Goal: Task Accomplishment & Management: Use online tool/utility

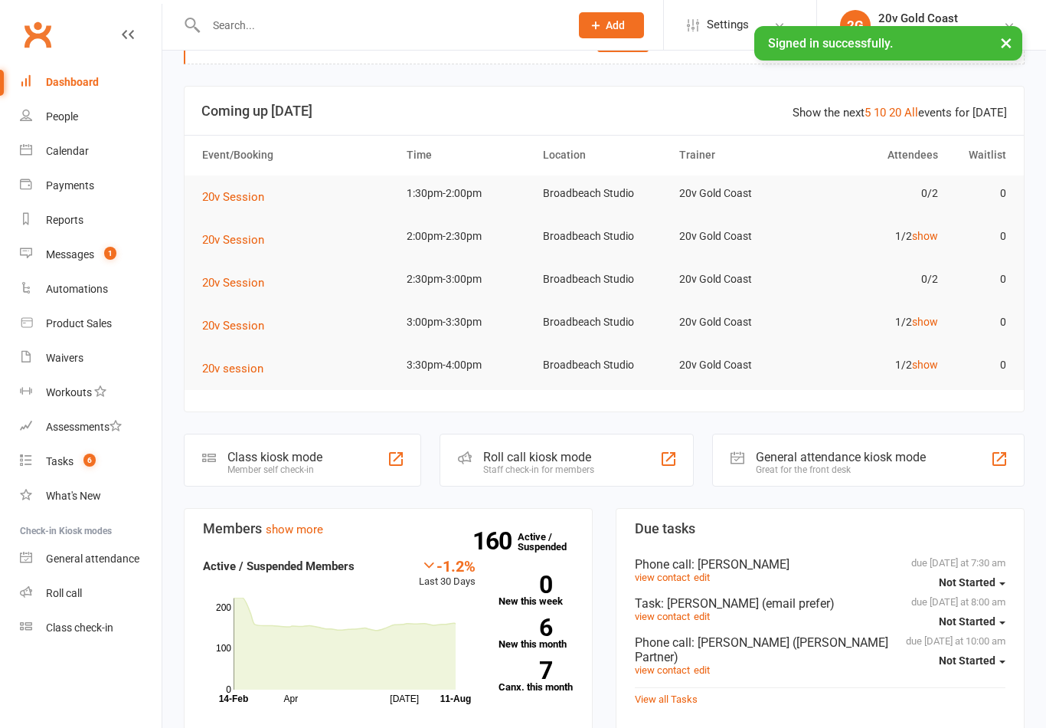
click at [86, 153] on div "Calendar" at bounding box center [67, 151] width 43 height 12
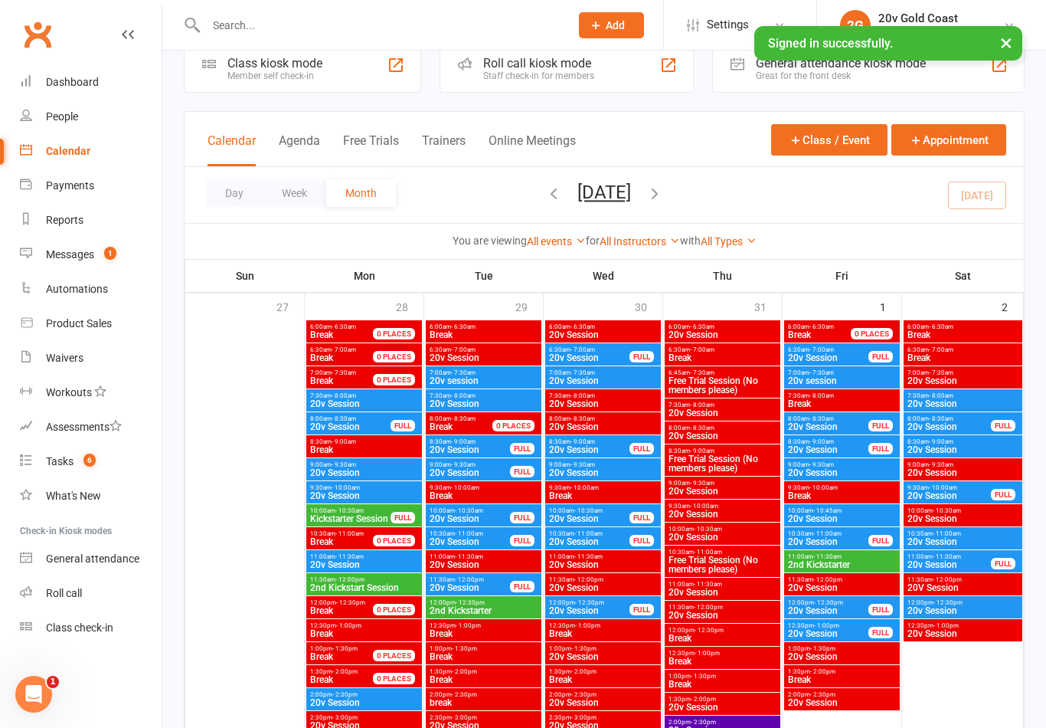
scroll to position [33, 0]
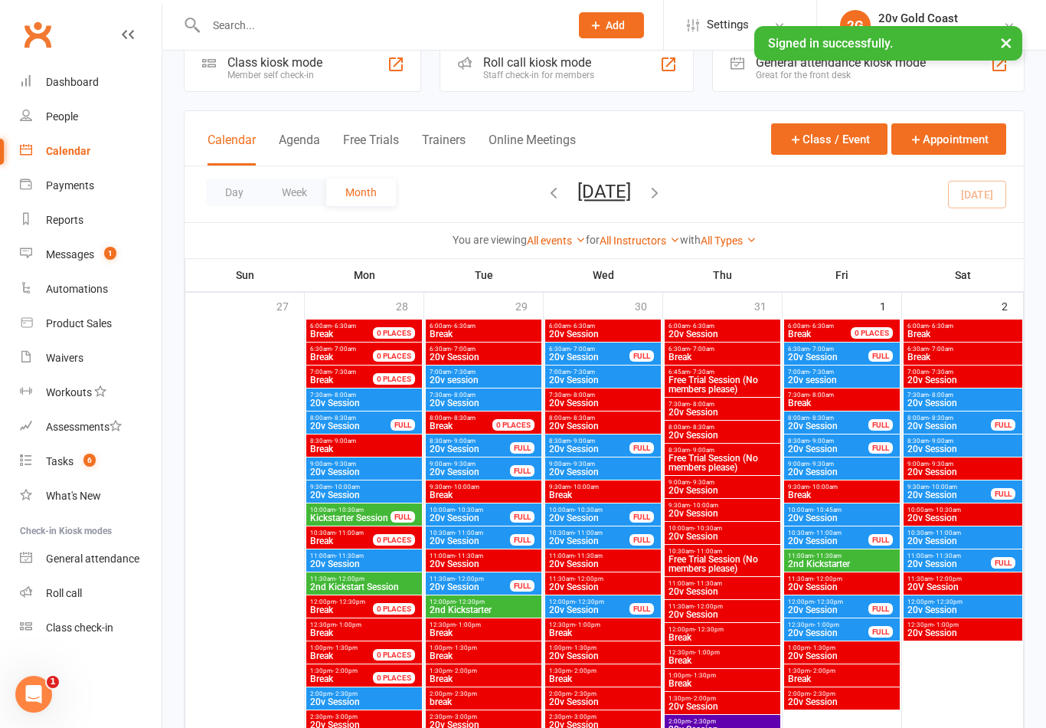
click at [293, 139] on button "Agenda" at bounding box center [299, 149] width 41 height 33
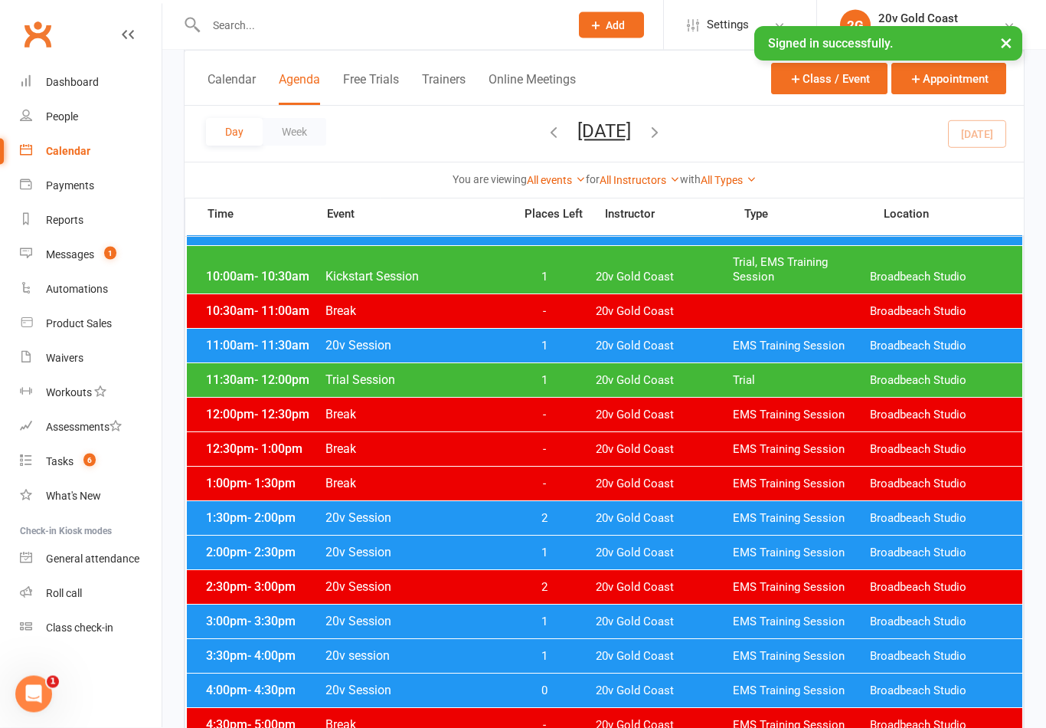
scroll to position [366, 0]
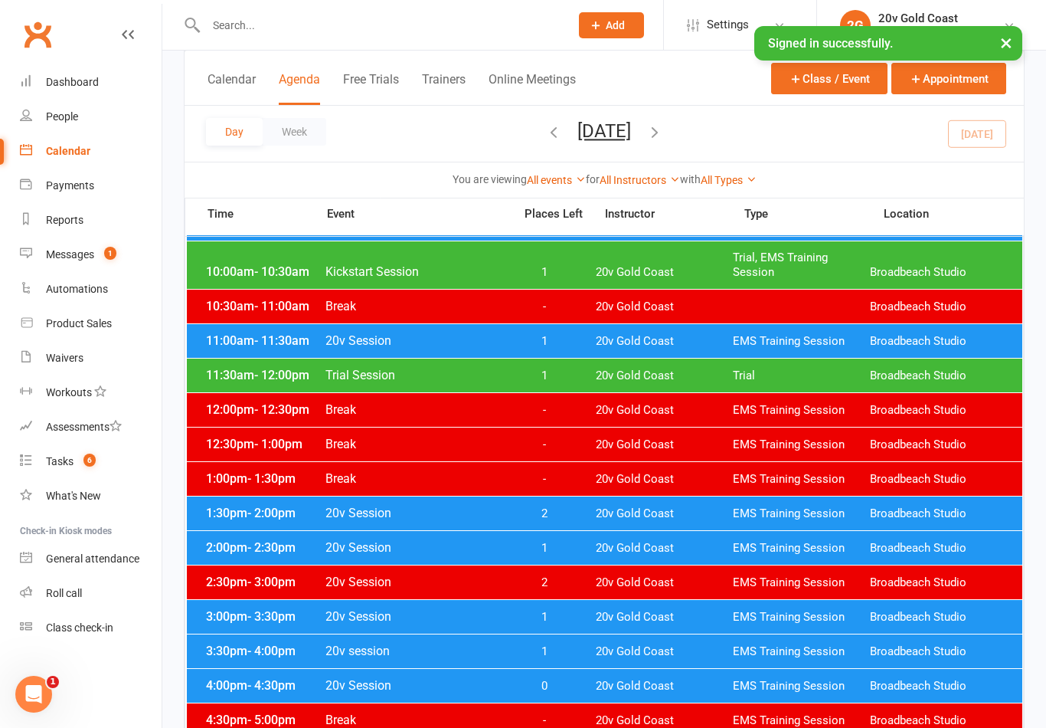
click at [628, 541] on span "20v Gold Coast" at bounding box center [664, 548] width 137 height 15
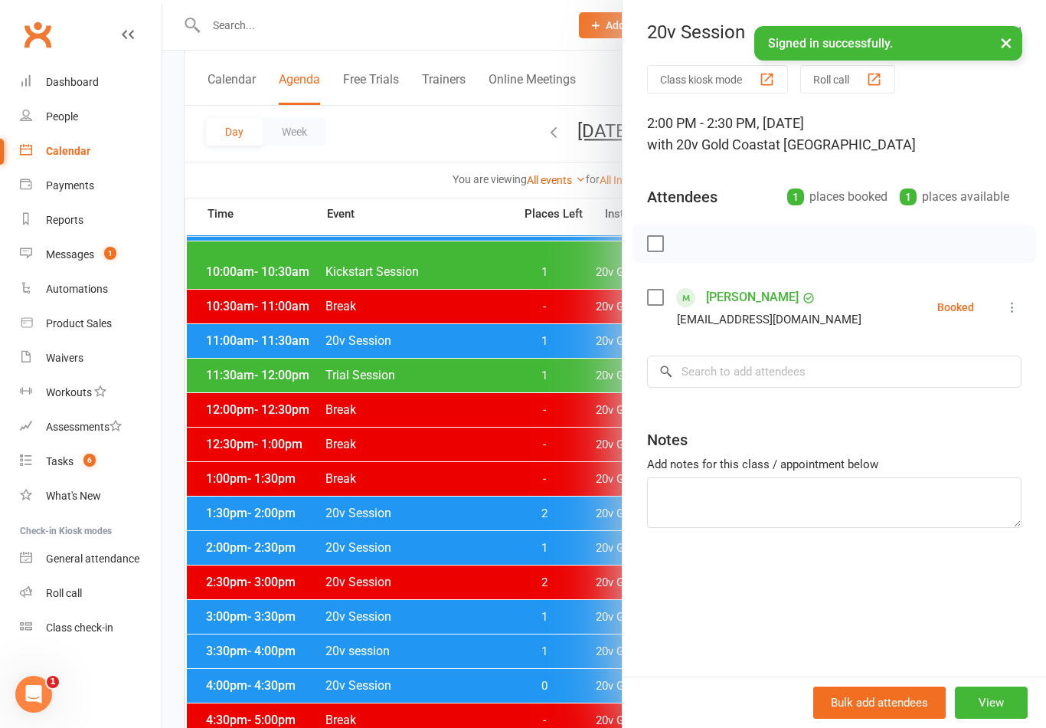
click at [522, 672] on div at bounding box center [604, 364] width 884 height 728
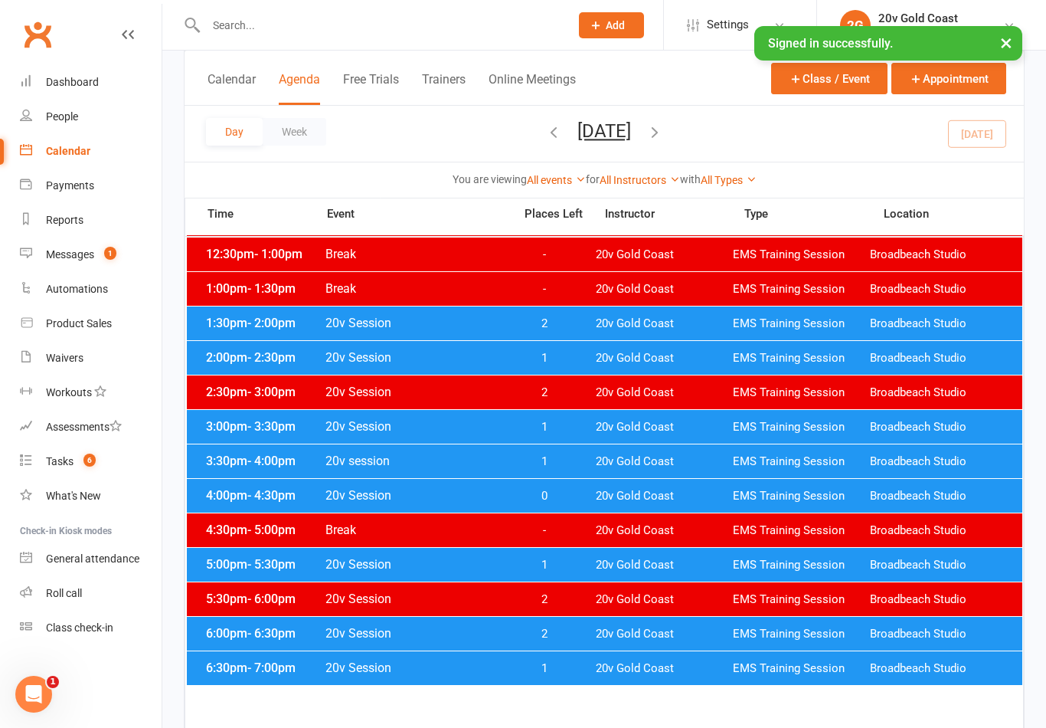
scroll to position [555, 0]
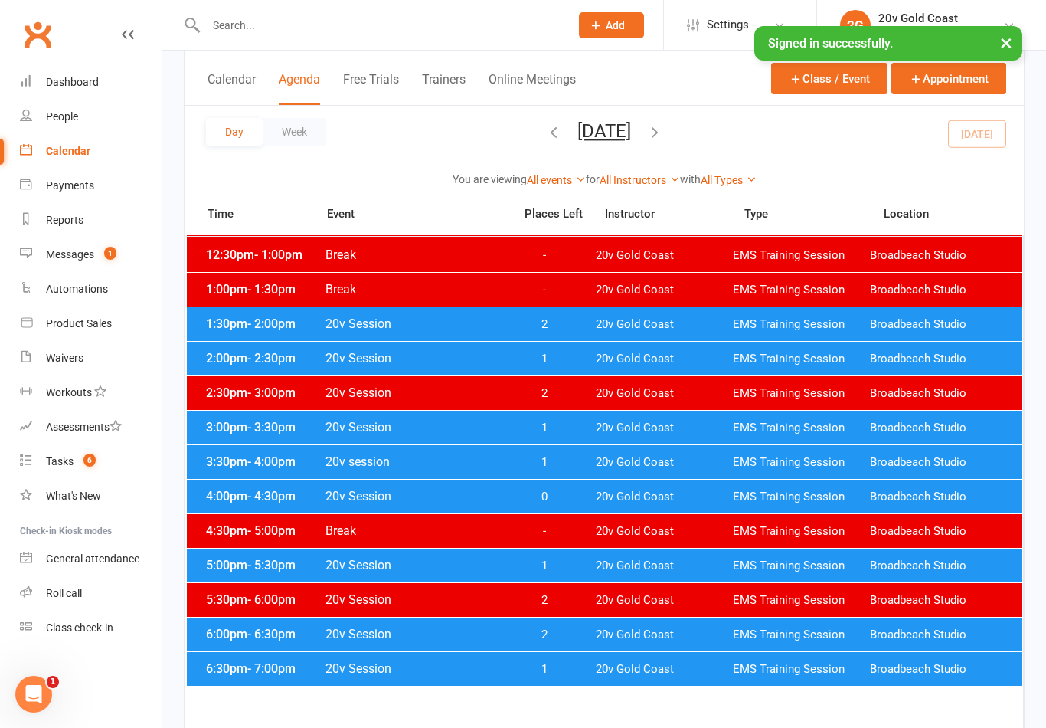
click at [633, 362] on span "20v Gold Coast" at bounding box center [664, 359] width 137 height 15
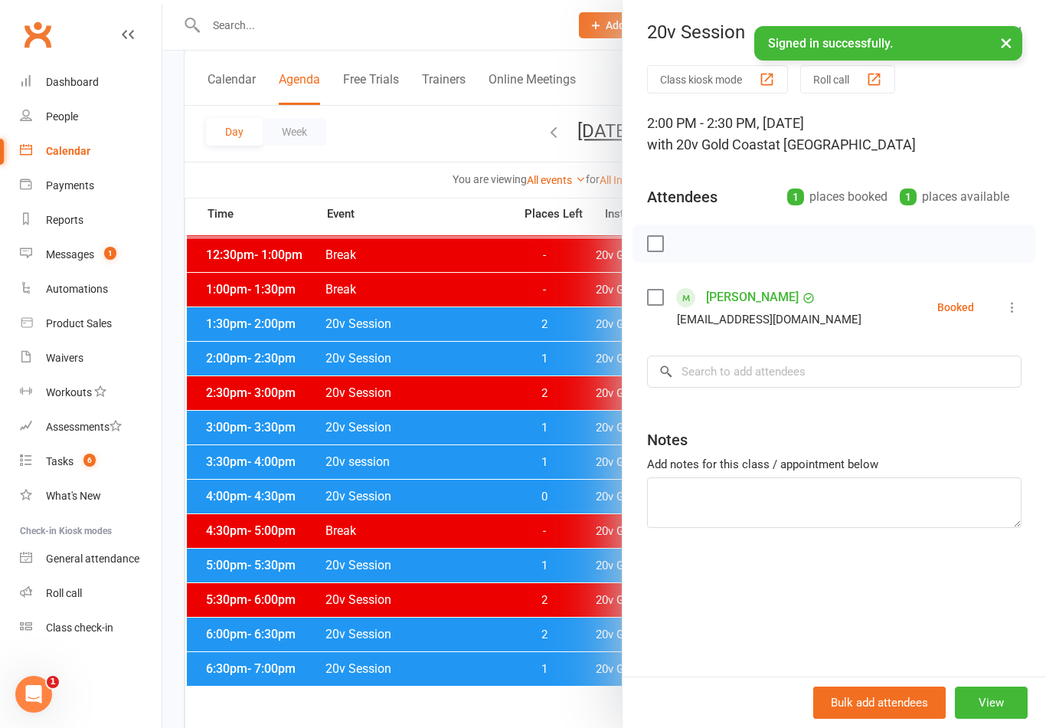
click at [1008, 299] on button at bounding box center [1012, 307] width 18 height 18
click at [957, 403] on link "Check in" at bounding box center [938, 398] width 165 height 31
click at [250, 206] on div at bounding box center [604, 364] width 884 height 728
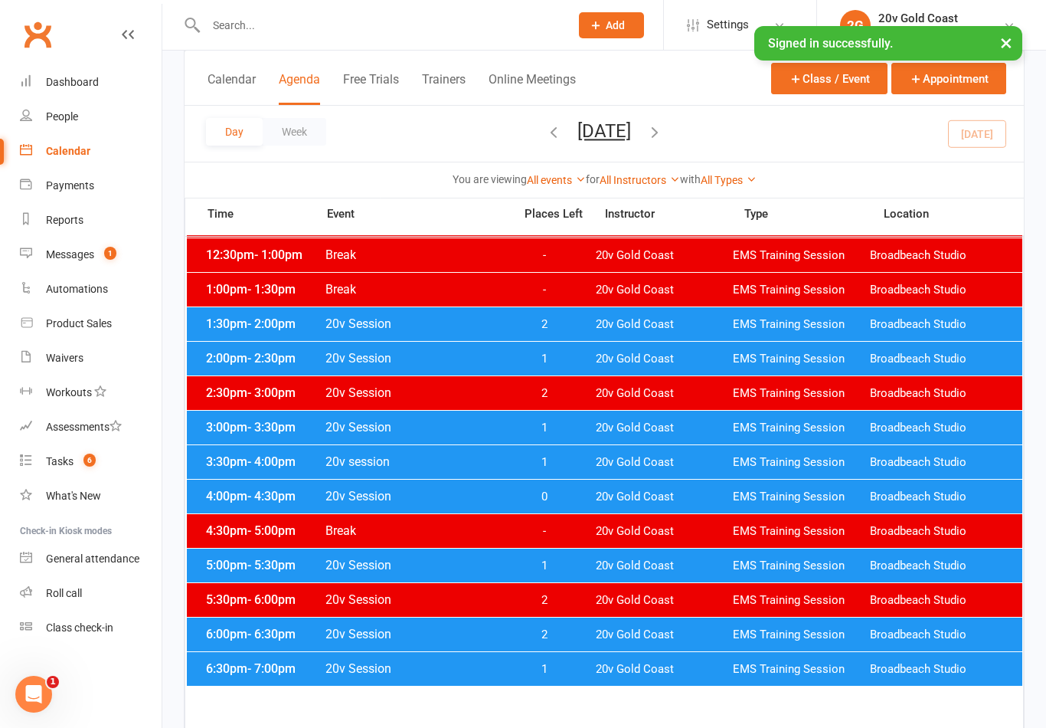
click at [276, 422] on span "- 3:30pm" at bounding box center [271, 427] width 48 height 15
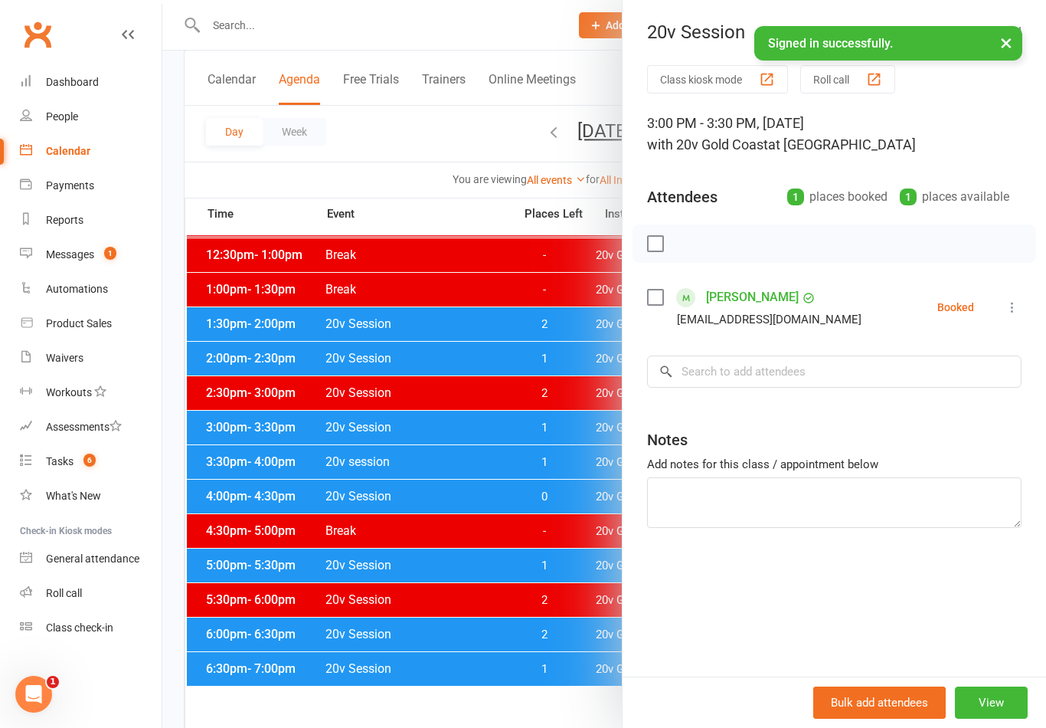
click at [561, 460] on div at bounding box center [604, 364] width 884 height 728
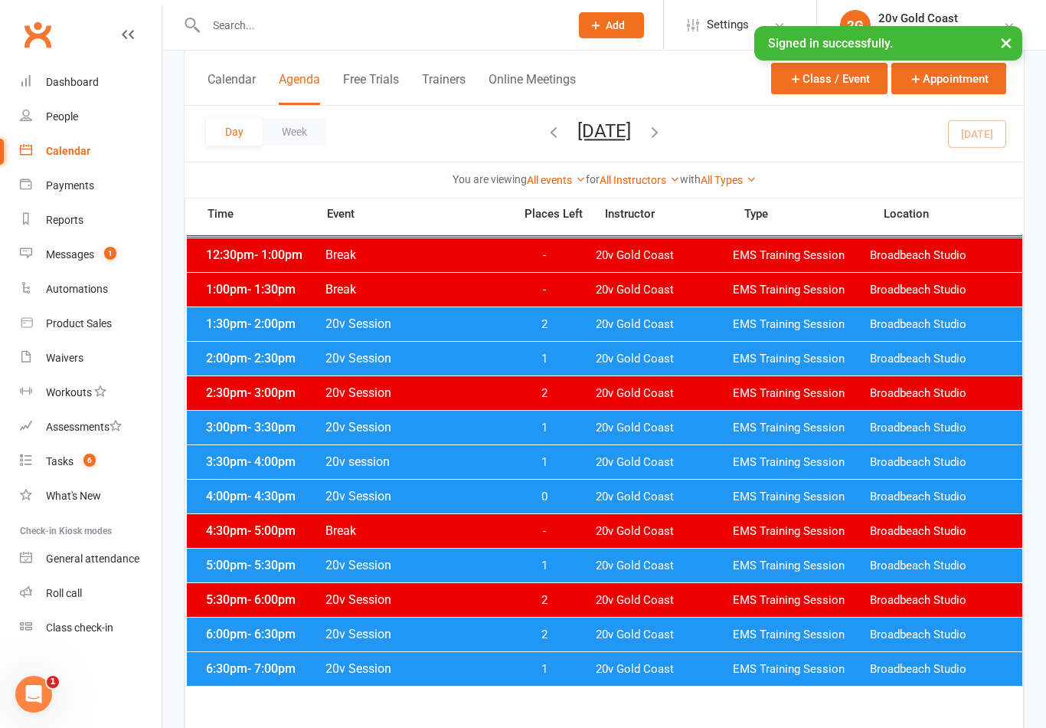
click at [568, 429] on span "1" at bounding box center [544, 427] width 80 height 15
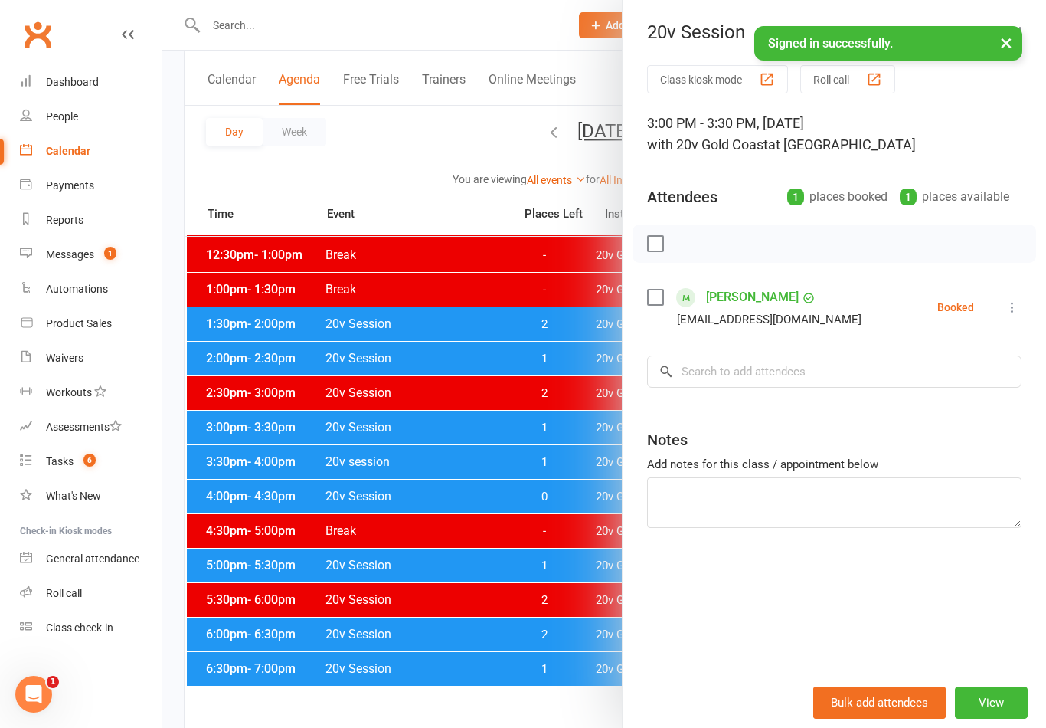
click at [577, 427] on div at bounding box center [604, 364] width 884 height 728
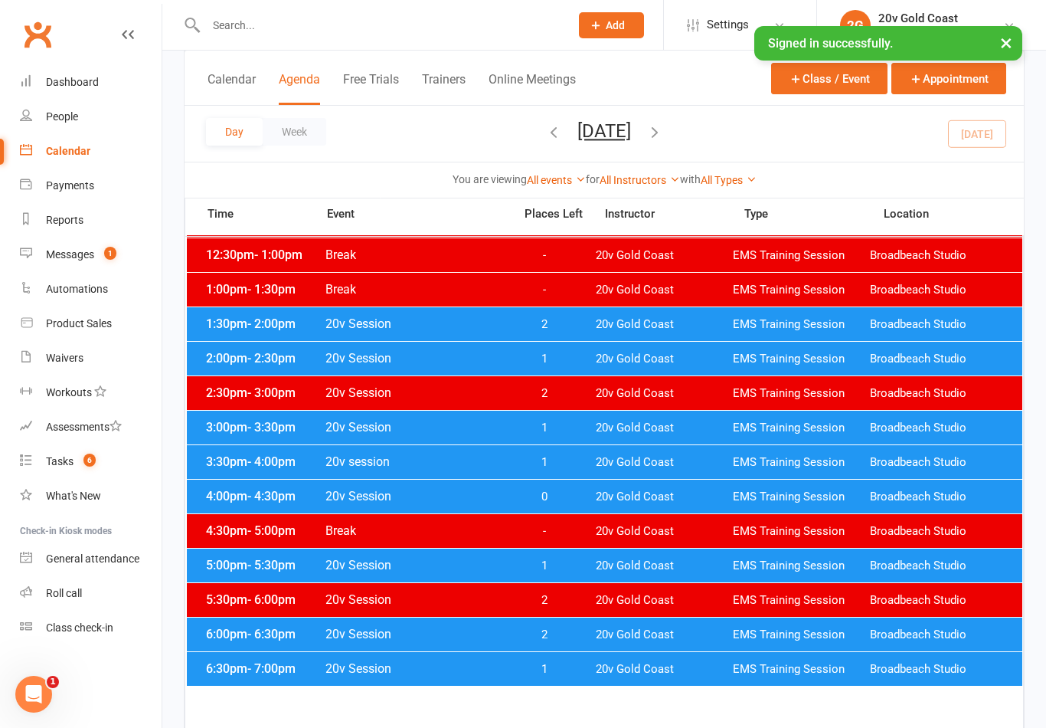
click at [240, 443] on div "3:00pm - 3:30pm 20v Session 1 20v Gold Coast EMS Training Session [GEOGRAPHIC_D…" at bounding box center [605, 428] width 836 height 34
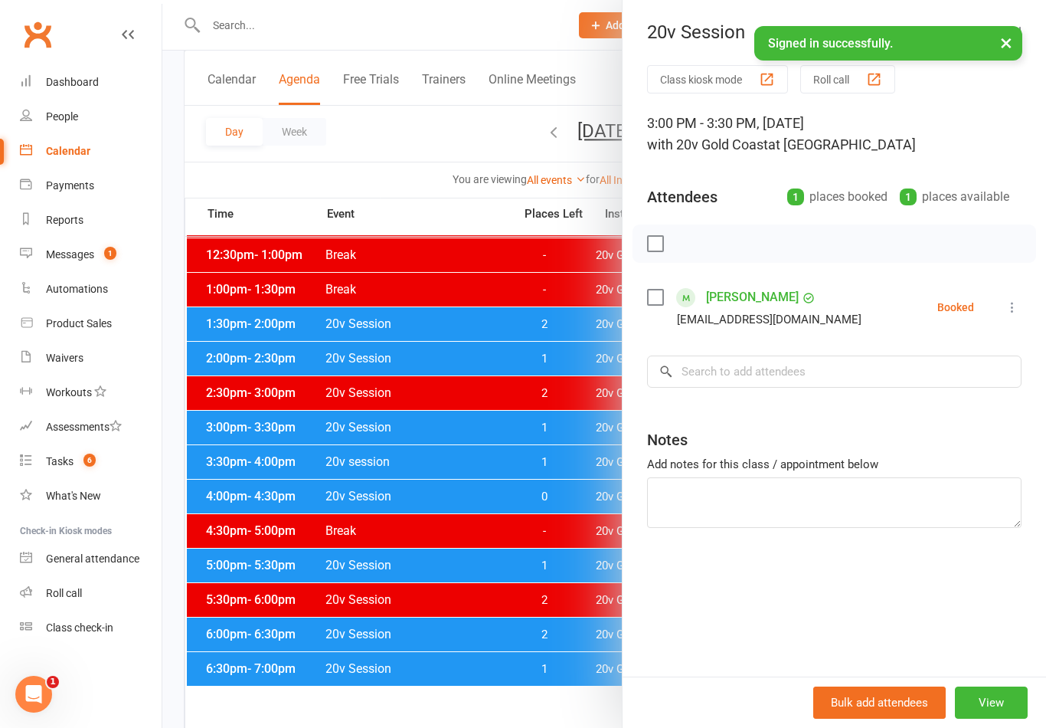
click at [316, 462] on div at bounding box center [604, 364] width 884 height 728
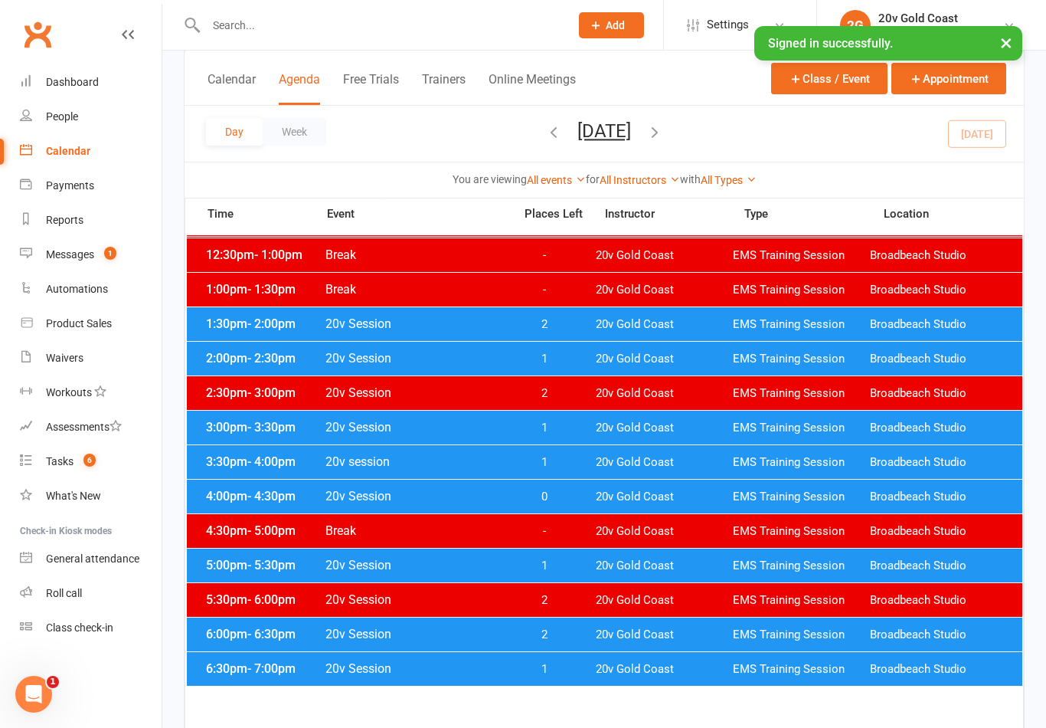
click at [283, 427] on span "- 3:30pm" at bounding box center [271, 427] width 48 height 15
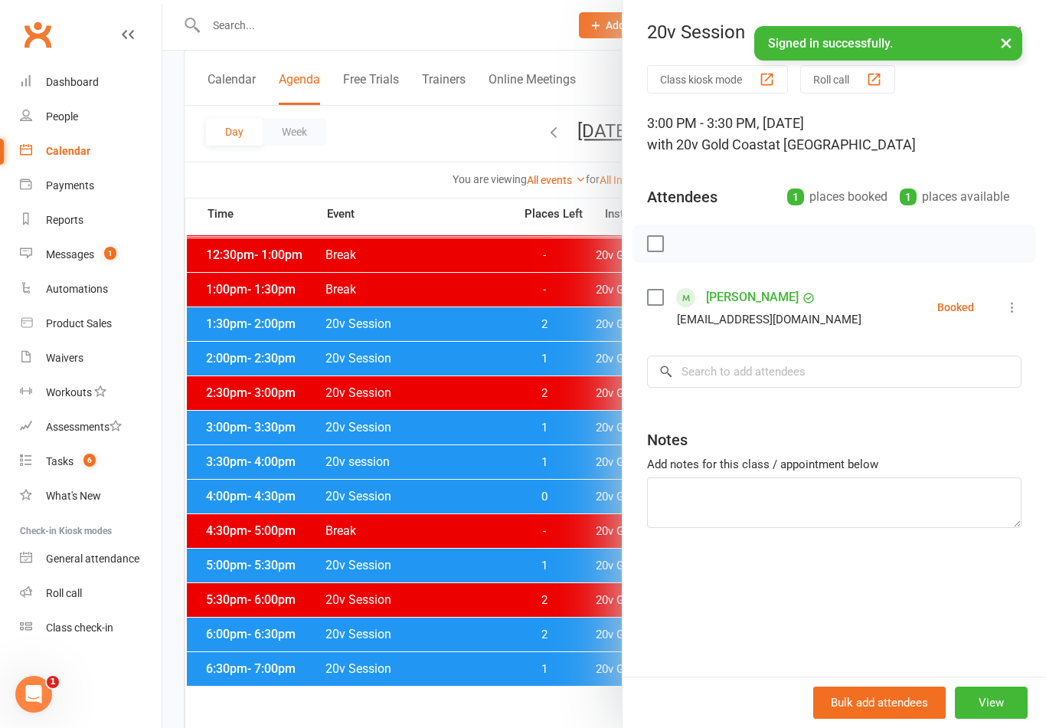
click at [312, 463] on div at bounding box center [604, 364] width 884 height 728
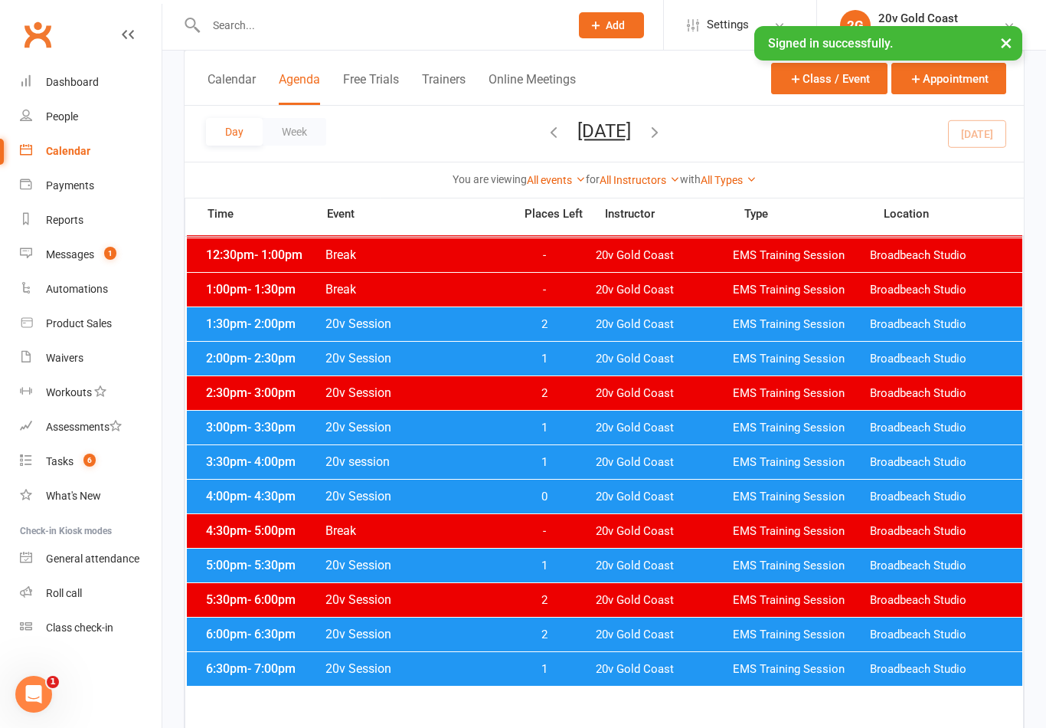
click at [559, 438] on div "3:00pm - 3:30pm 20v Session 1 20v Gold Coast EMS Training Session [GEOGRAPHIC_D…" at bounding box center [605, 428] width 836 height 34
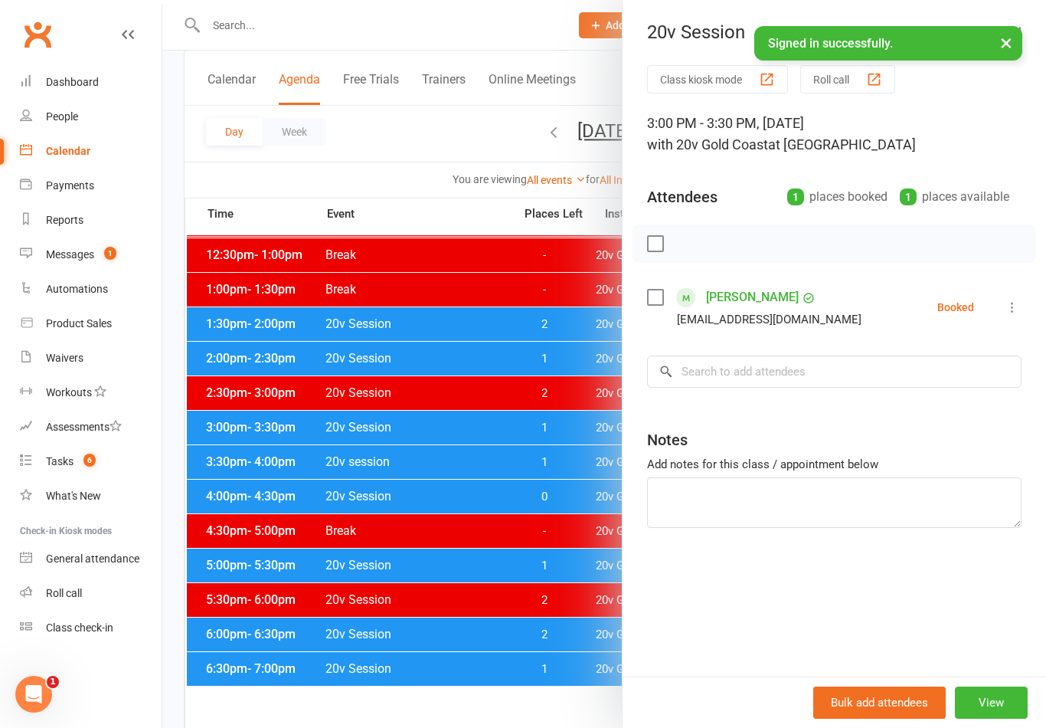
click at [569, 424] on div at bounding box center [604, 364] width 884 height 728
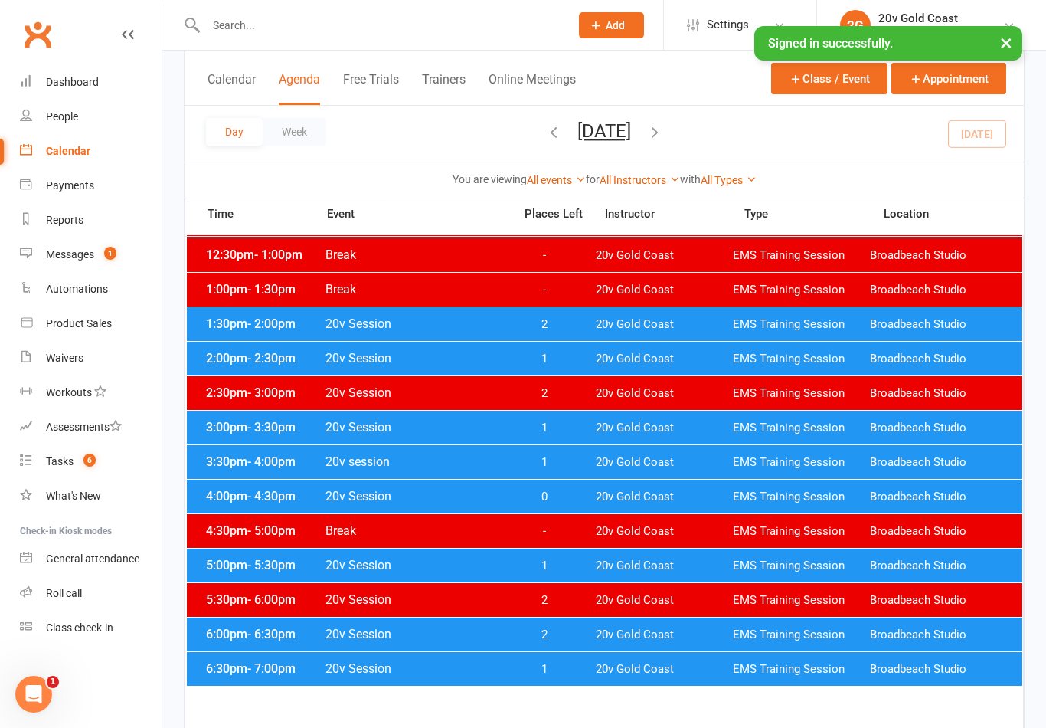
click at [563, 469] on div "3:30pm - 4:00pm 20v session 1 20v Gold Coast EMS Training Session Broadbeach St…" at bounding box center [605, 462] width 836 height 34
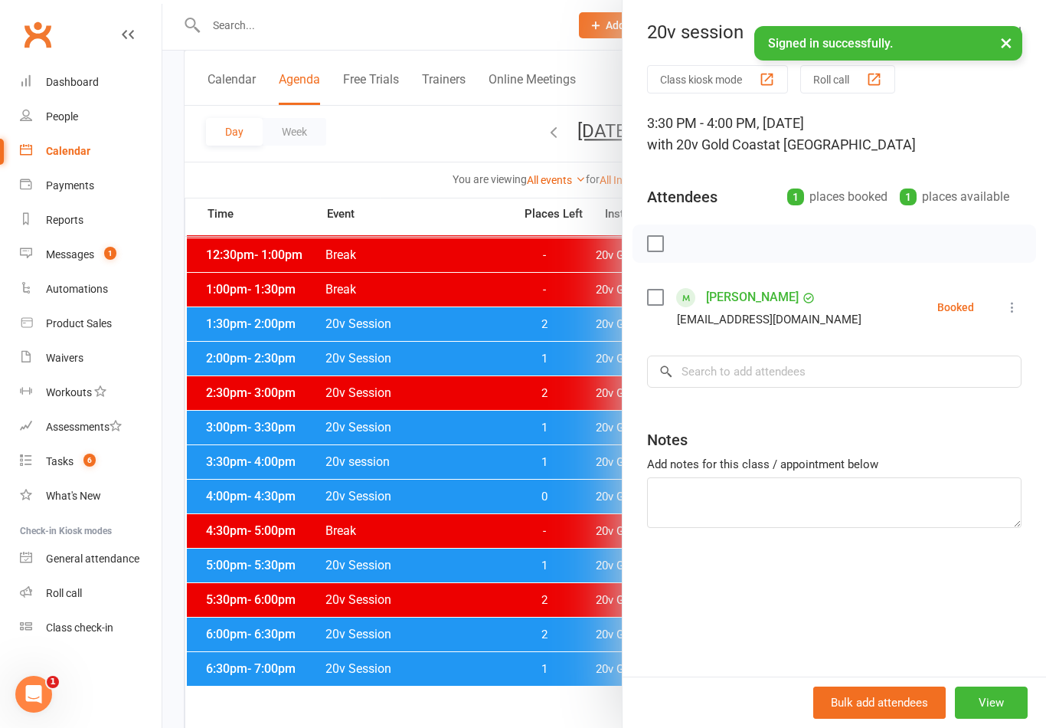
click at [575, 460] on div at bounding box center [604, 364] width 884 height 728
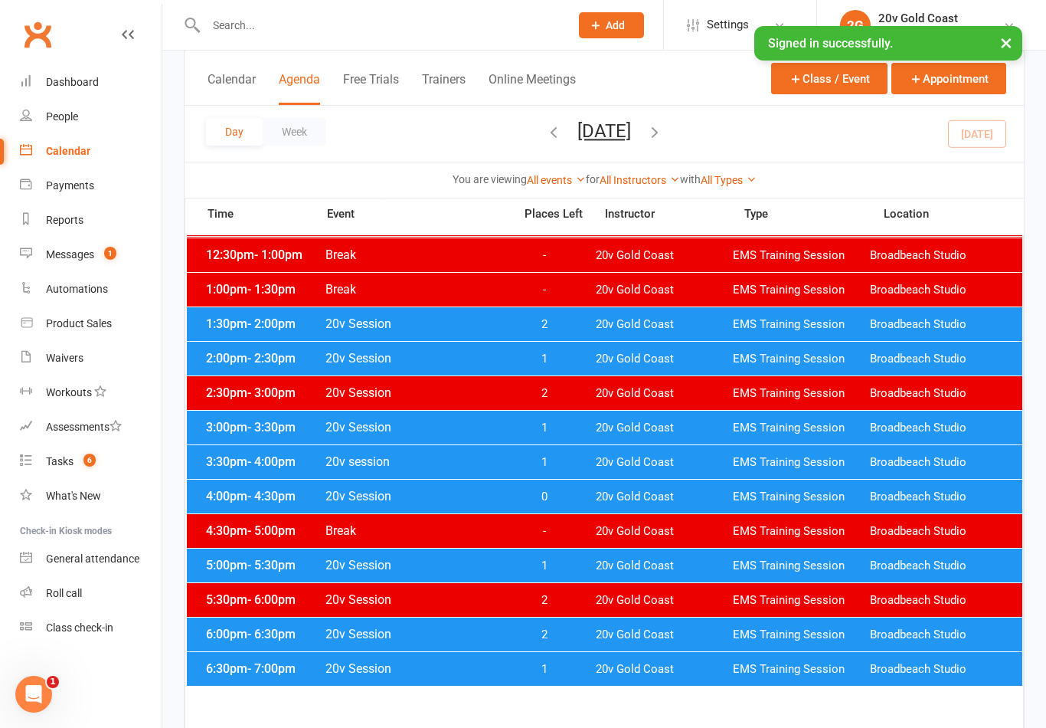
click at [587, 465] on div "3:30pm - 4:00pm 20v session 1 20v Gold Coast EMS Training Session Broadbeach St…" at bounding box center [605, 462] width 836 height 34
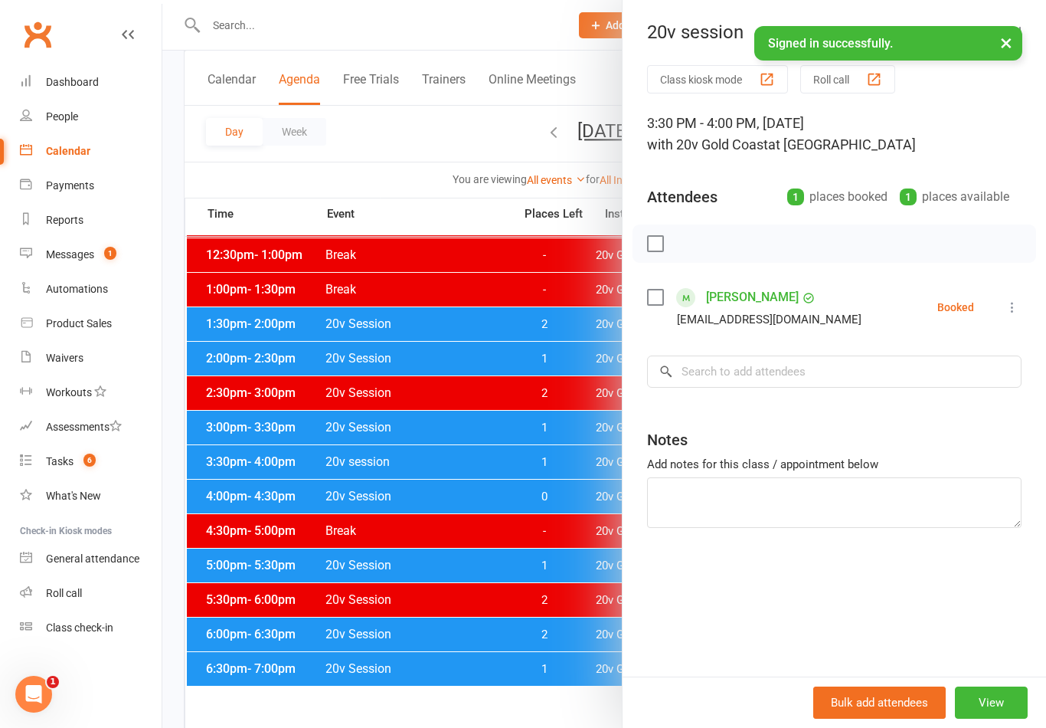
click at [581, 471] on div at bounding box center [604, 364] width 884 height 728
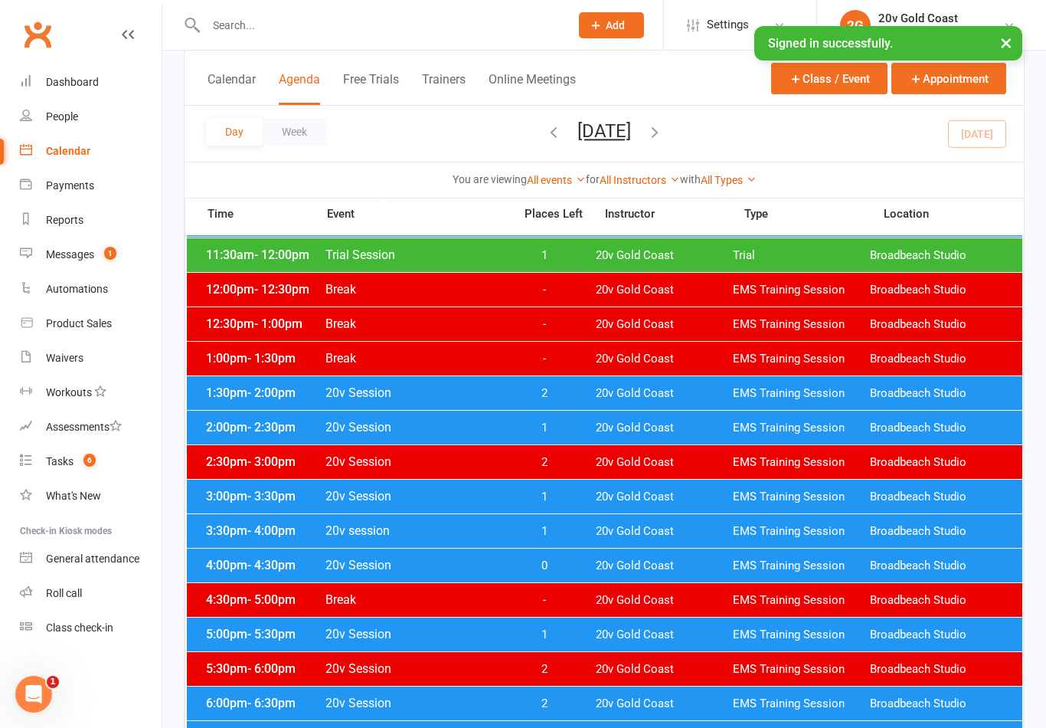
scroll to position [486, 0]
click at [459, 496] on span "20v Session" at bounding box center [415, 496] width 180 height 15
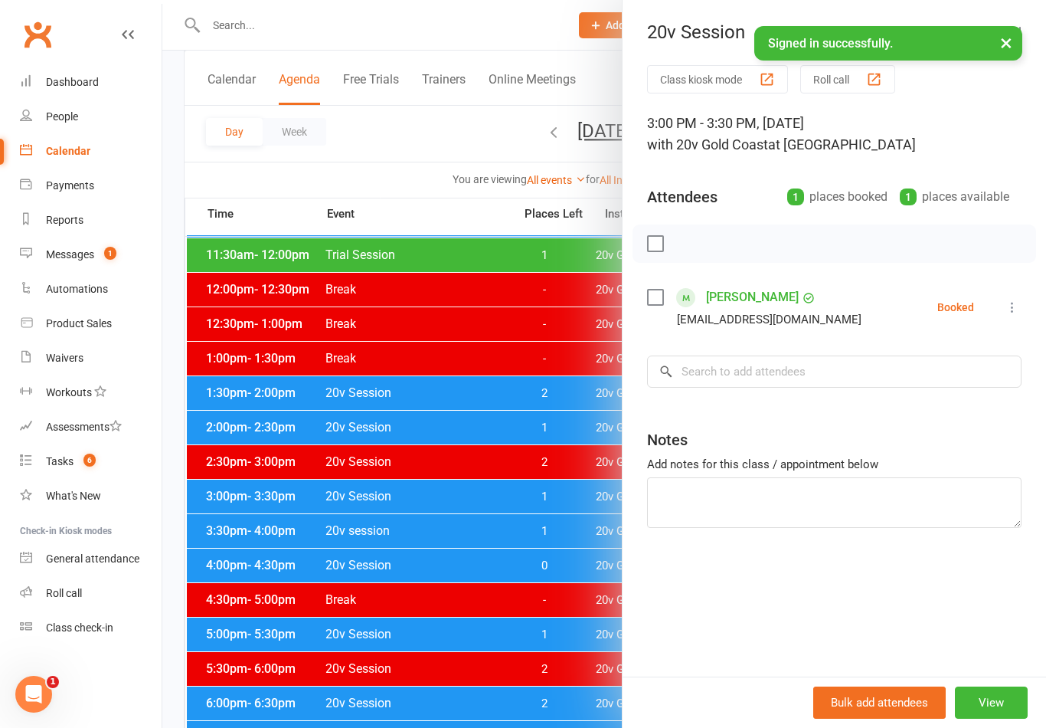
click at [431, 636] on div at bounding box center [604, 364] width 884 height 728
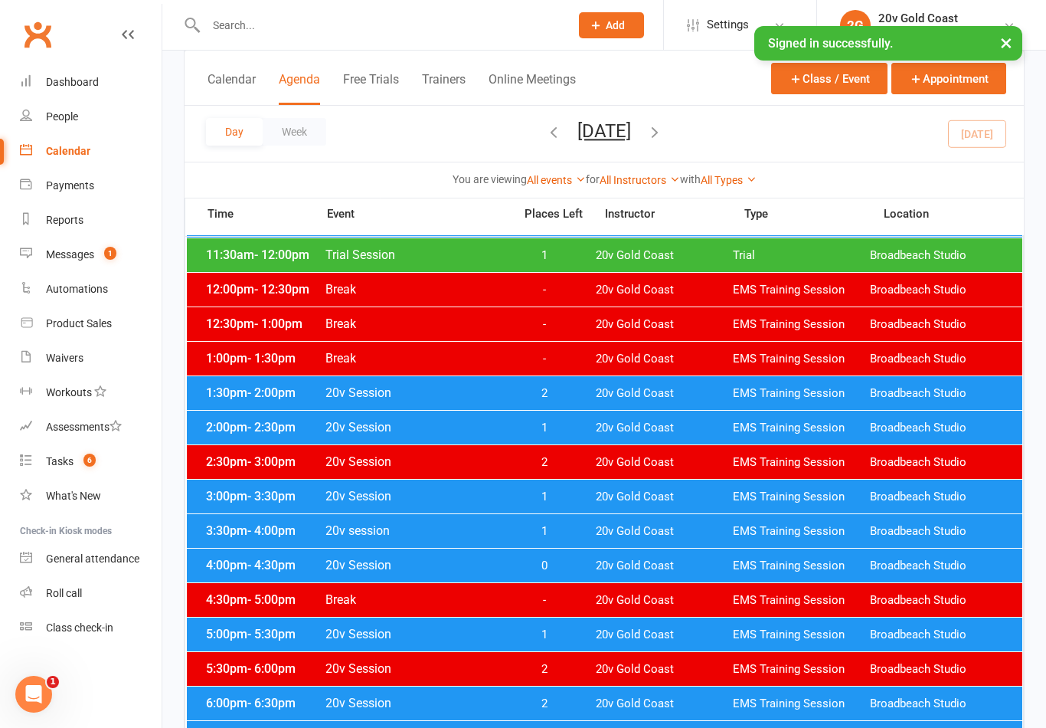
click at [479, 528] on span "20v session" at bounding box center [415, 530] width 180 height 15
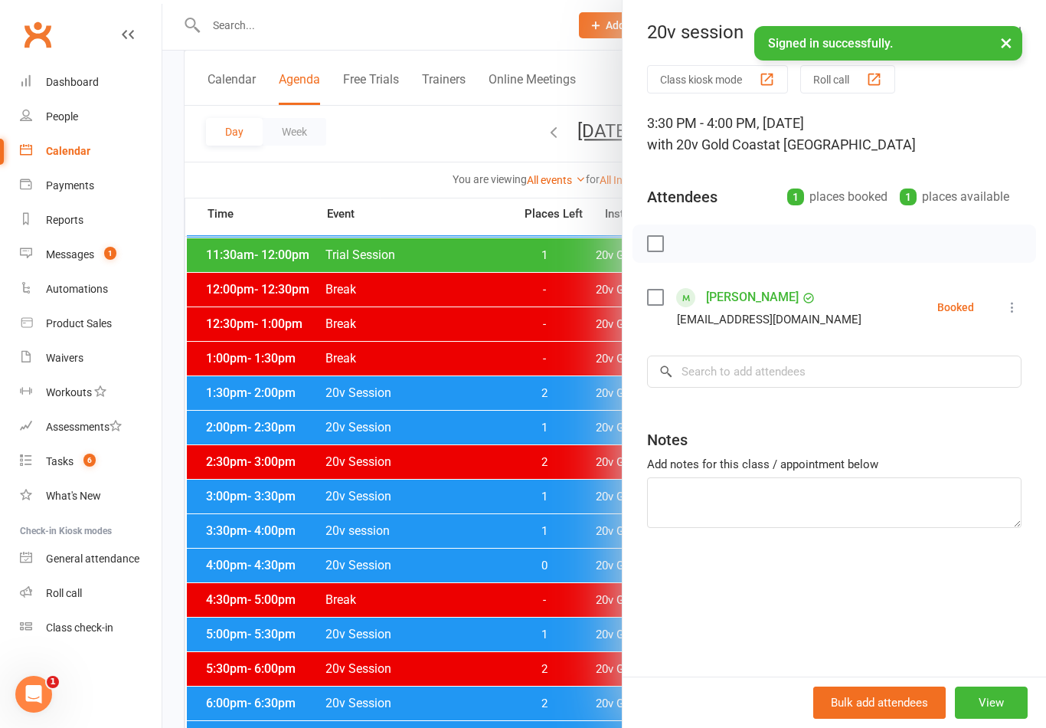
click at [526, 636] on div at bounding box center [604, 364] width 884 height 728
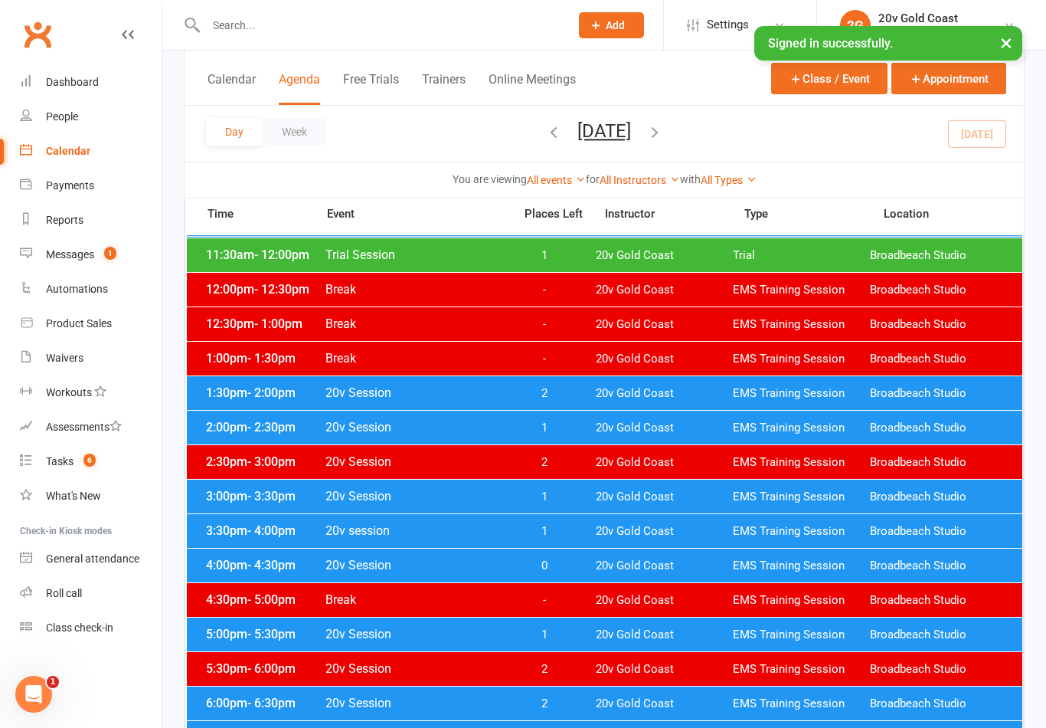
click at [530, 575] on div "4:00pm - 4:30pm 20v Session 0 20v Gold Coast EMS Training Session Broadbeach St…" at bounding box center [605, 565] width 836 height 34
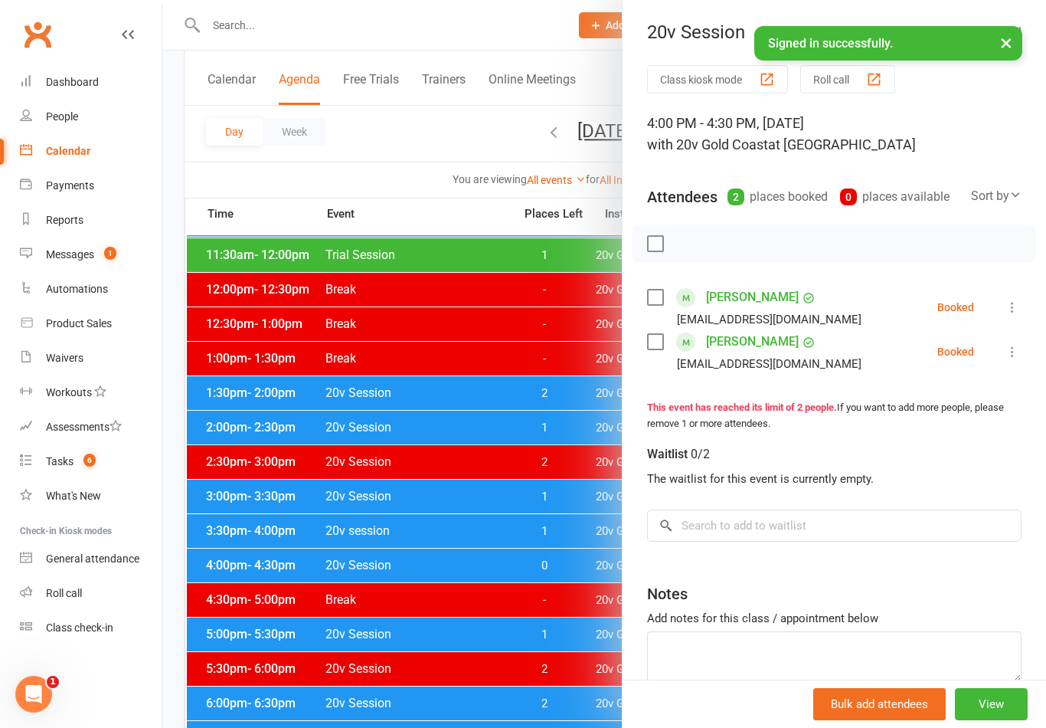
click at [526, 671] on div at bounding box center [604, 364] width 884 height 728
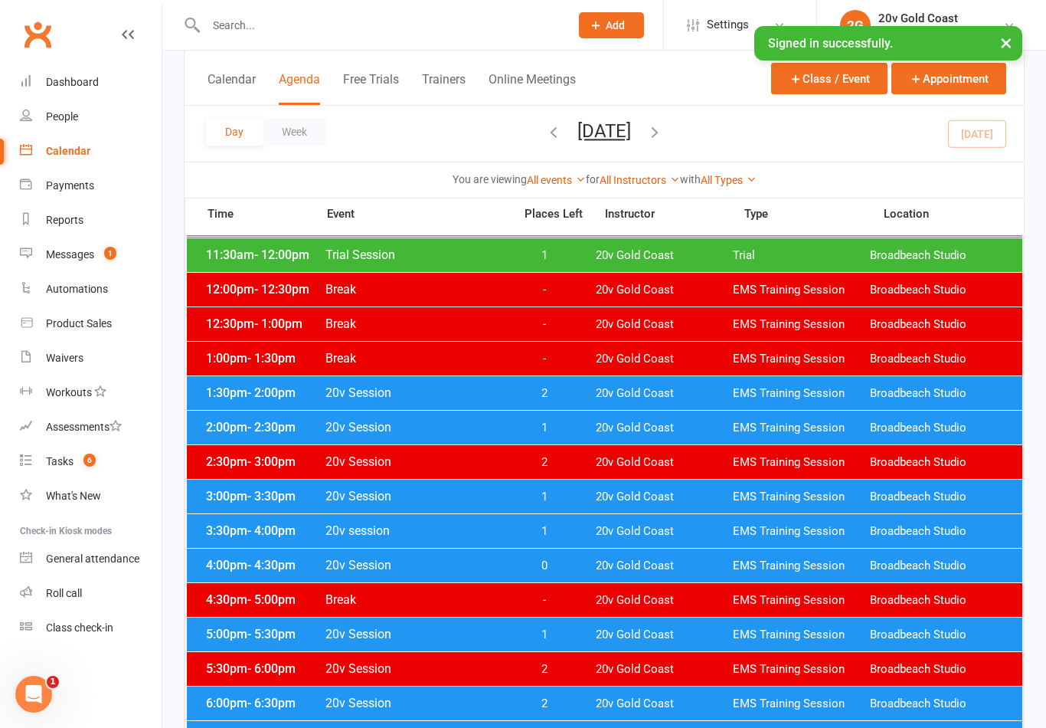
click at [562, 630] on span "1" at bounding box center [544, 634] width 80 height 15
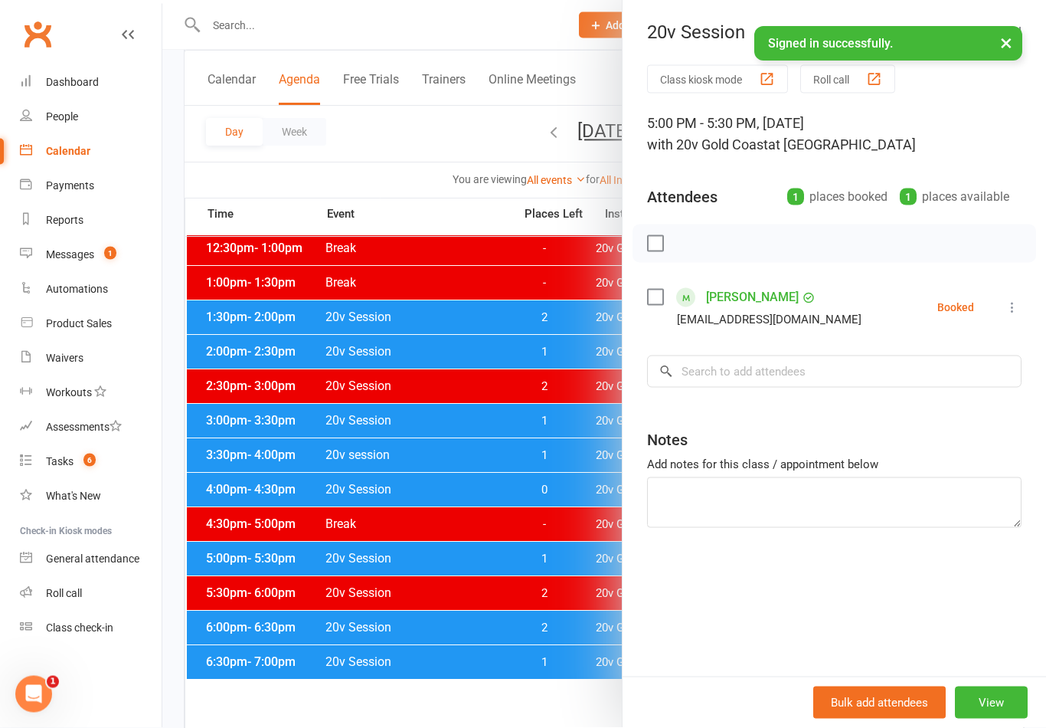
click at [531, 637] on div at bounding box center [604, 364] width 884 height 728
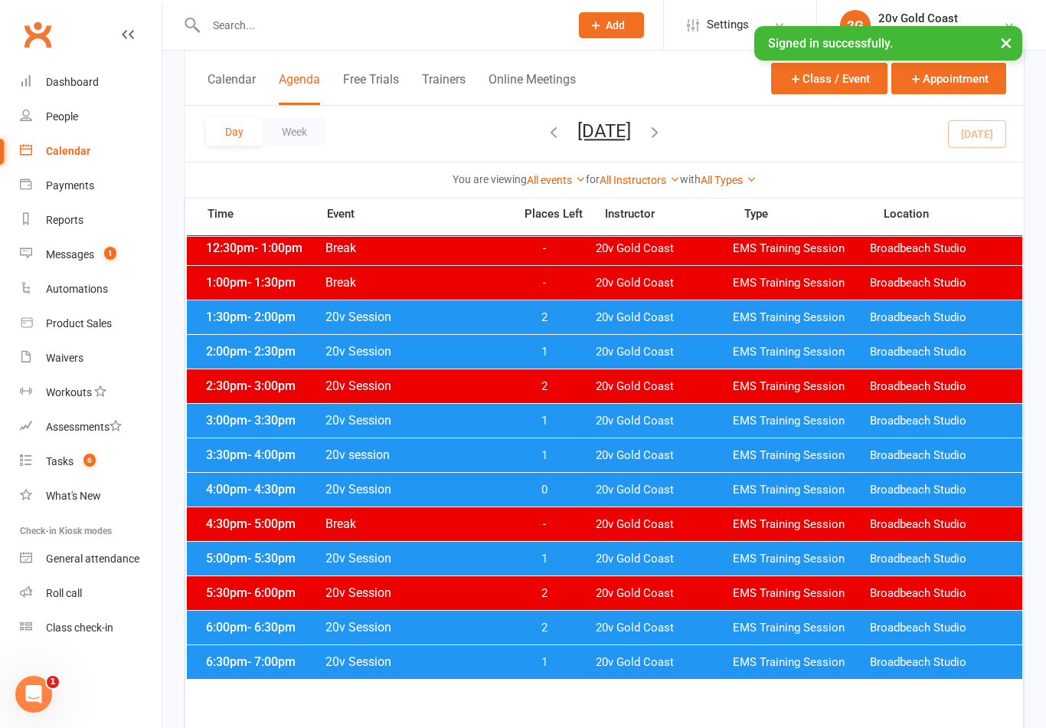
click at [522, 658] on span "1" at bounding box center [544, 662] width 80 height 15
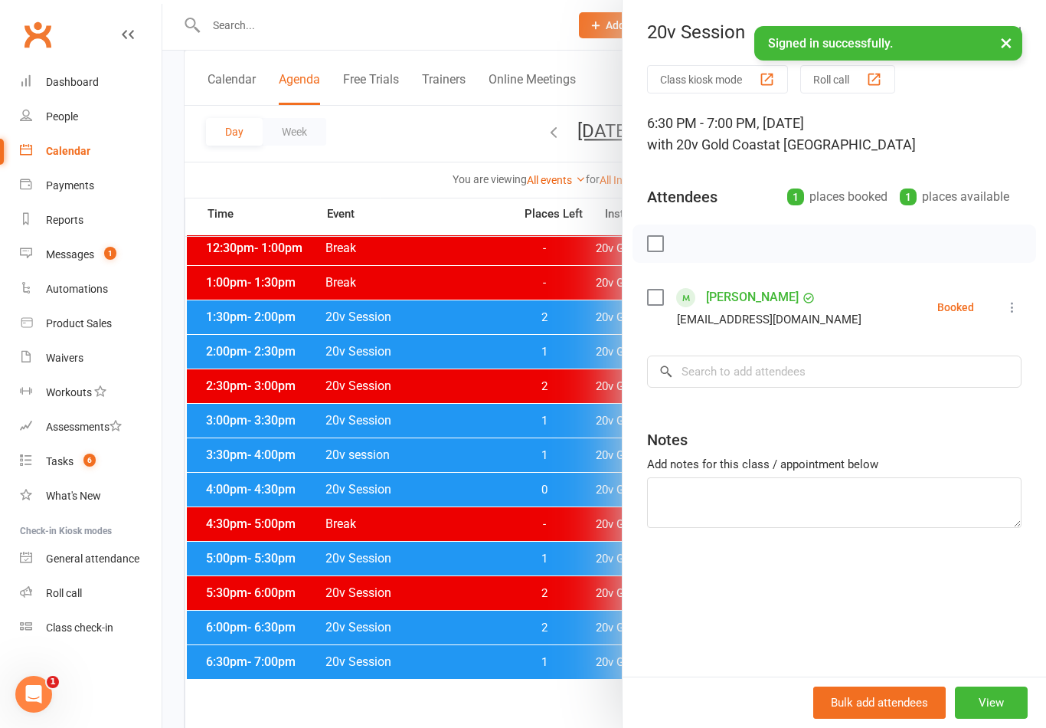
click at [518, 632] on div at bounding box center [604, 364] width 884 height 728
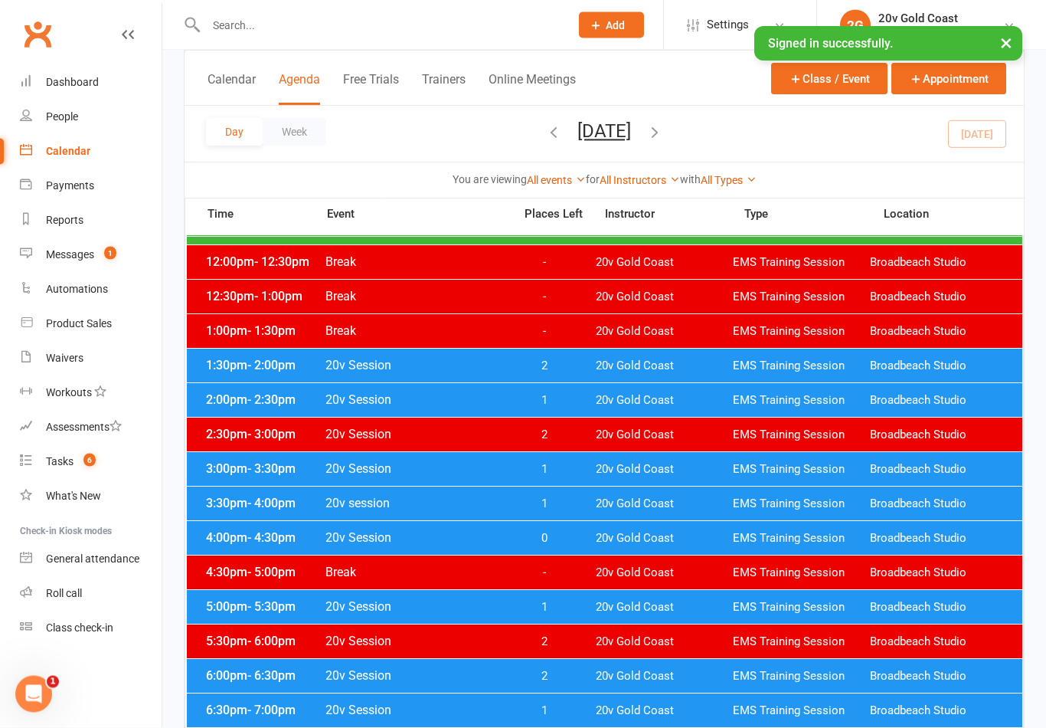
scroll to position [514, 0]
click at [96, 468] on link "Tasks 6" at bounding box center [91, 461] width 142 height 34
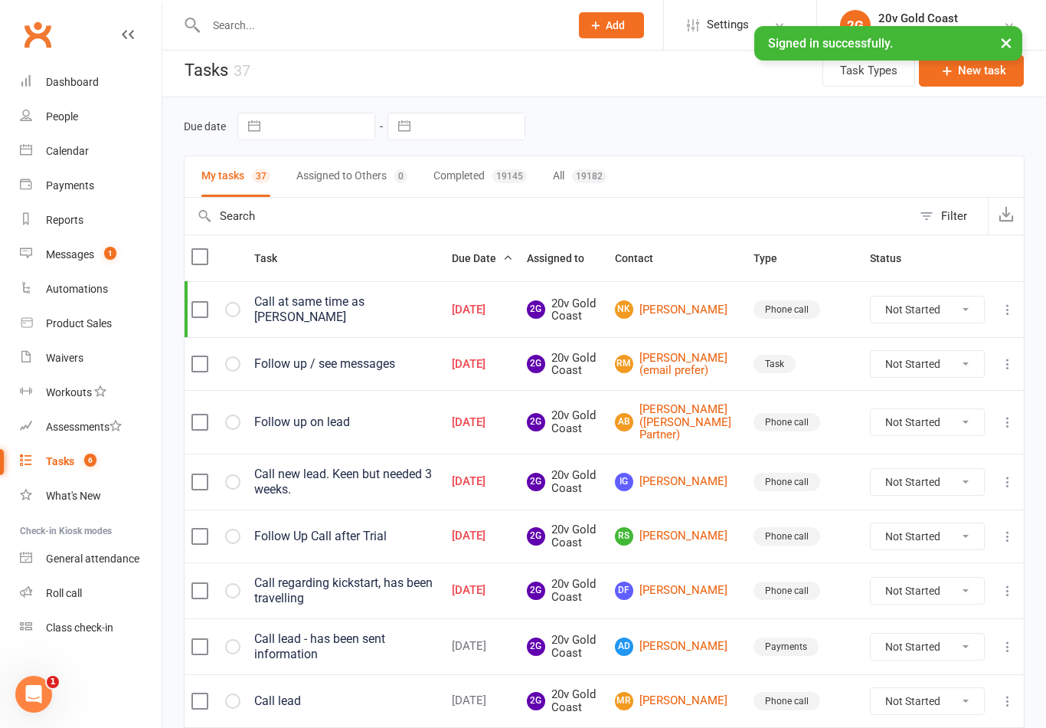
scroll to position [8, 0]
click at [116, 257] on span "1" at bounding box center [110, 253] width 12 height 13
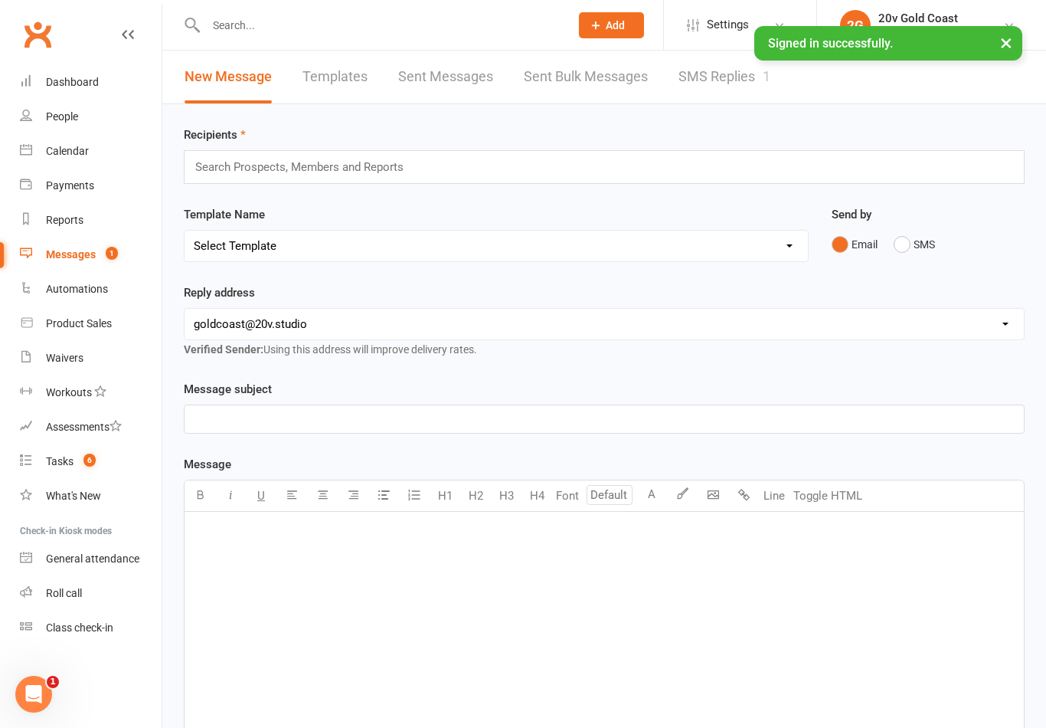
click at [748, 86] on link "SMS Replies 1" at bounding box center [725, 77] width 92 height 53
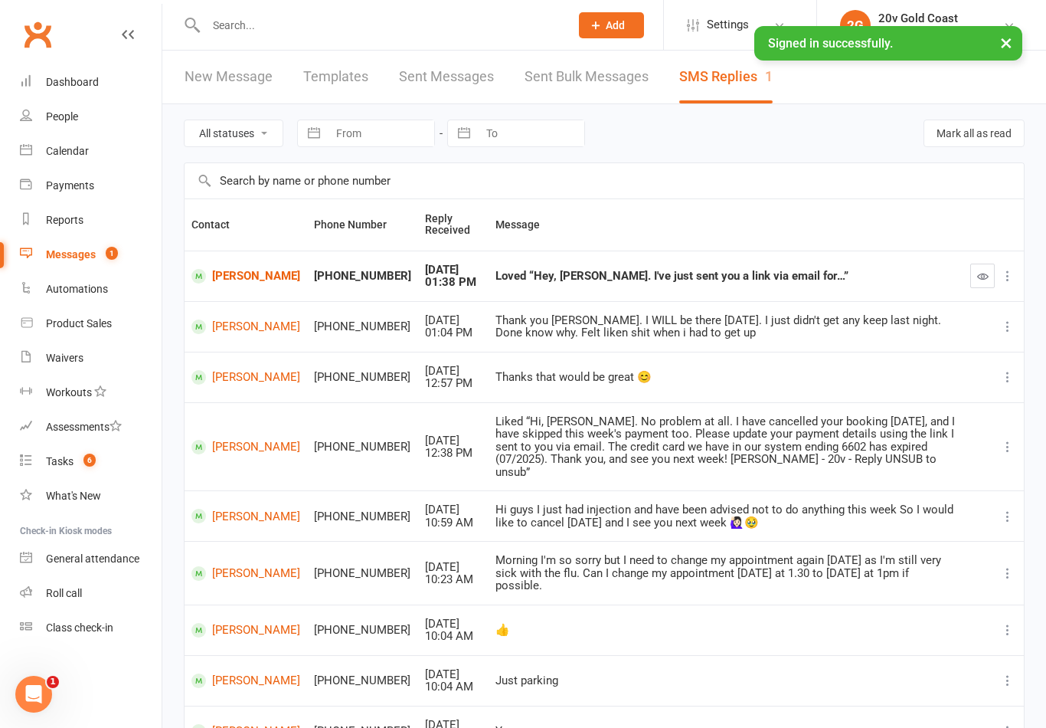
click at [70, 123] on link "People" at bounding box center [91, 117] width 142 height 34
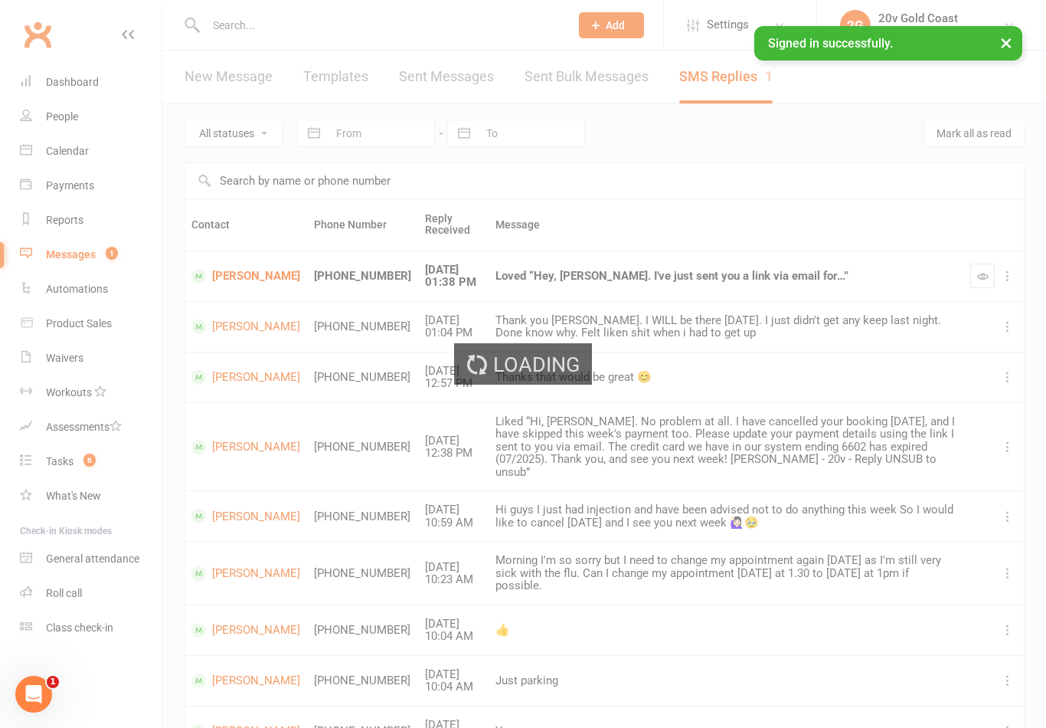
select select "100"
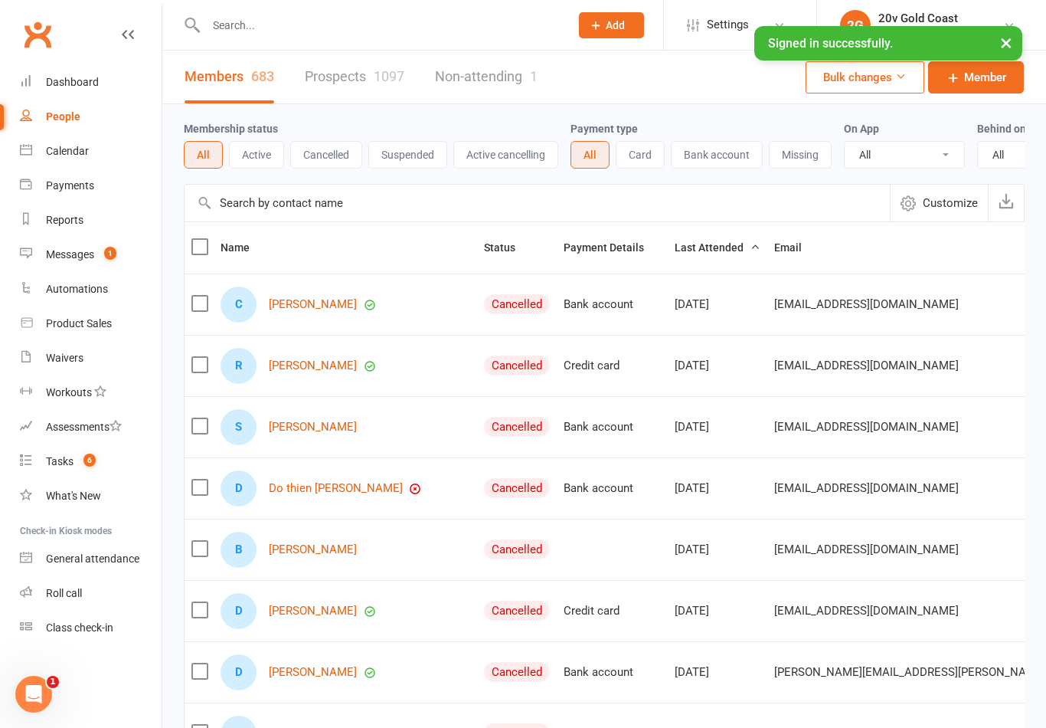
click at [100, 162] on link "Calendar" at bounding box center [91, 151] width 142 height 34
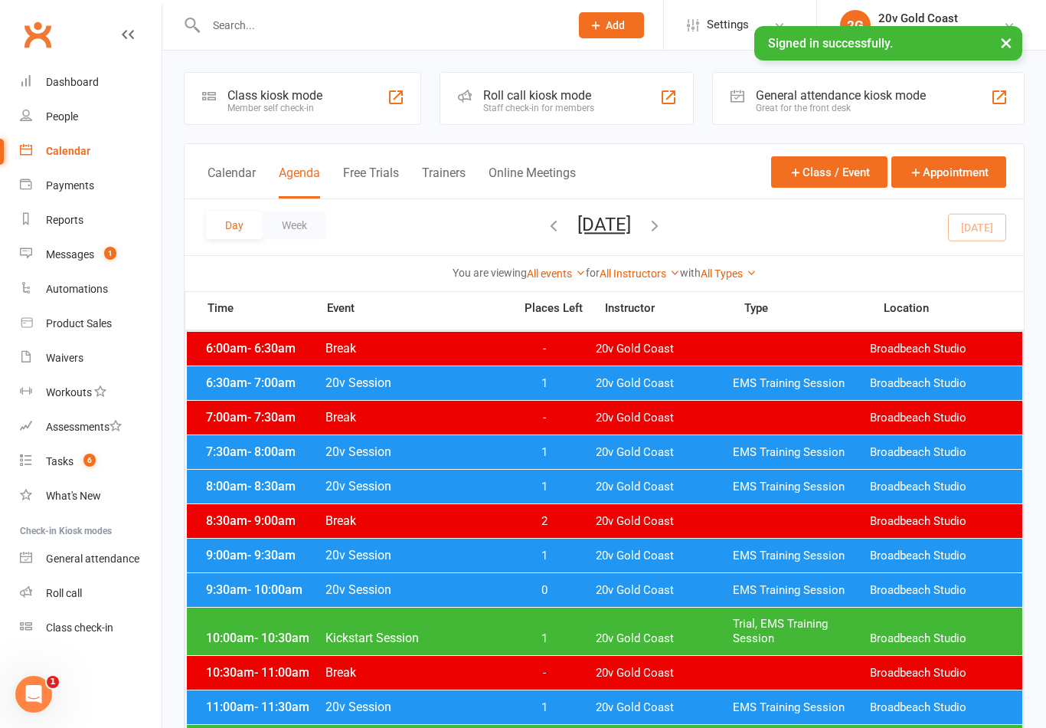
click at [816, 388] on span "EMS Training Session" at bounding box center [801, 383] width 137 height 15
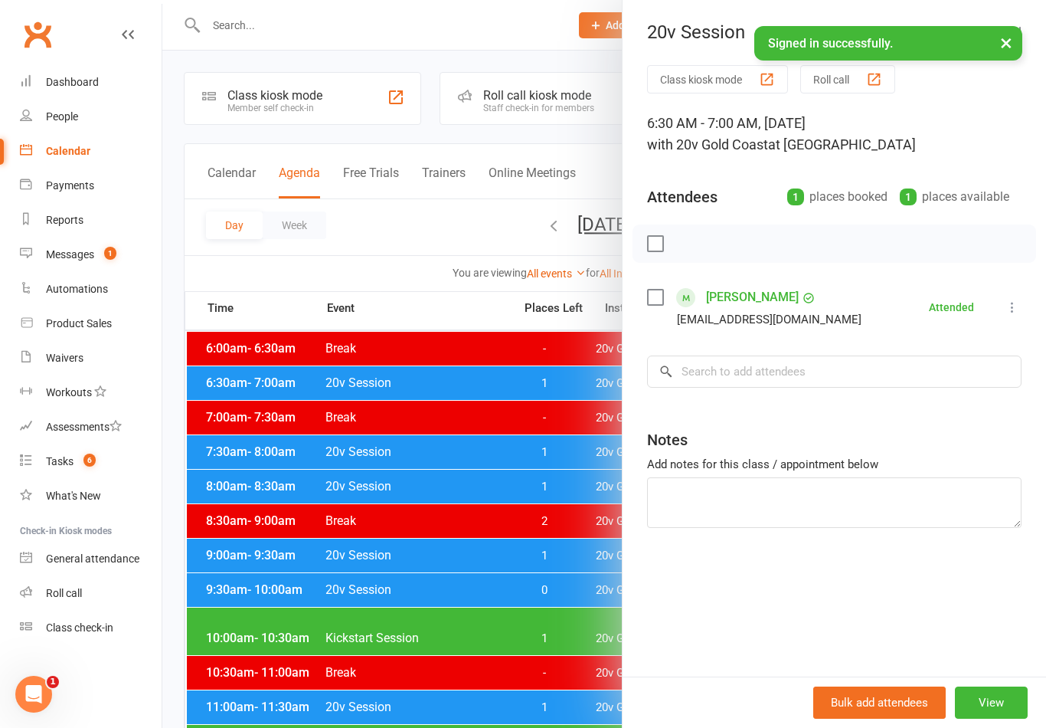
click at [599, 566] on div at bounding box center [604, 364] width 884 height 728
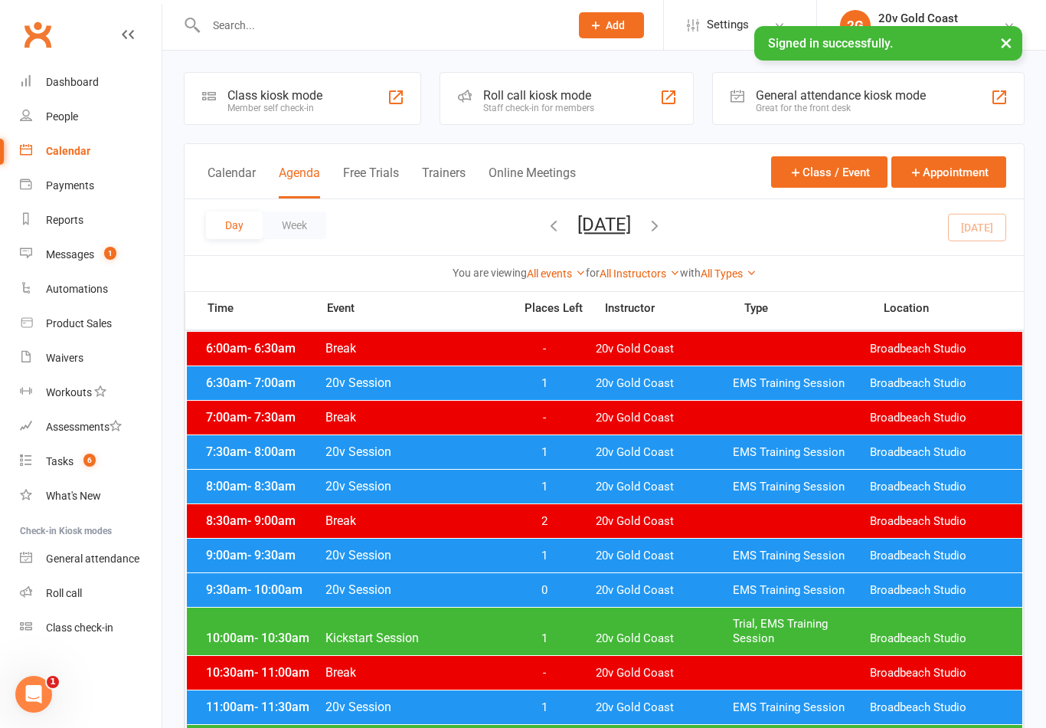
click at [701, 448] on span "20v Gold Coast" at bounding box center [664, 452] width 137 height 15
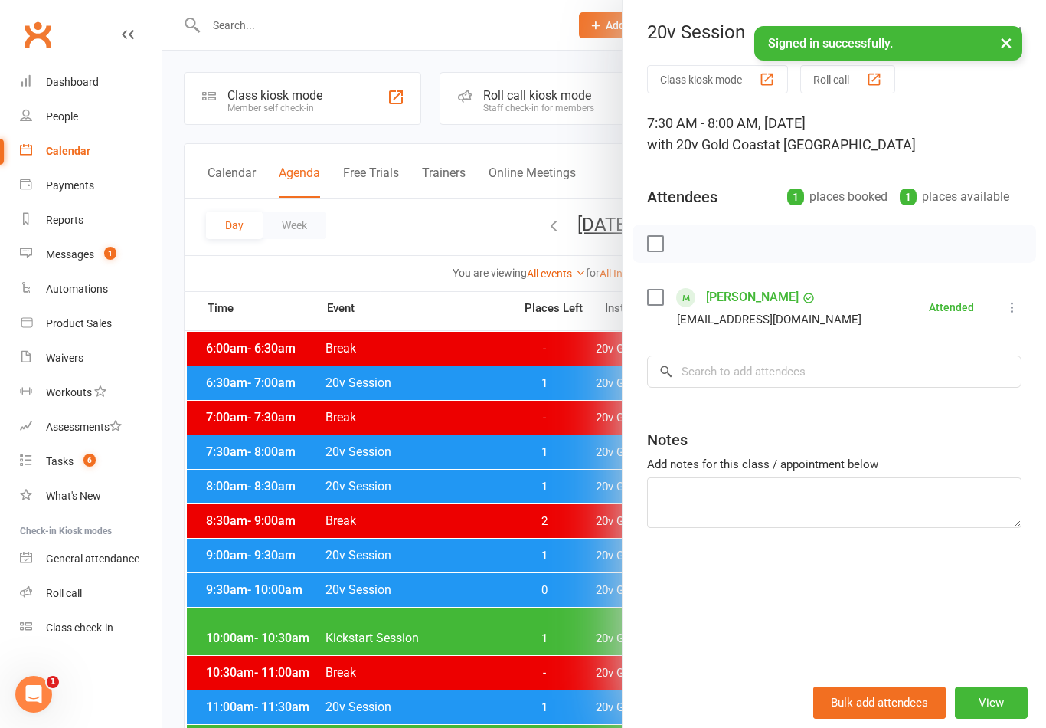
click at [553, 562] on div at bounding box center [604, 364] width 884 height 728
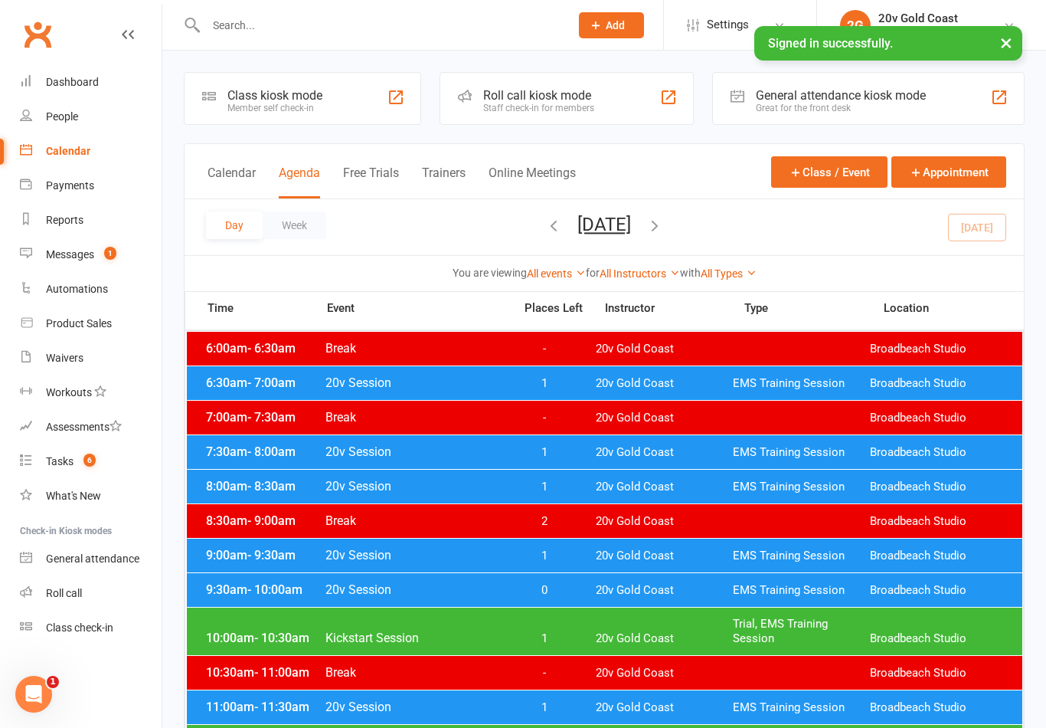
click at [689, 488] on span "20v Gold Coast" at bounding box center [664, 486] width 137 height 15
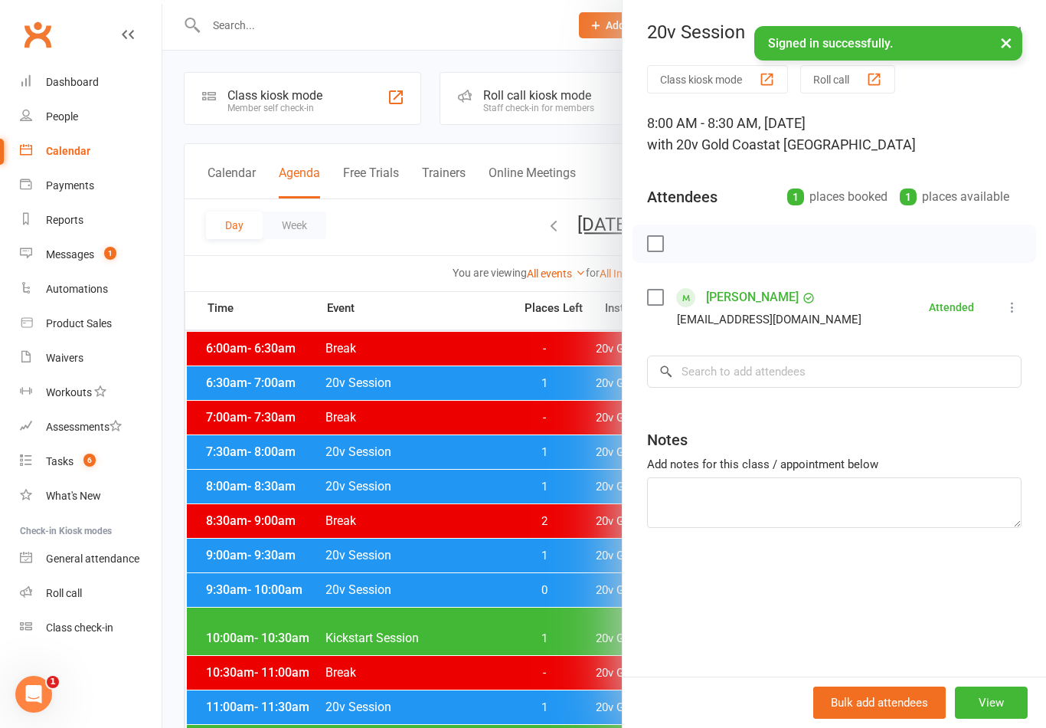
click at [526, 618] on div at bounding box center [604, 364] width 884 height 728
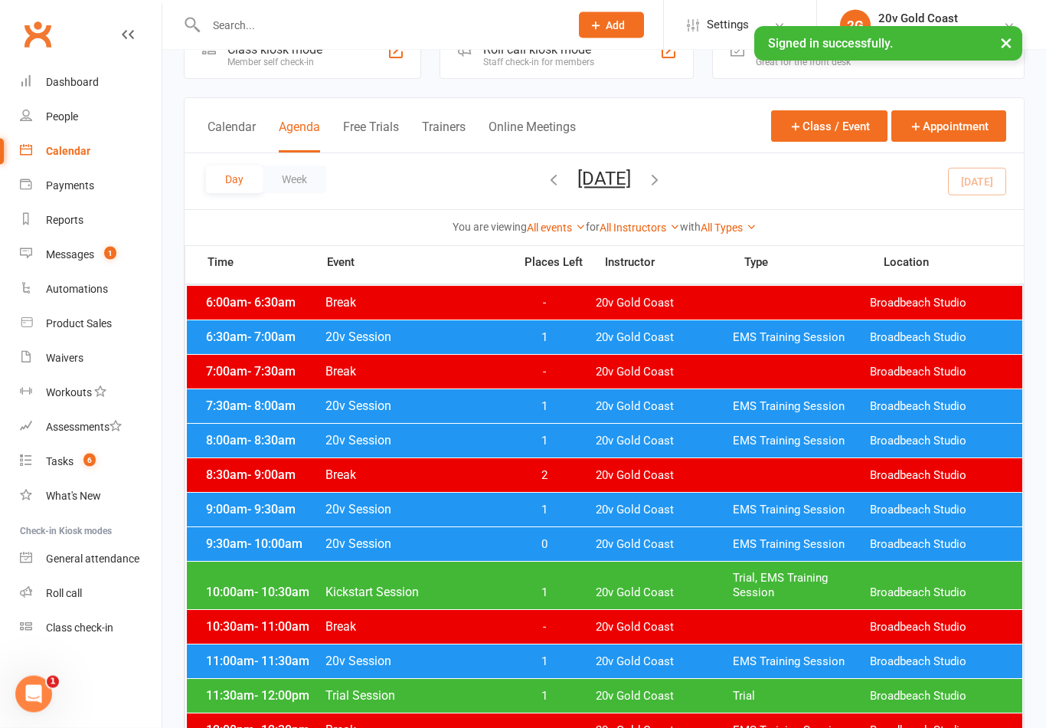
click at [755, 512] on span "EMS Training Session" at bounding box center [801, 510] width 137 height 15
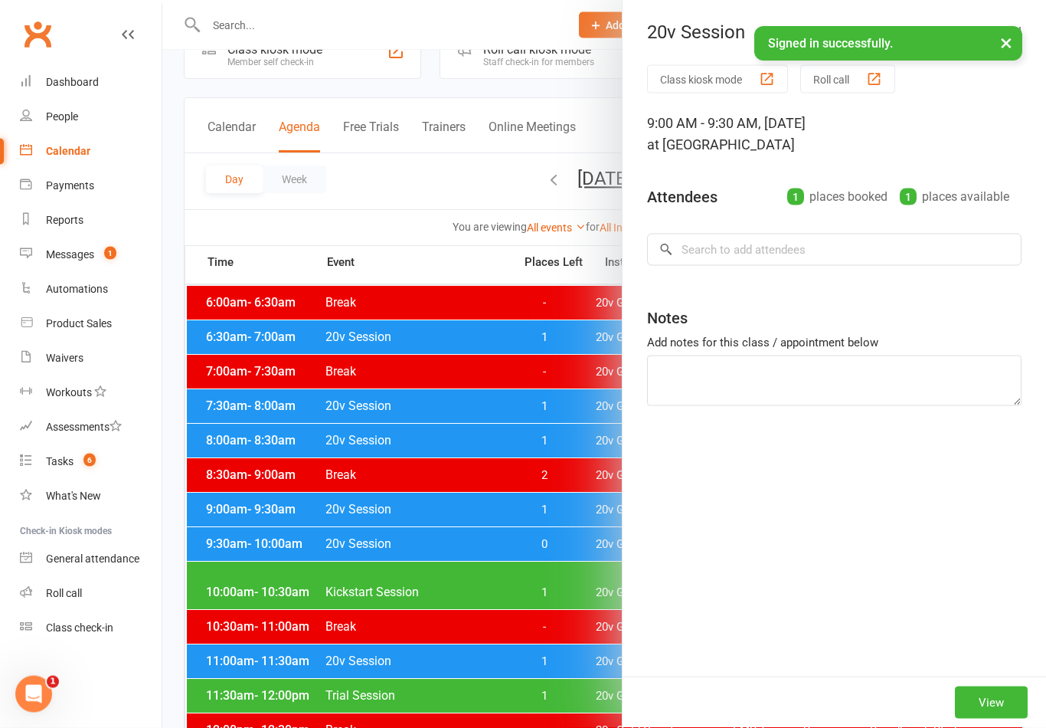
scroll to position [46, 0]
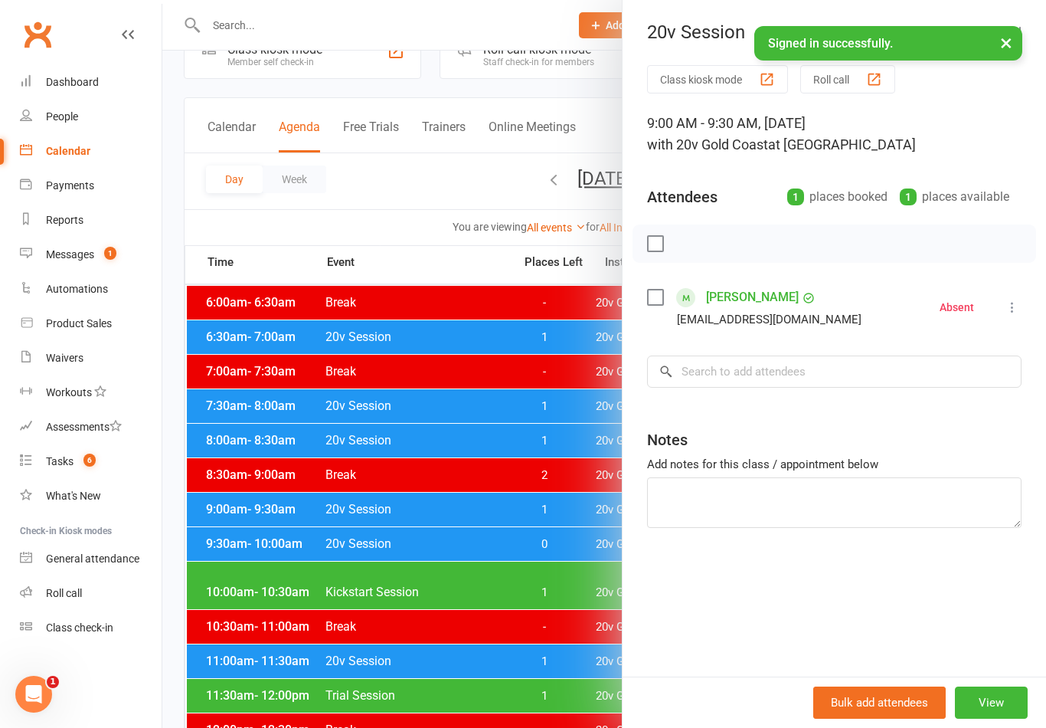
click at [524, 632] on div at bounding box center [604, 364] width 884 height 728
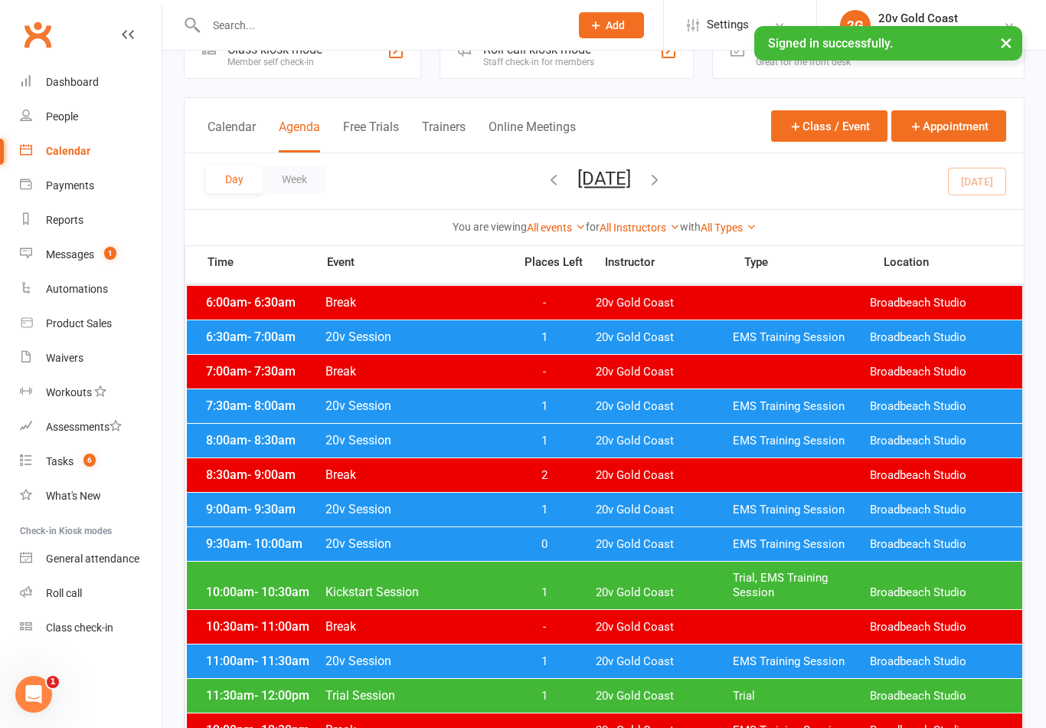
click at [682, 551] on span "20v Gold Coast" at bounding box center [664, 544] width 137 height 15
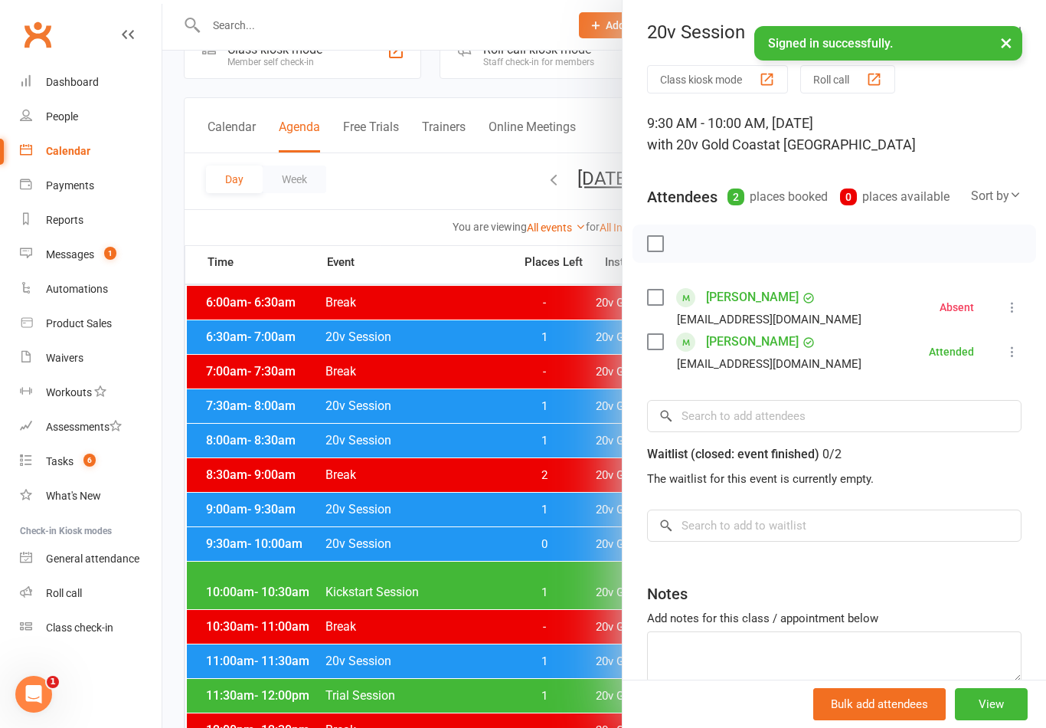
click at [587, 651] on div at bounding box center [604, 364] width 884 height 728
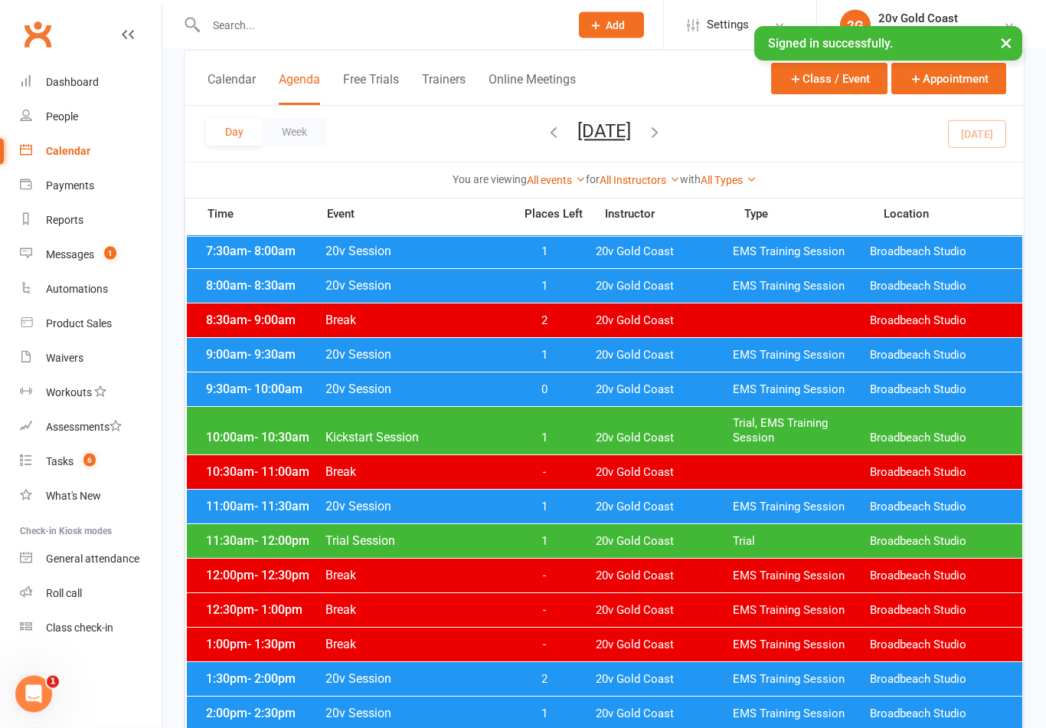
click at [721, 499] on div "11:00am - 11:30am 20v Session 1 20v Gold Coast EMS Training Session Broadbeach …" at bounding box center [605, 507] width 836 height 34
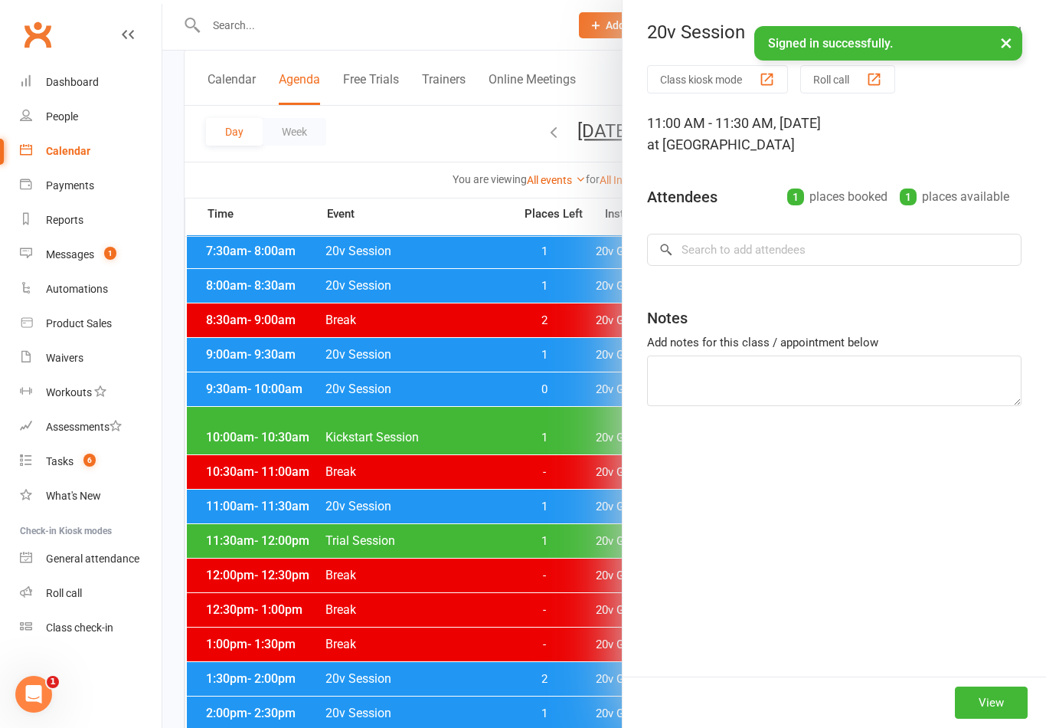
click at [613, 547] on div at bounding box center [604, 364] width 884 height 728
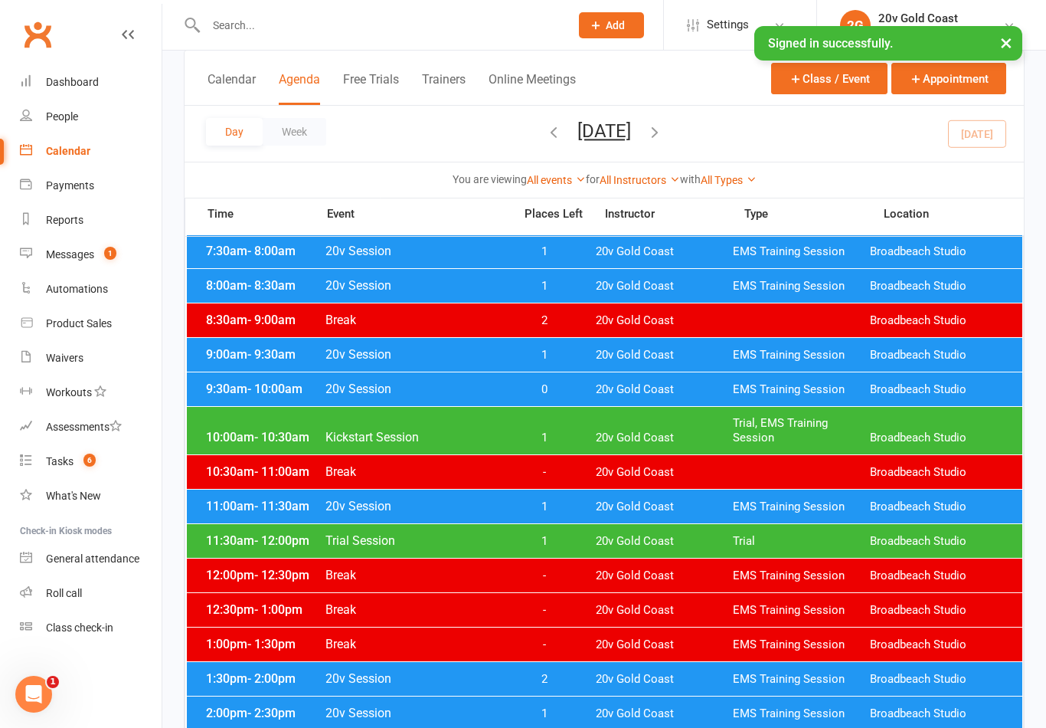
click at [604, 509] on span "20v Gold Coast" at bounding box center [664, 506] width 137 height 15
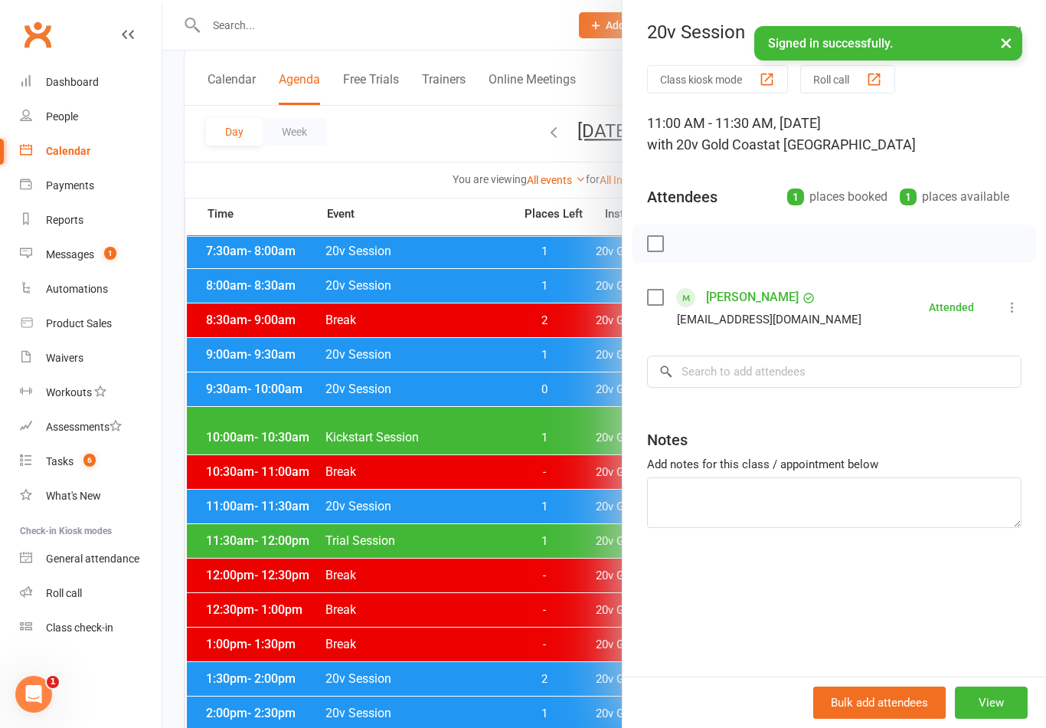
click at [595, 568] on div at bounding box center [604, 364] width 884 height 728
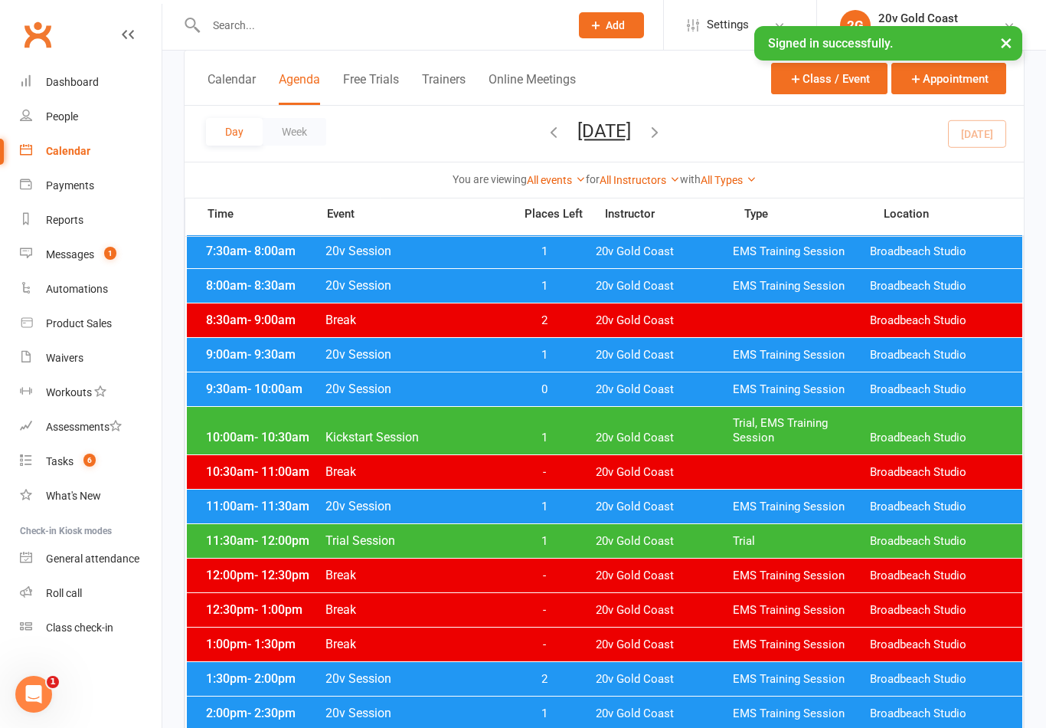
click at [649, 538] on span "20v Gold Coast" at bounding box center [664, 541] width 137 height 15
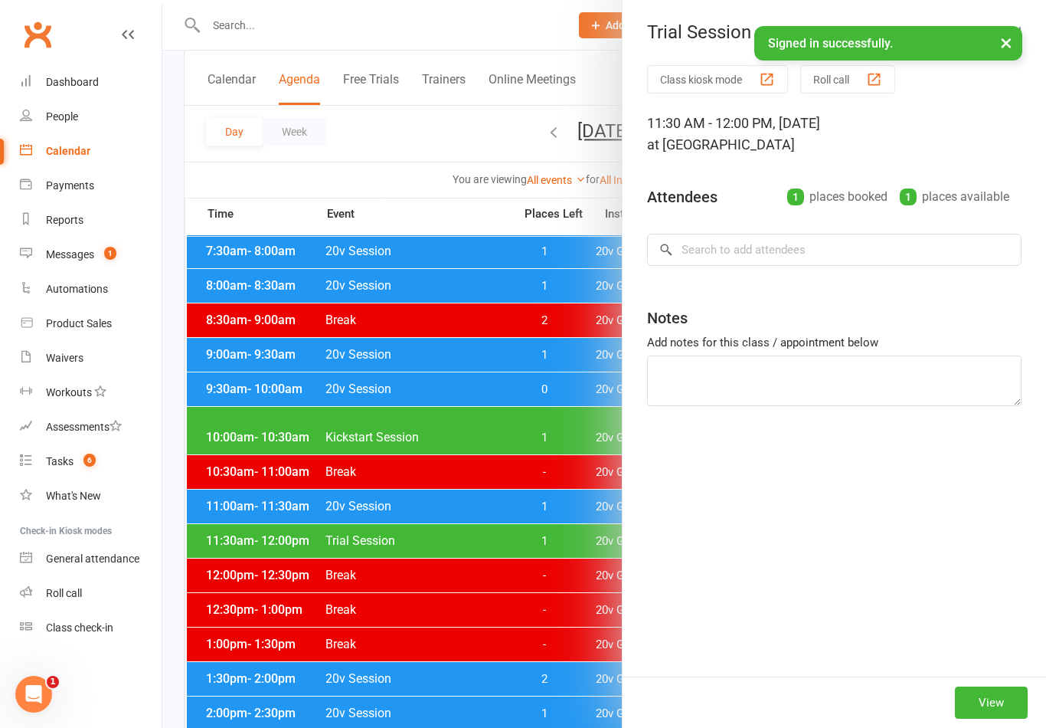
click at [584, 648] on div at bounding box center [604, 364] width 884 height 728
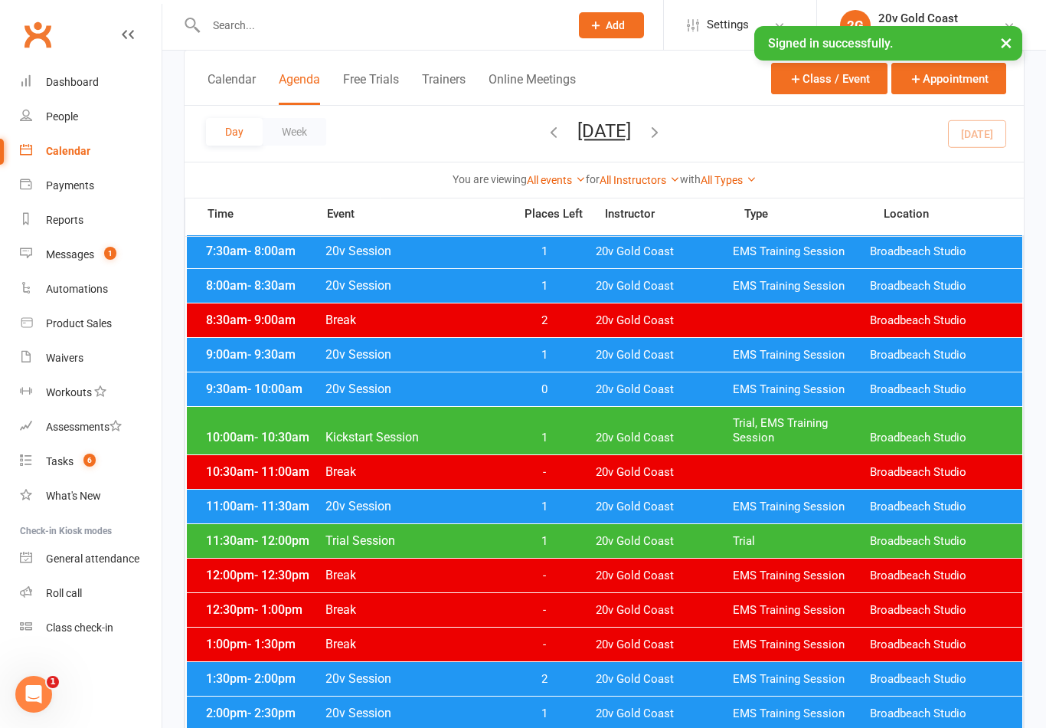
click at [656, 579] on span "20v Gold Coast" at bounding box center [664, 575] width 137 height 15
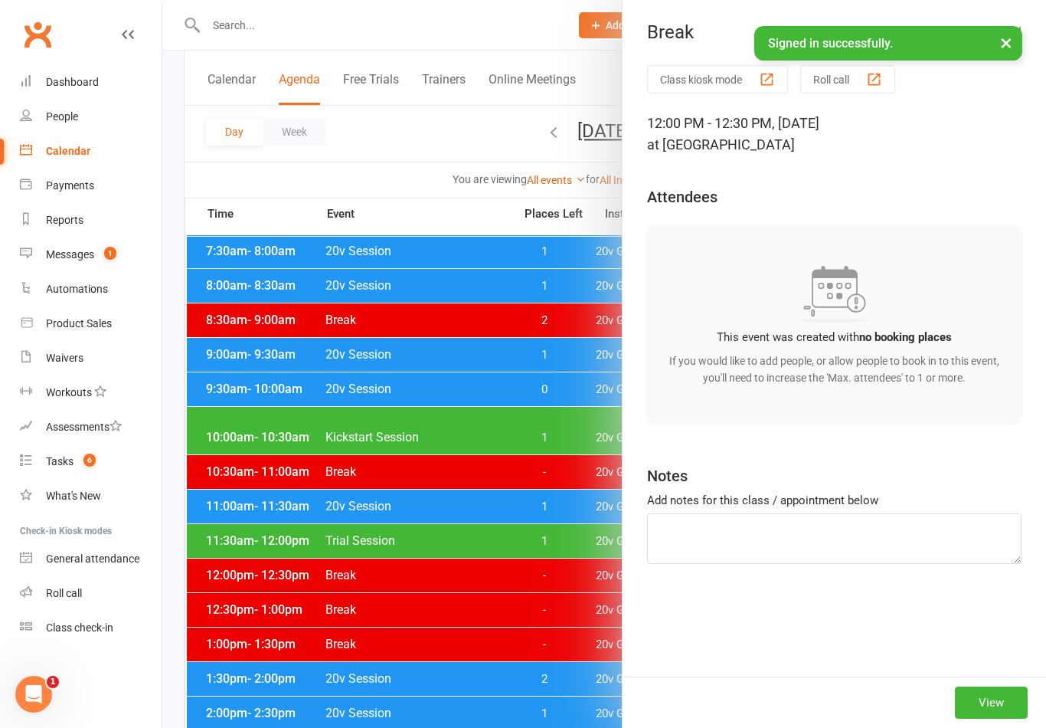
click at [524, 645] on div at bounding box center [604, 364] width 884 height 728
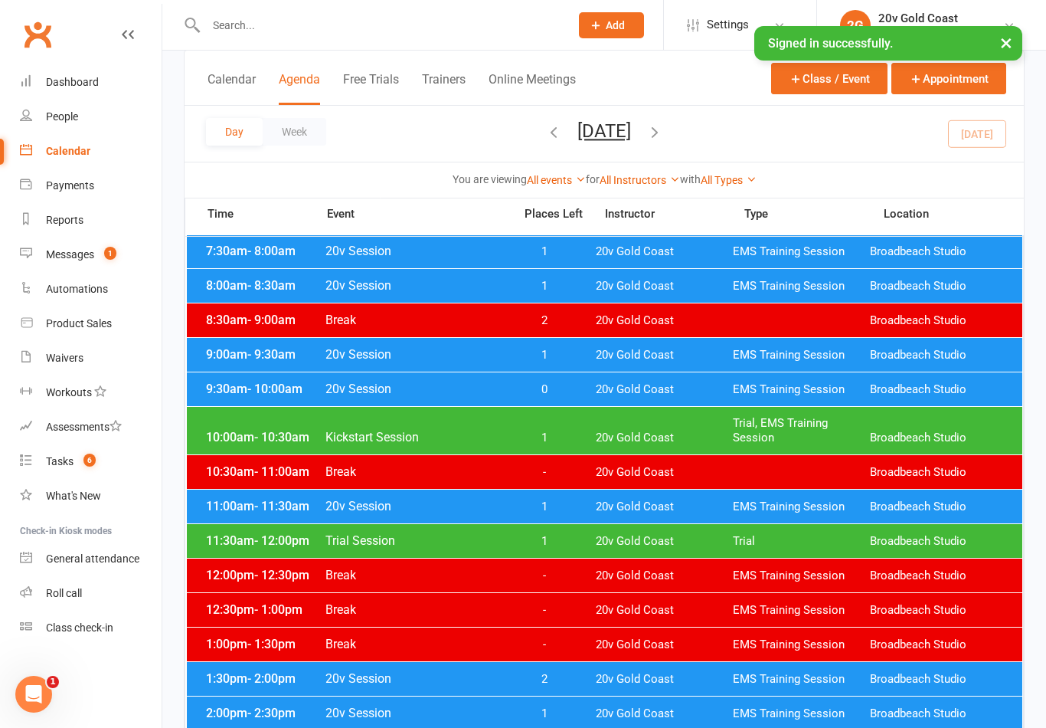
click at [431, 618] on div "12:30pm - 1:00pm Break - 20v Gold Coast EMS Training Session [GEOGRAPHIC_DATA]" at bounding box center [605, 610] width 836 height 34
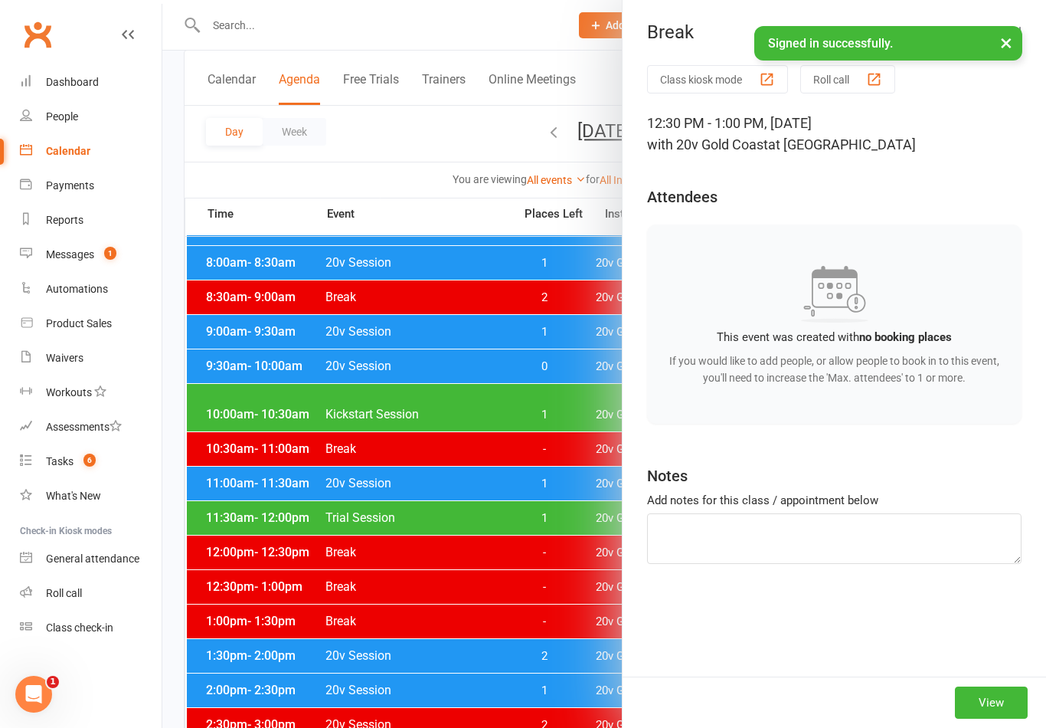
scroll to position [224, 0]
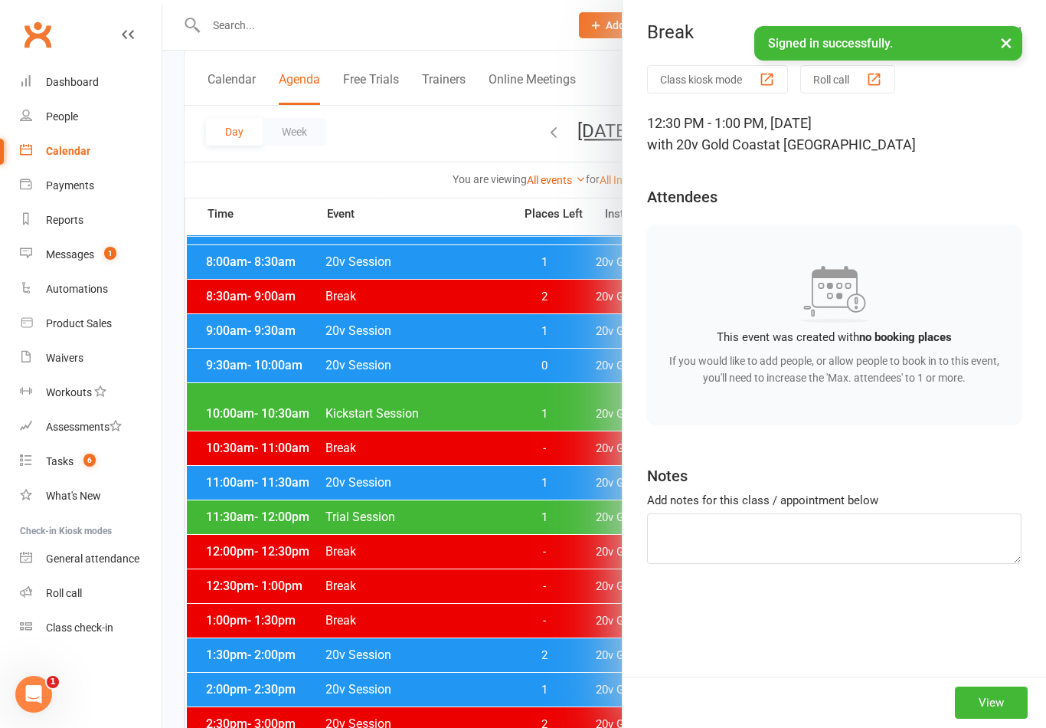
click at [569, 644] on div at bounding box center [604, 364] width 884 height 728
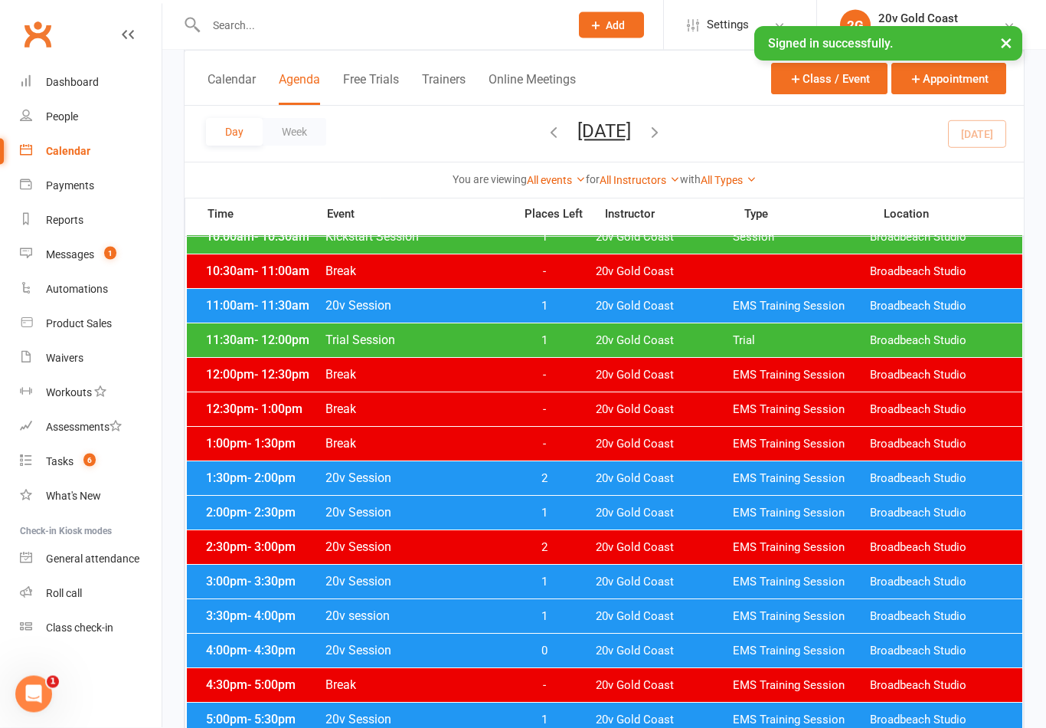
click at [729, 514] on span "20v Gold Coast" at bounding box center [664, 513] width 137 height 15
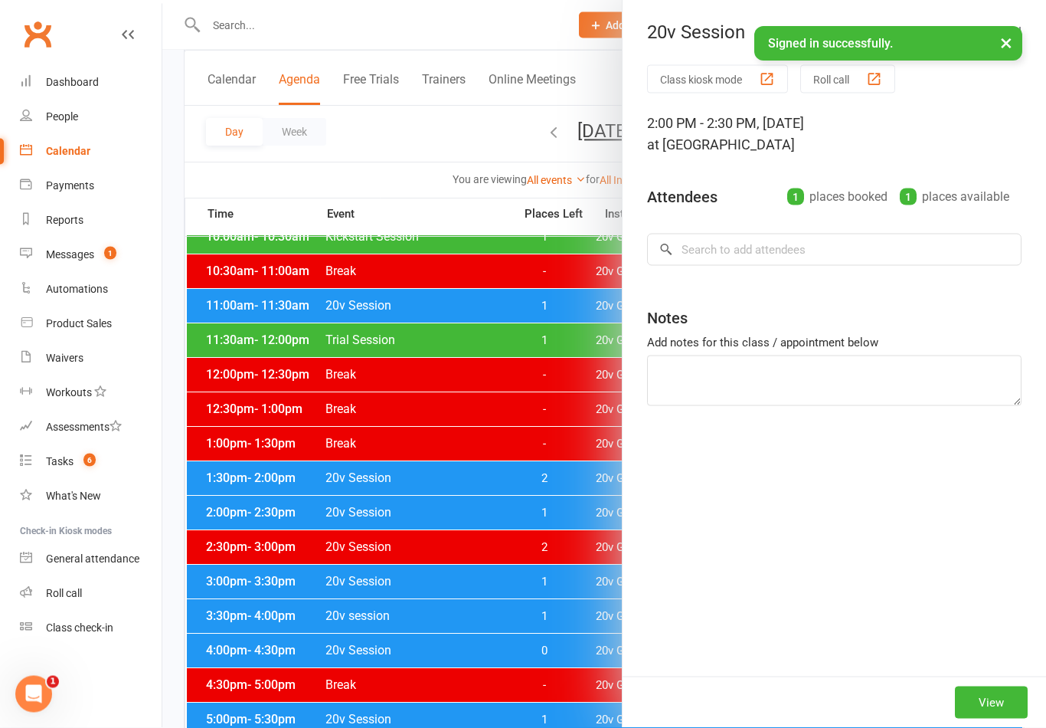
scroll to position [401, 0]
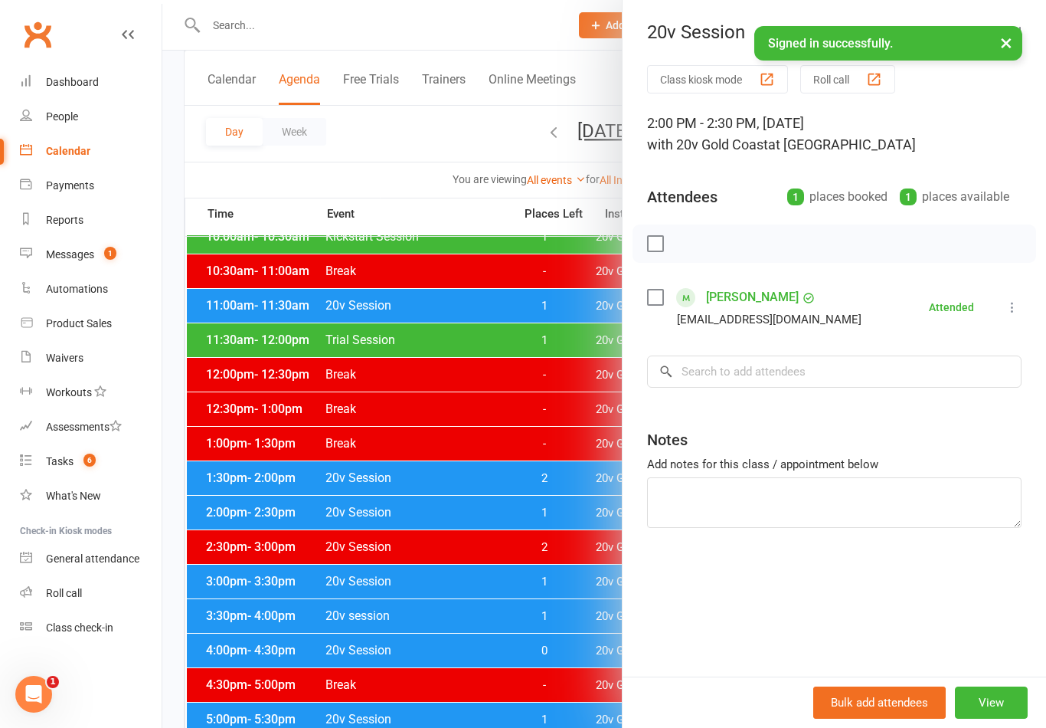
click at [525, 614] on div at bounding box center [604, 364] width 884 height 728
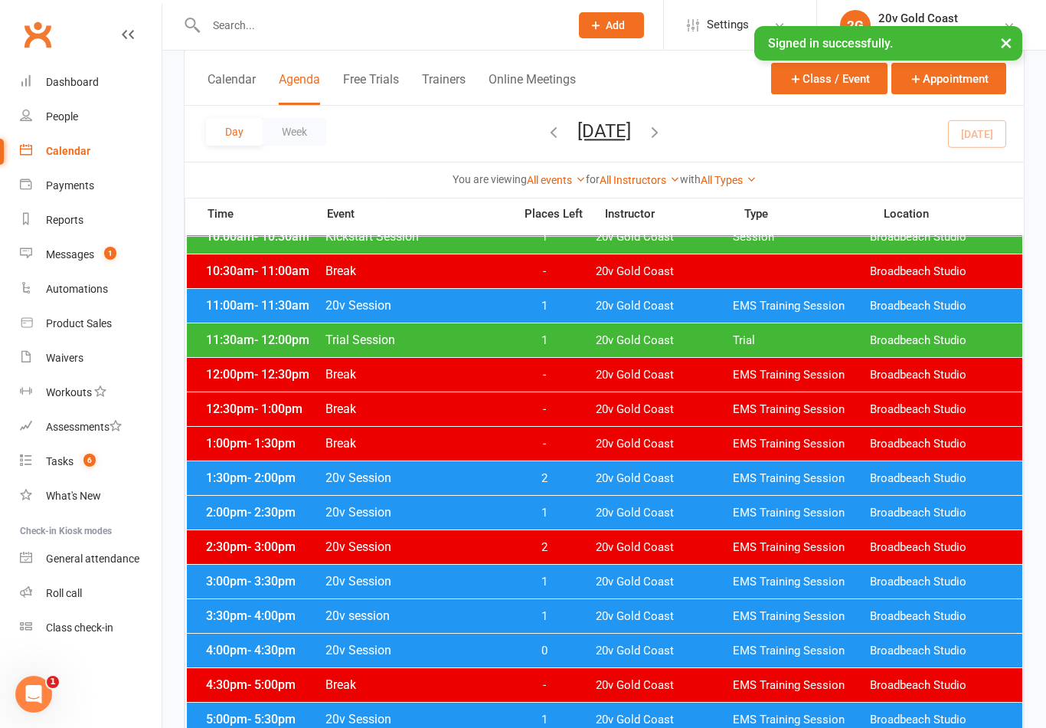
click at [996, 120] on div "Day Week [DATE] [DATE] Sun Mon Tue Wed Thu Fri Sat 27 28 29 30 31 01 02 03 04 0…" at bounding box center [604, 134] width 839 height 56
click at [659, 513] on span "20v Gold Coast" at bounding box center [664, 512] width 137 height 15
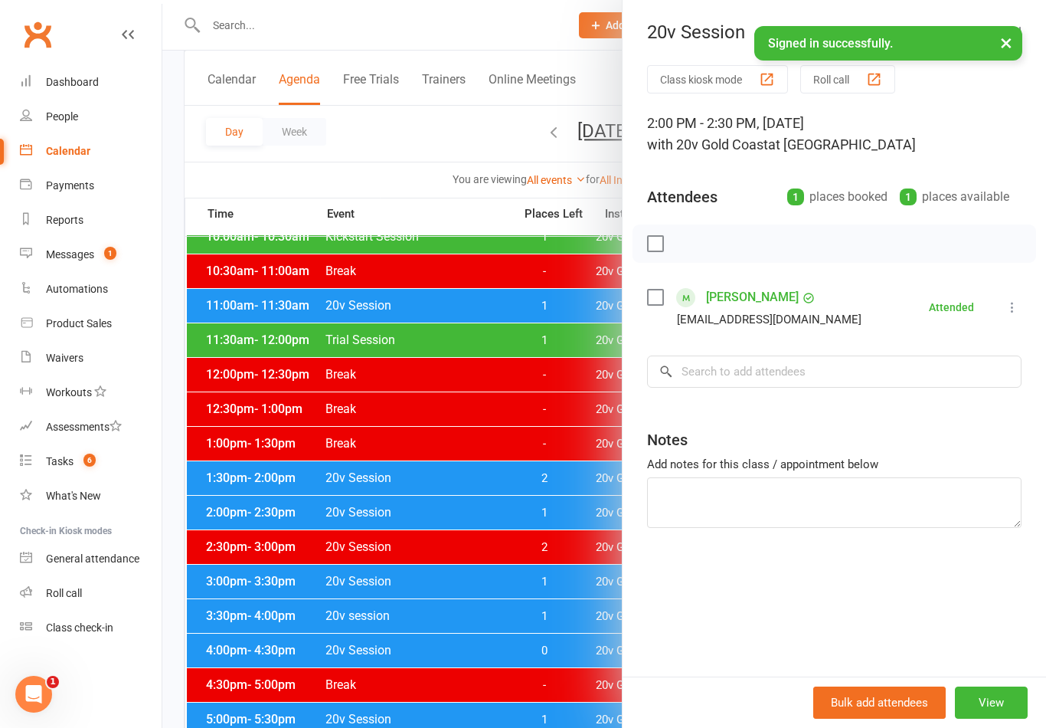
click at [544, 650] on div at bounding box center [604, 364] width 884 height 728
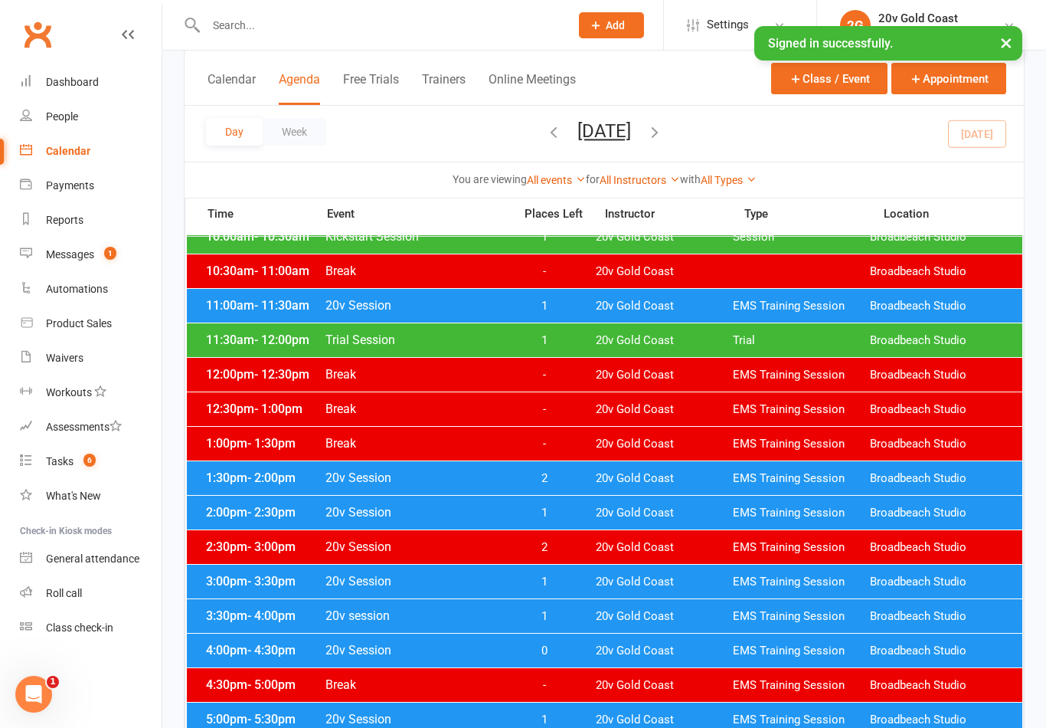
click at [643, 552] on span "20v Gold Coast" at bounding box center [664, 547] width 137 height 15
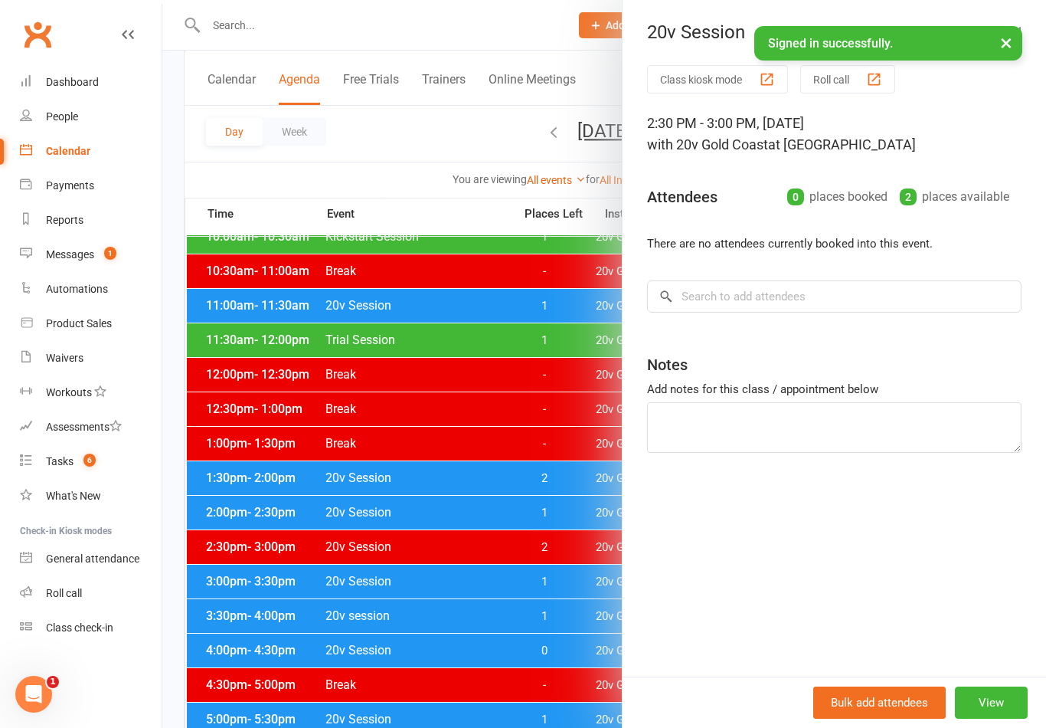
click at [492, 670] on div at bounding box center [604, 364] width 884 height 728
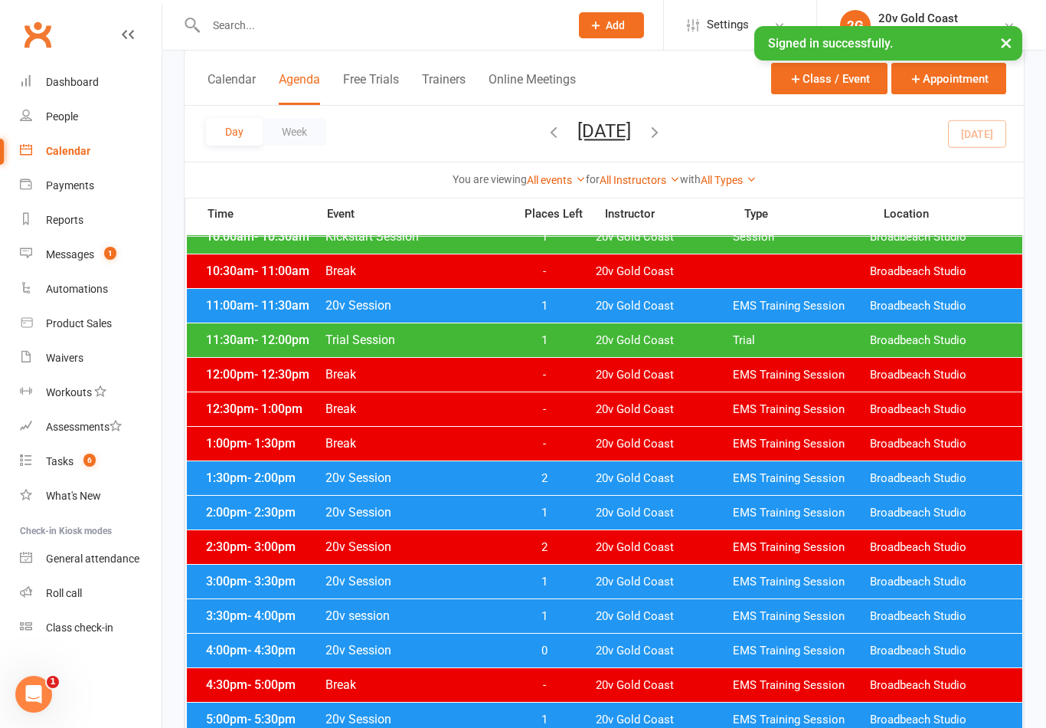
click at [597, 584] on span "20v Gold Coast" at bounding box center [664, 581] width 137 height 15
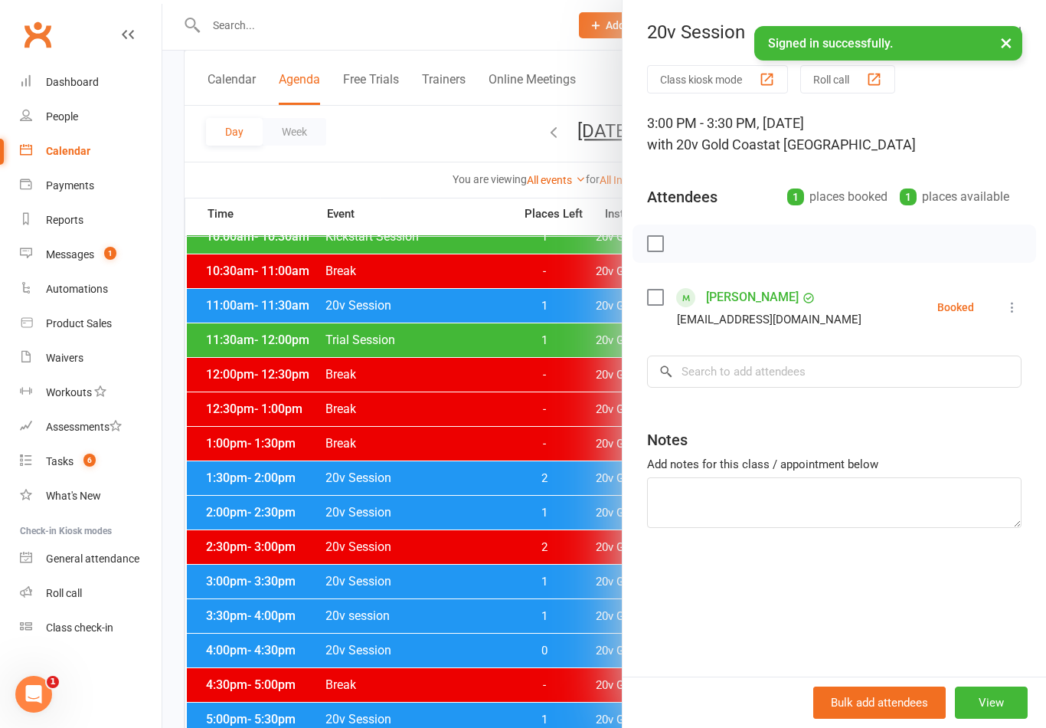
click at [594, 632] on div at bounding box center [604, 364] width 884 height 728
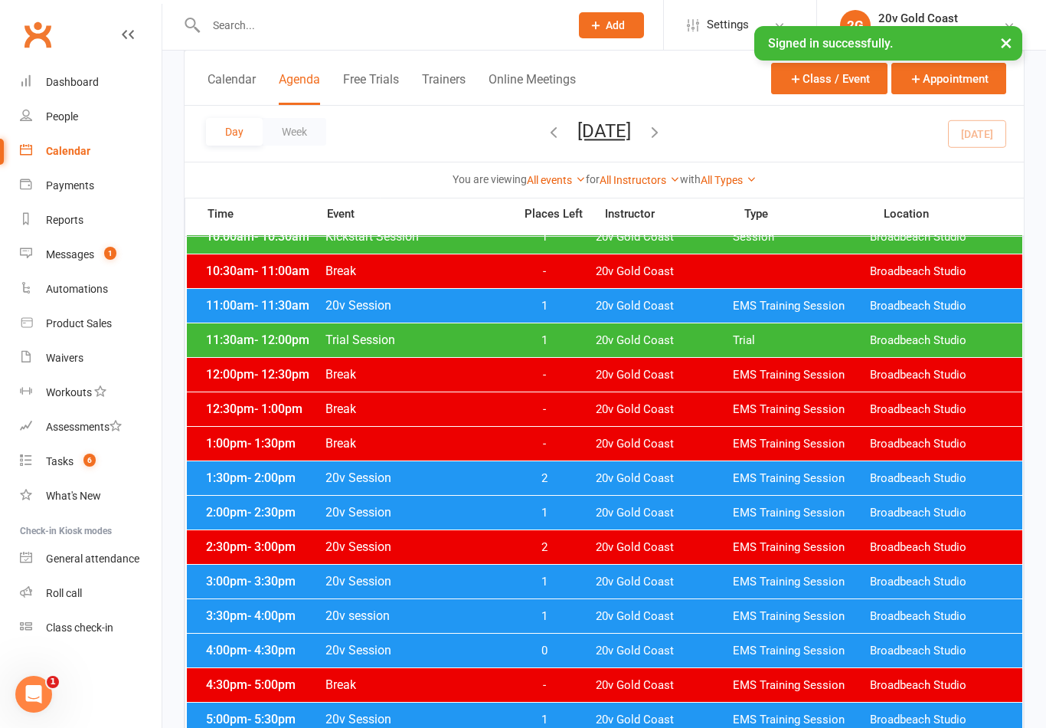
click at [611, 622] on span "20v Gold Coast" at bounding box center [664, 616] width 137 height 15
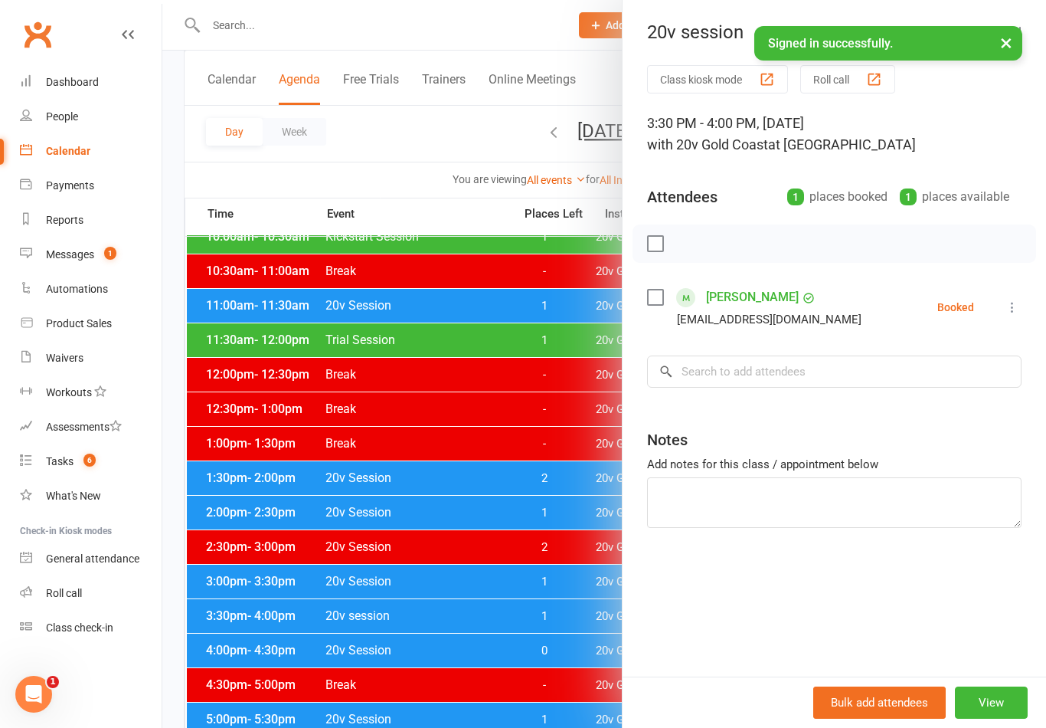
click at [471, 646] on div at bounding box center [604, 364] width 884 height 728
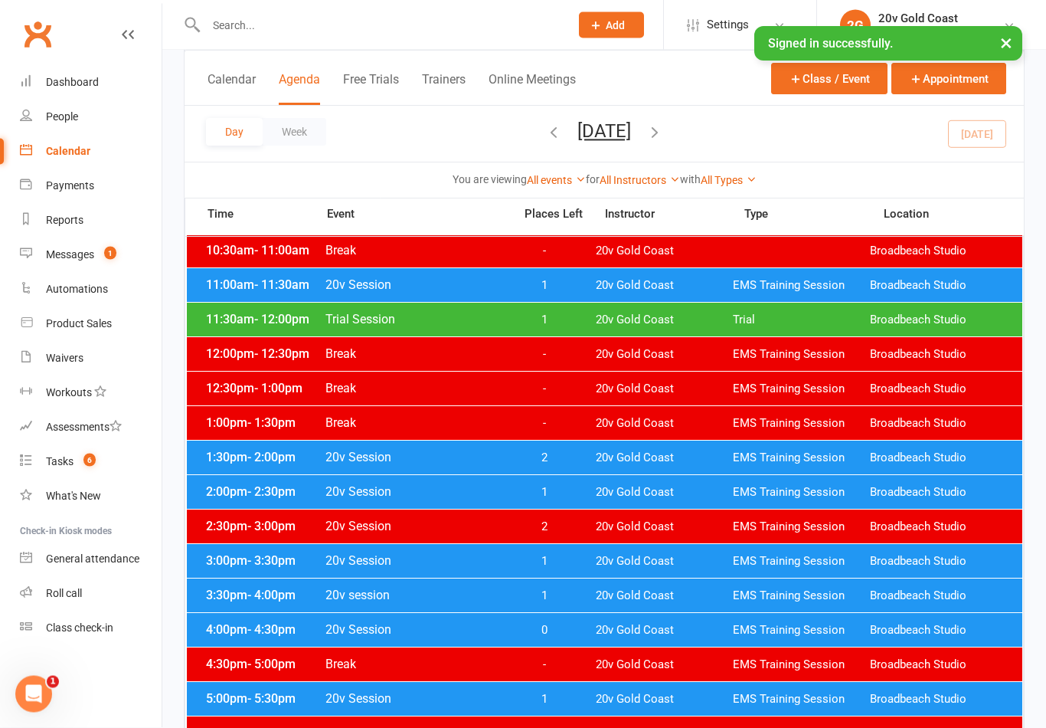
scroll to position [414, 0]
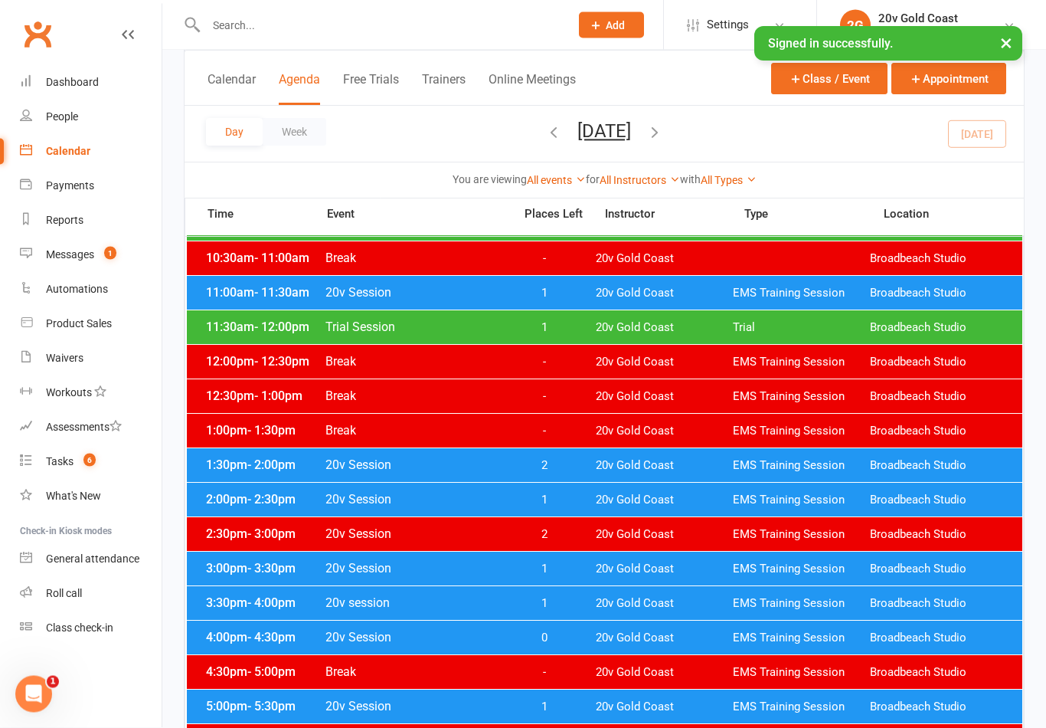
click at [100, 237] on link "Messages 1" at bounding box center [91, 254] width 142 height 34
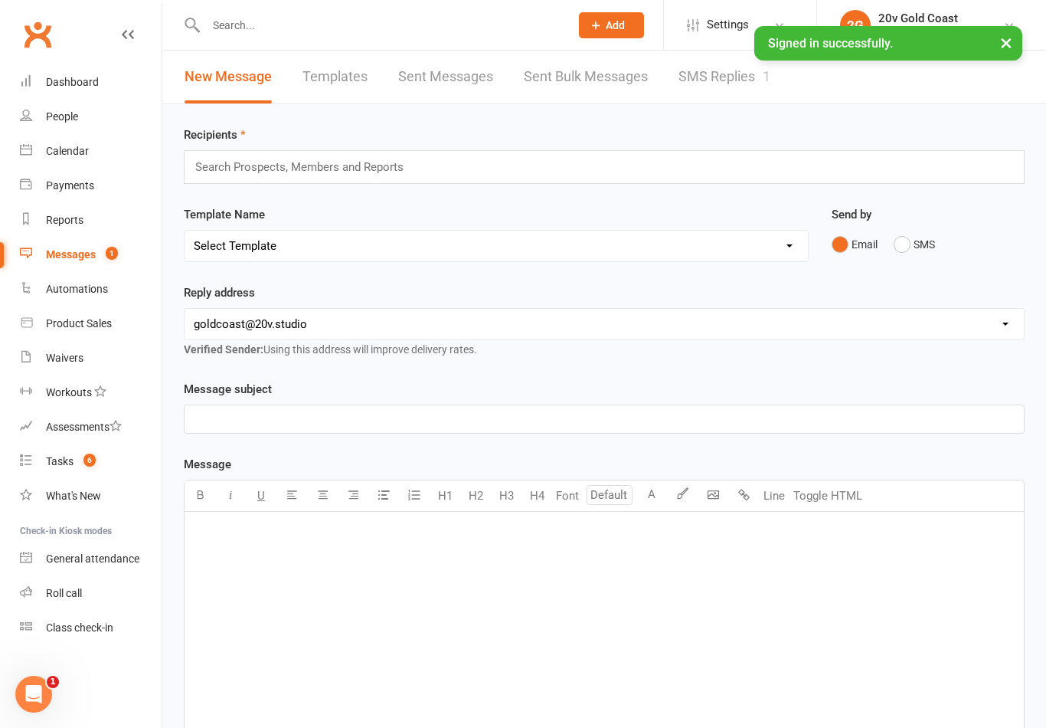
click at [737, 83] on link "SMS Replies 1" at bounding box center [725, 77] width 92 height 53
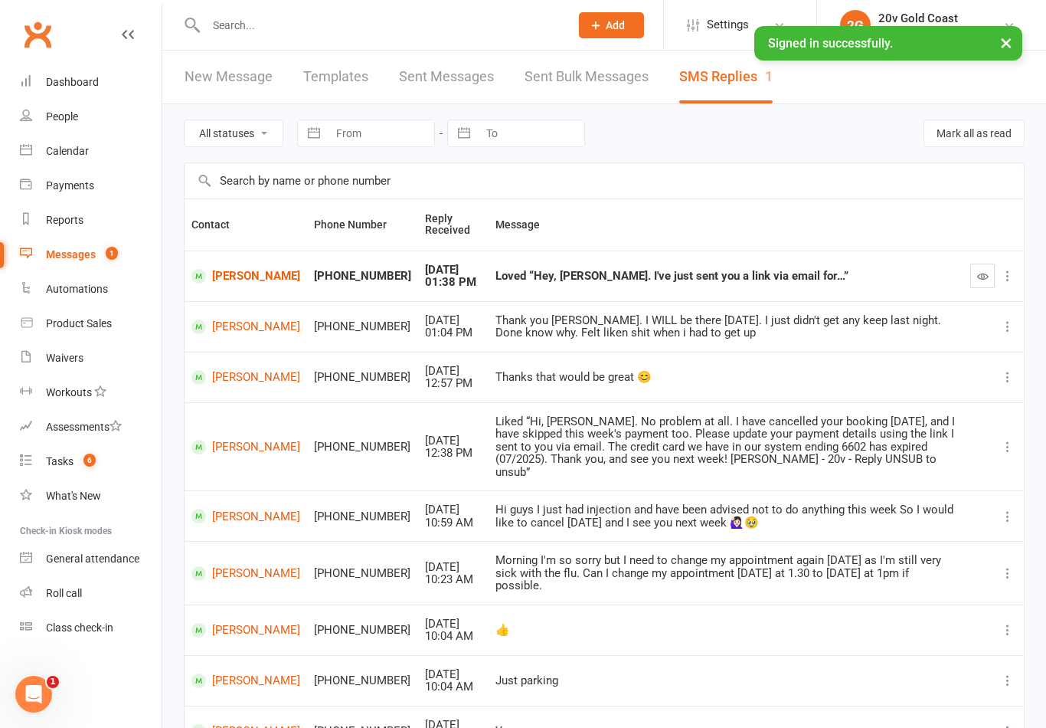
click at [222, 269] on link "[PERSON_NAME]" at bounding box center [245, 276] width 109 height 15
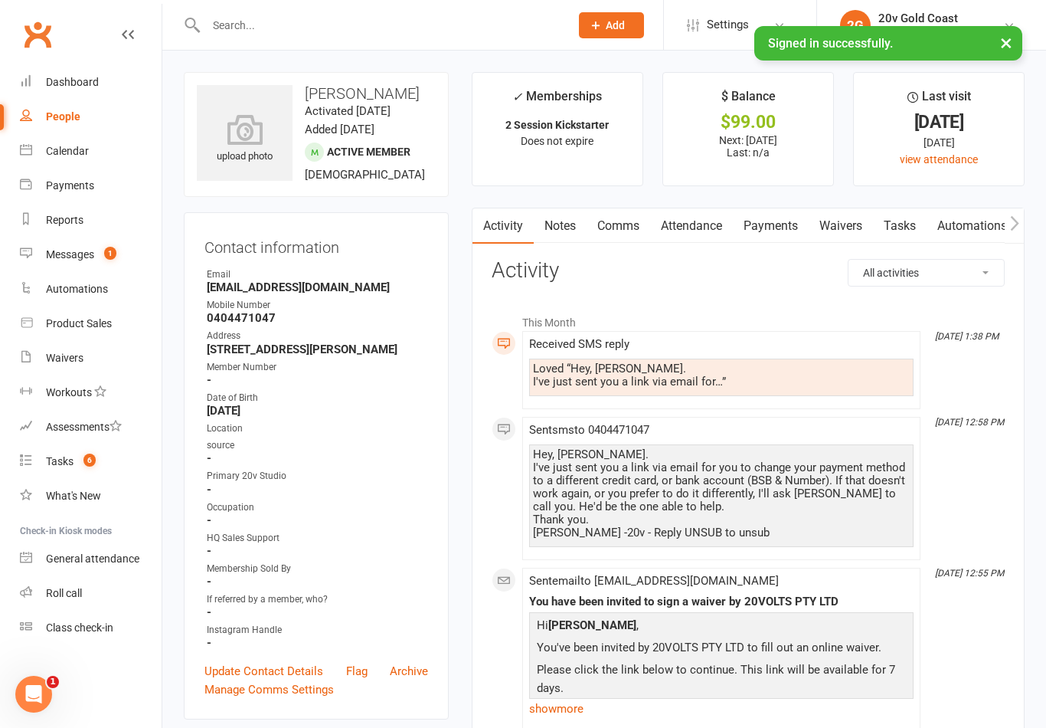
click at [112, 257] on span "1" at bounding box center [110, 253] width 12 height 13
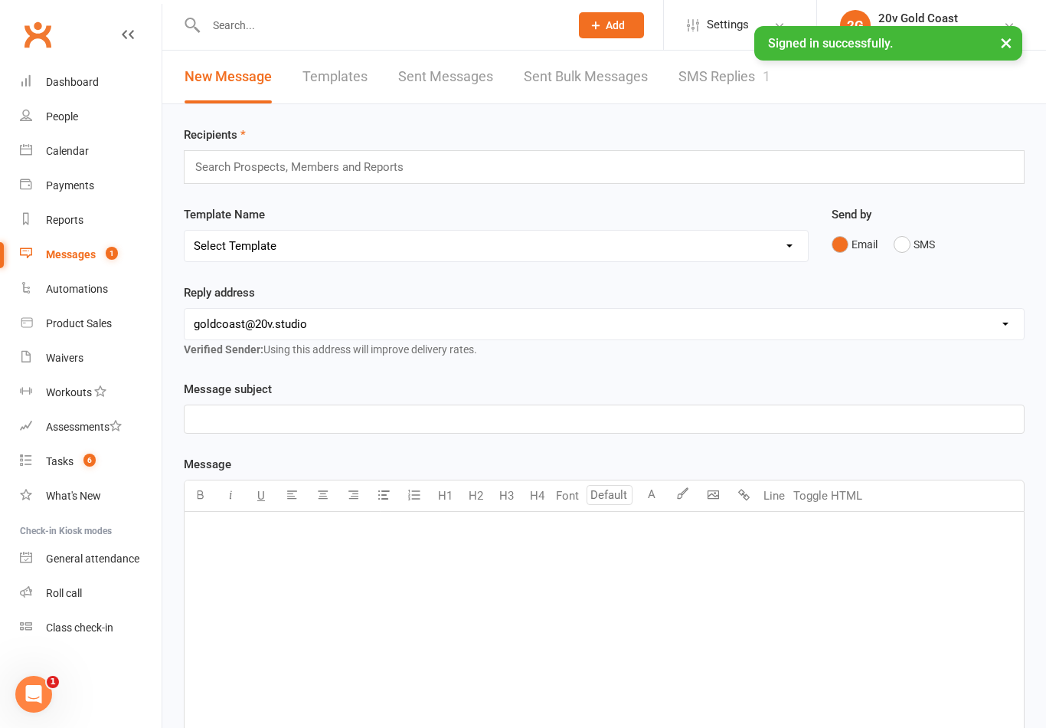
click at [734, 82] on link "SMS Replies 1" at bounding box center [725, 77] width 92 height 53
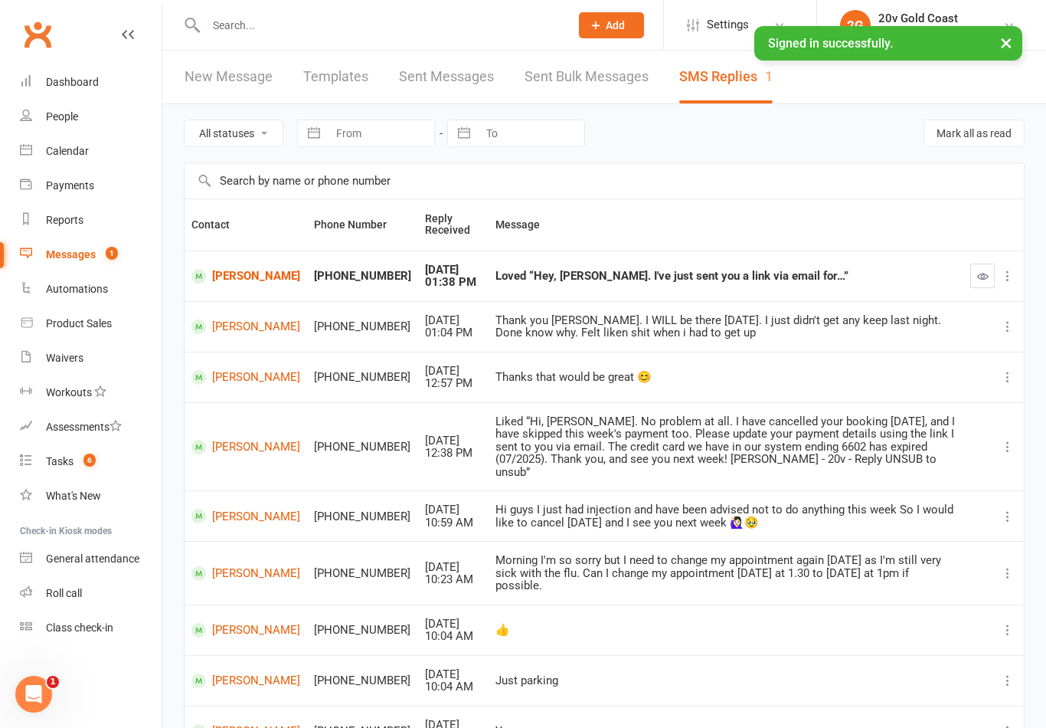
click at [981, 273] on icon "button" at bounding box center [982, 275] width 11 height 11
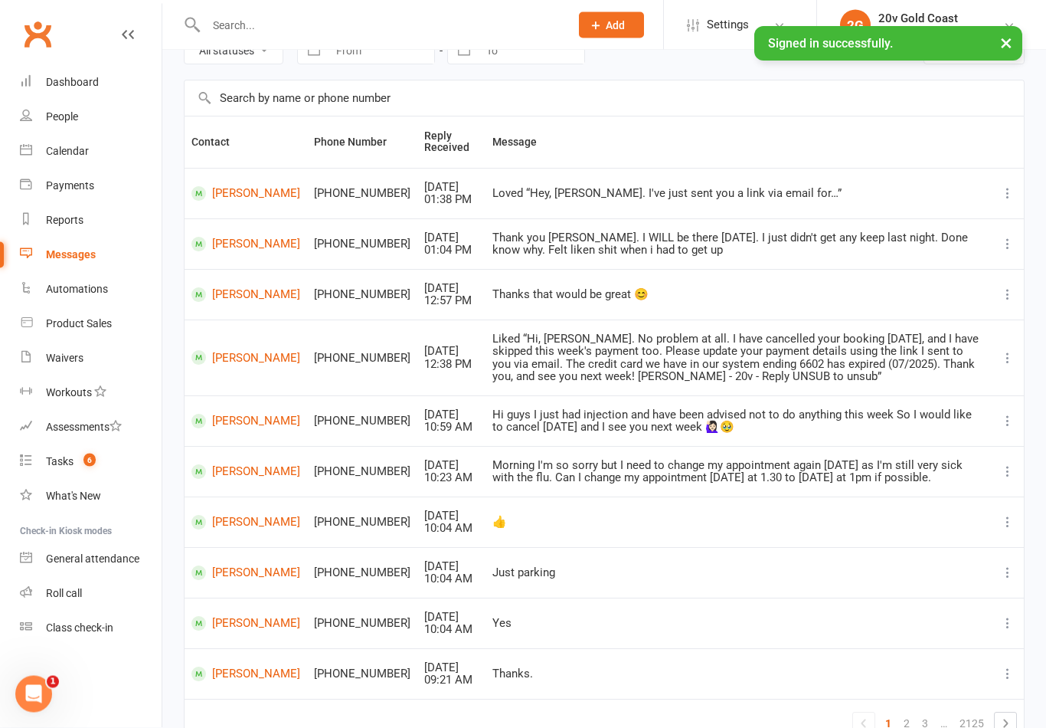
scroll to position [83, 0]
click at [217, 529] on link "[PERSON_NAME]" at bounding box center [245, 522] width 109 height 15
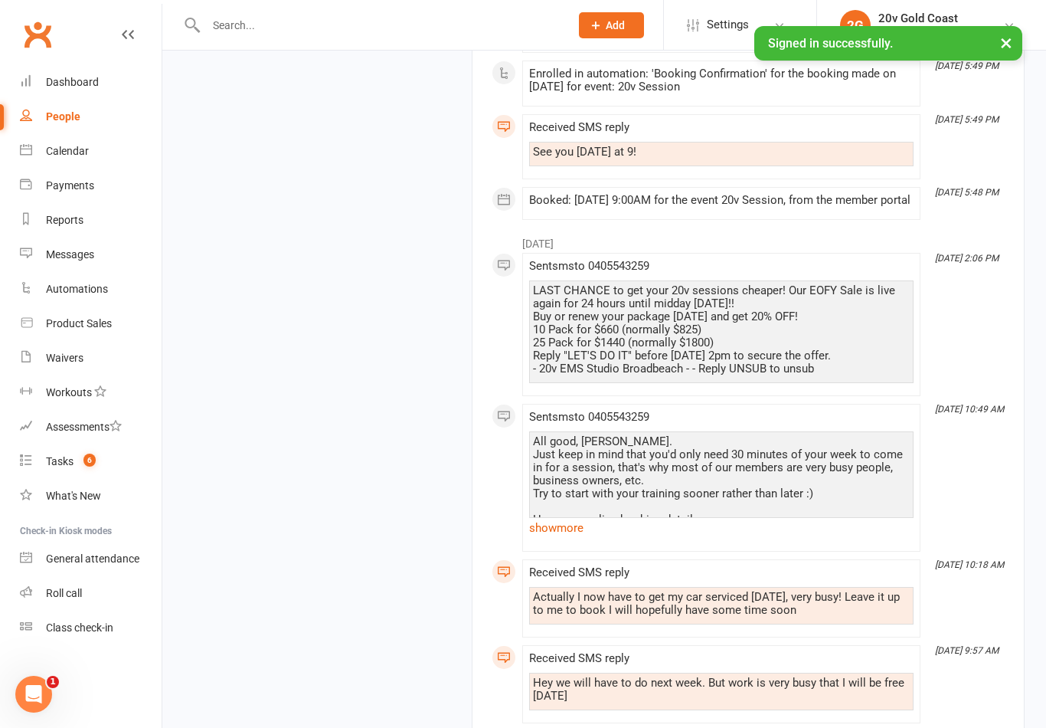
scroll to position [2043, 0]
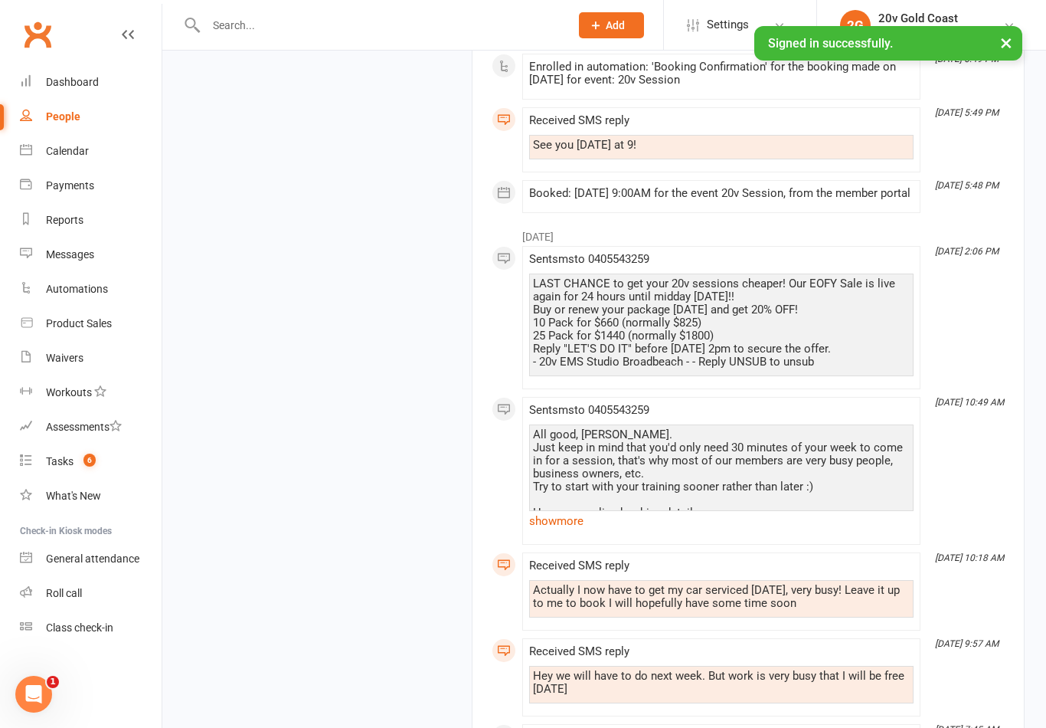
click at [571, 532] on link "show more" at bounding box center [721, 520] width 384 height 21
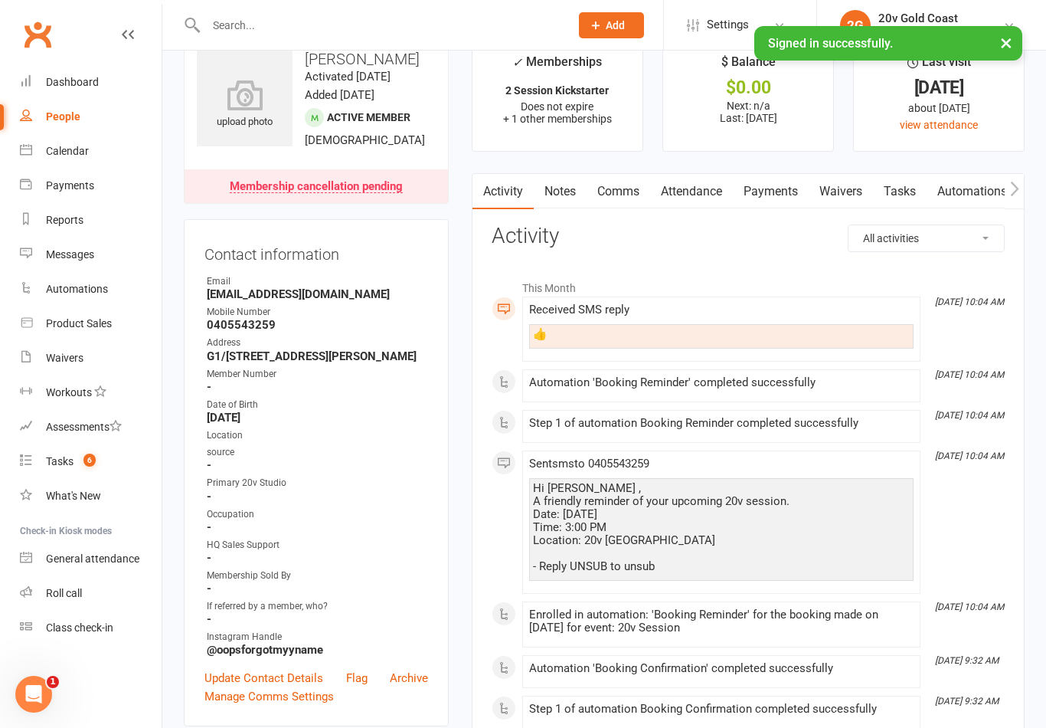
scroll to position [0, 0]
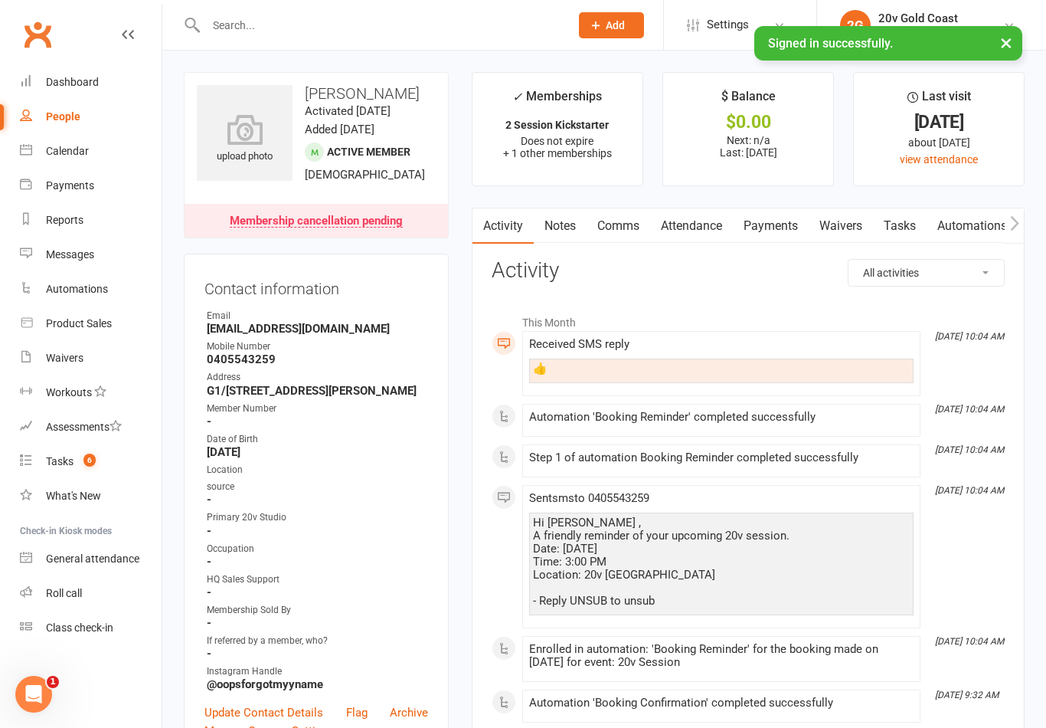
click at [332, 721] on link "Manage Comms Settings" at bounding box center [268, 730] width 129 height 18
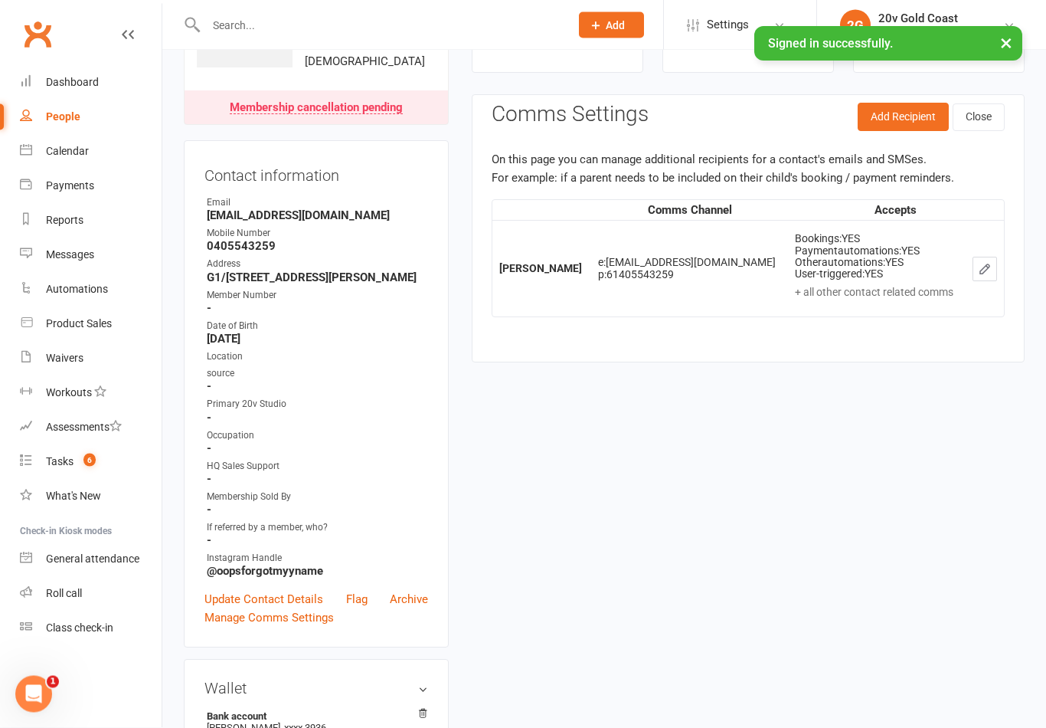
scroll to position [130, 0]
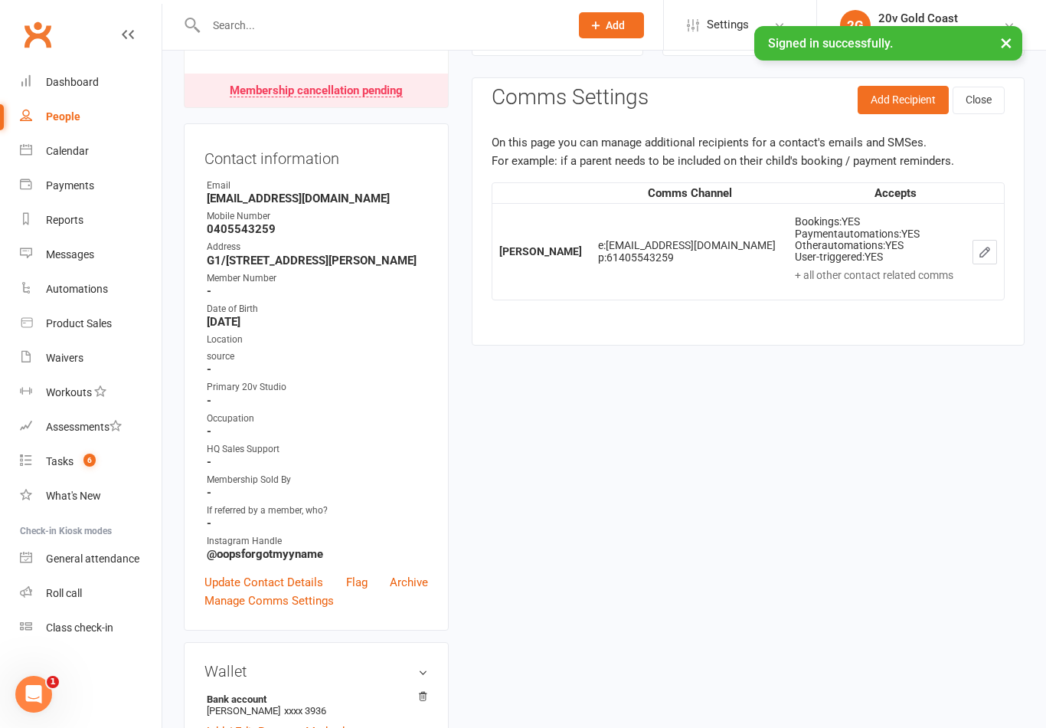
click at [54, 480] on link "What's New" at bounding box center [91, 496] width 142 height 34
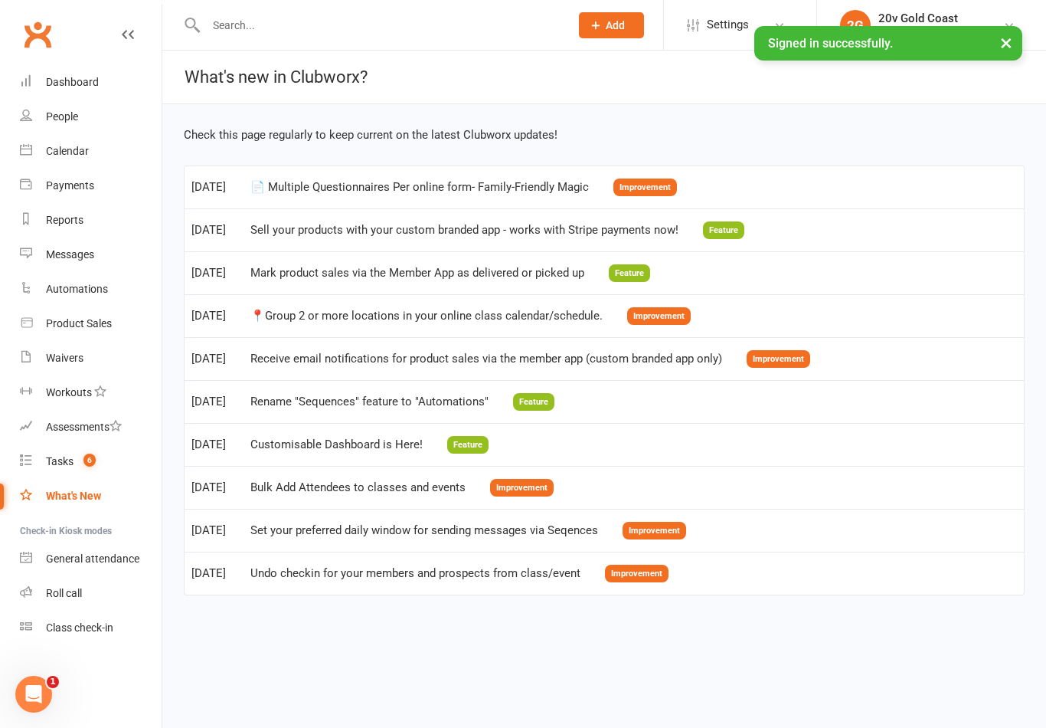
click at [57, 467] on div "Tasks" at bounding box center [60, 461] width 28 height 12
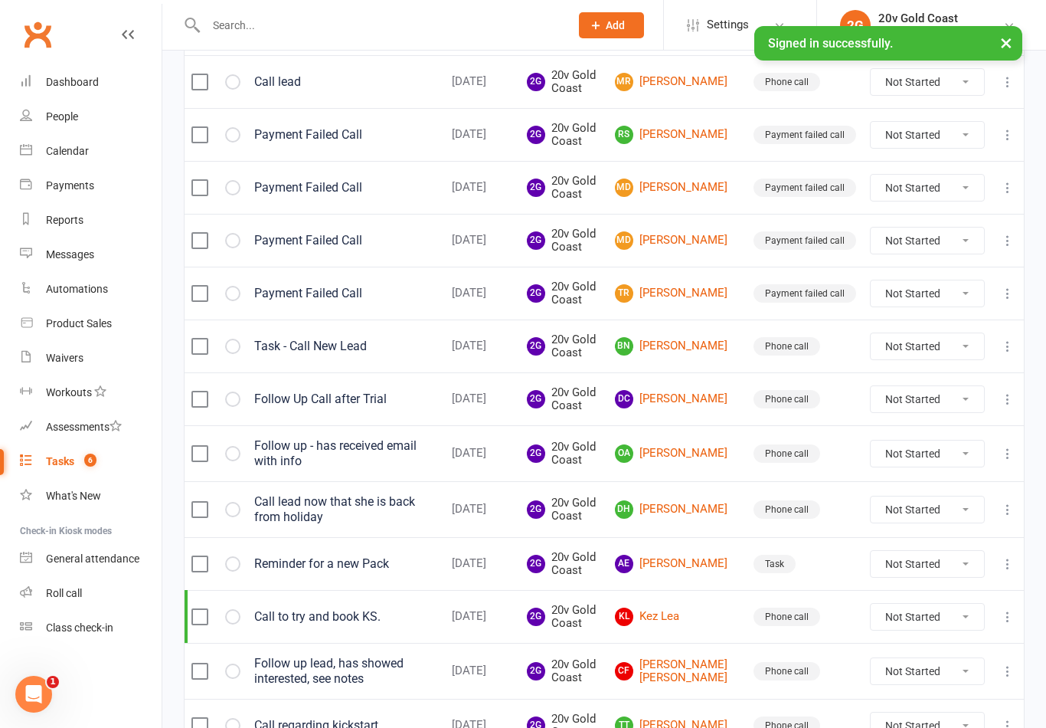
scroll to position [649, 0]
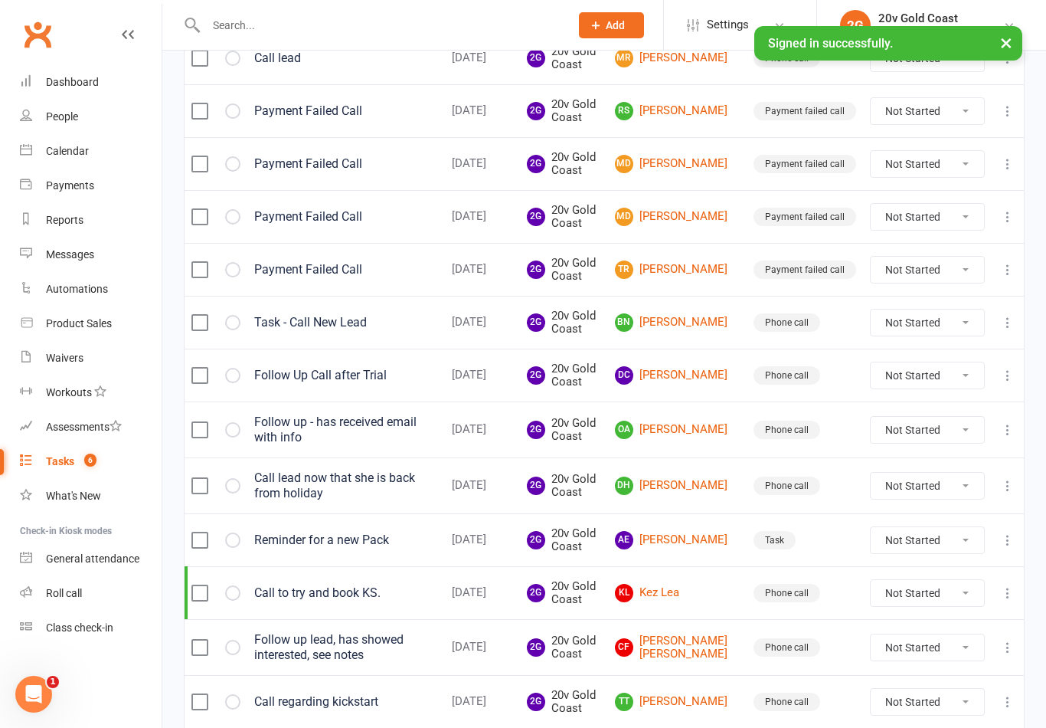
click at [80, 115] on link "People" at bounding box center [91, 117] width 142 height 34
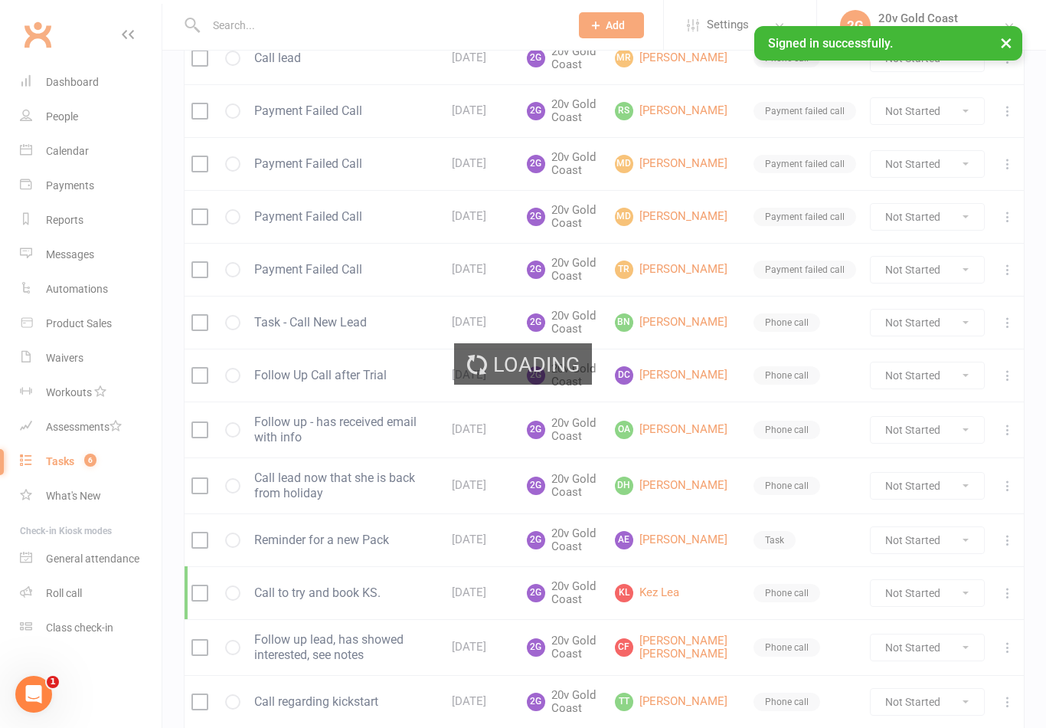
select select "100"
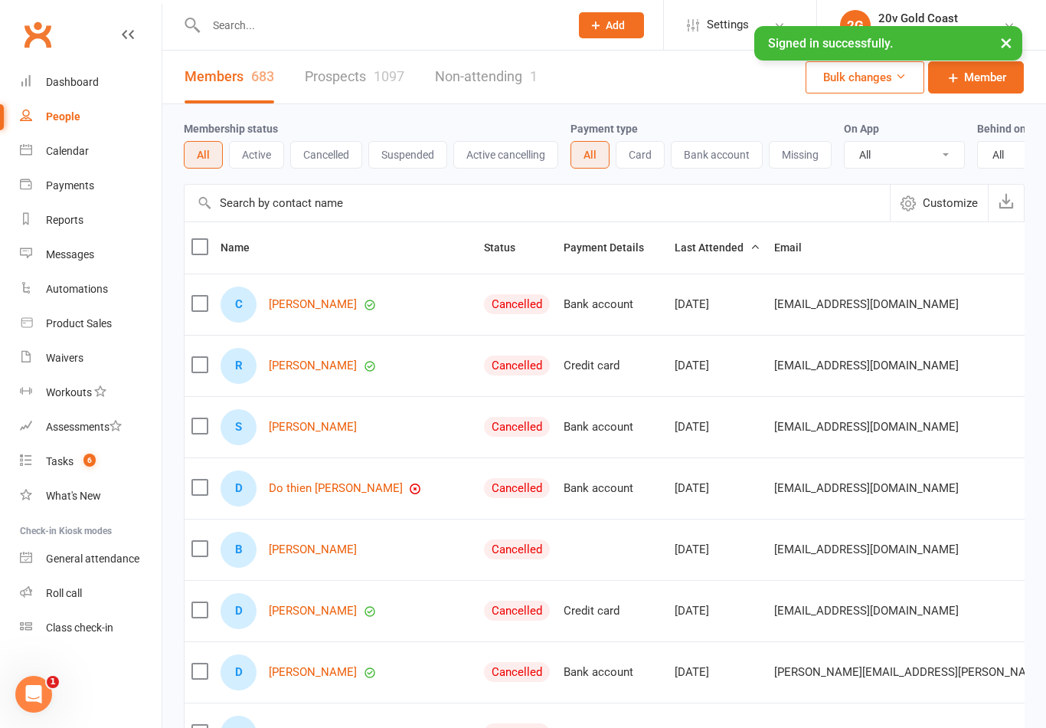
click at [96, 165] on link "Calendar" at bounding box center [91, 151] width 142 height 34
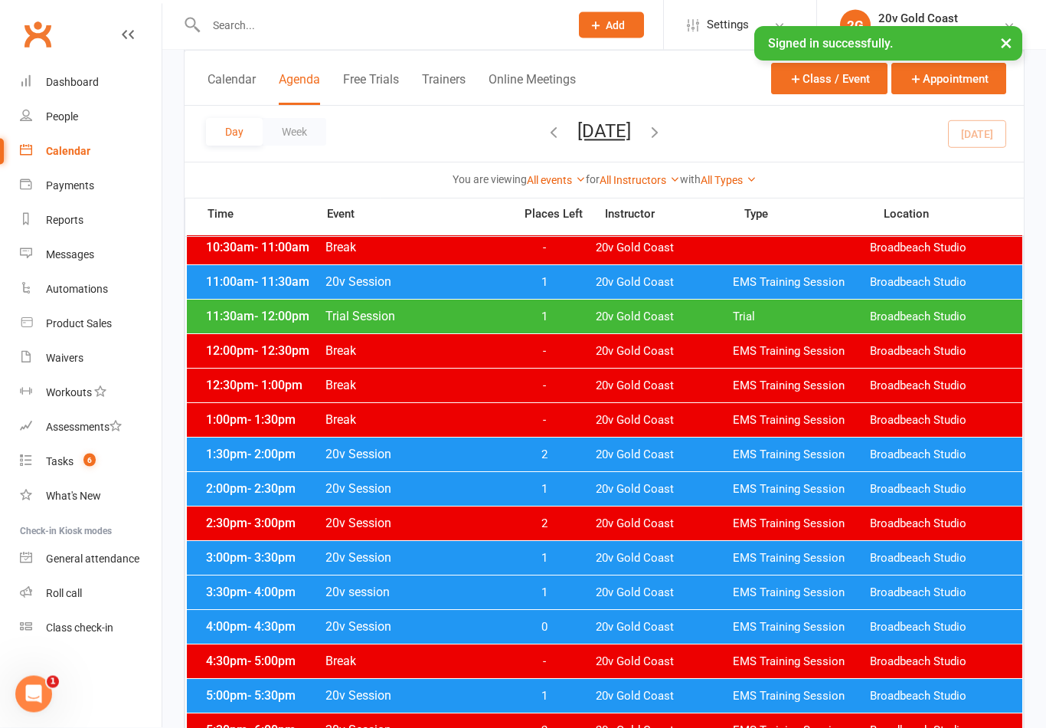
scroll to position [427, 0]
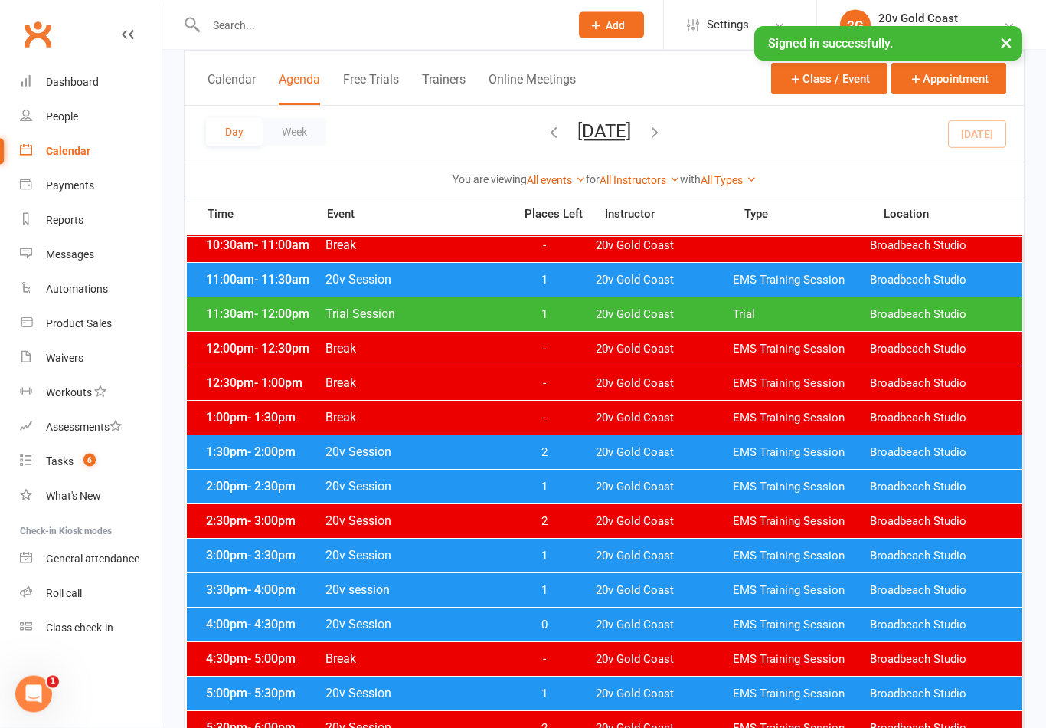
click at [547, 578] on div "3:30pm - 4:00pm 20v session 1 20v Gold Coast EMS Training Session Broadbeach St…" at bounding box center [605, 591] width 836 height 34
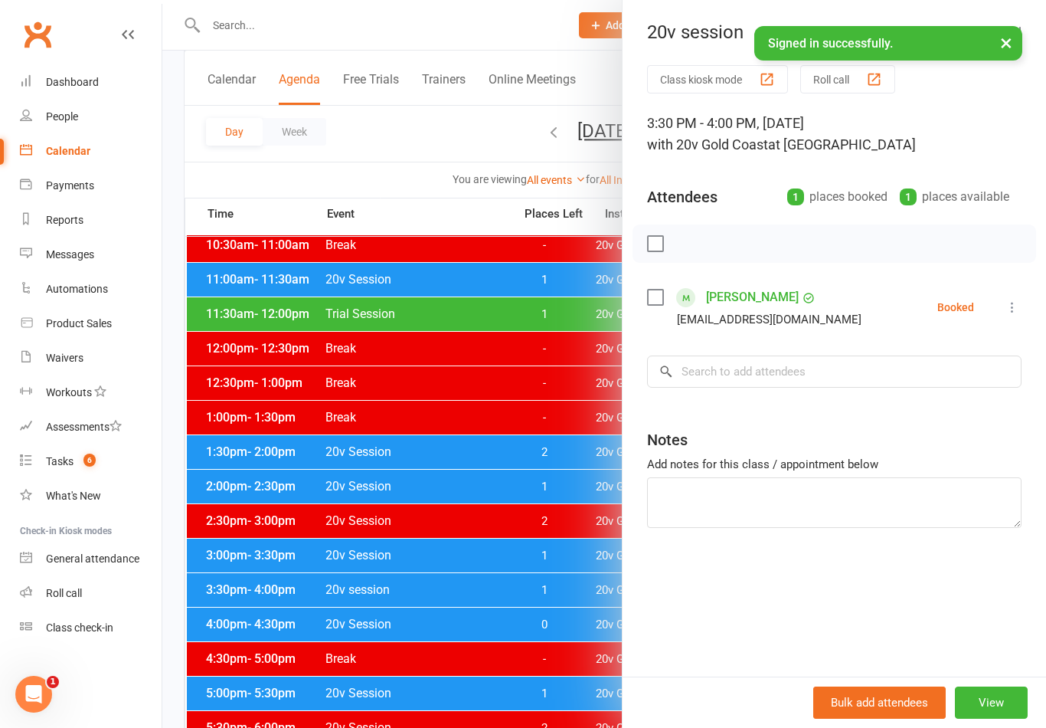
click at [1016, 315] on icon at bounding box center [1012, 306] width 15 height 15
click at [945, 414] on link "Check in" at bounding box center [938, 398] width 165 height 31
click at [489, 548] on div at bounding box center [604, 364] width 884 height 728
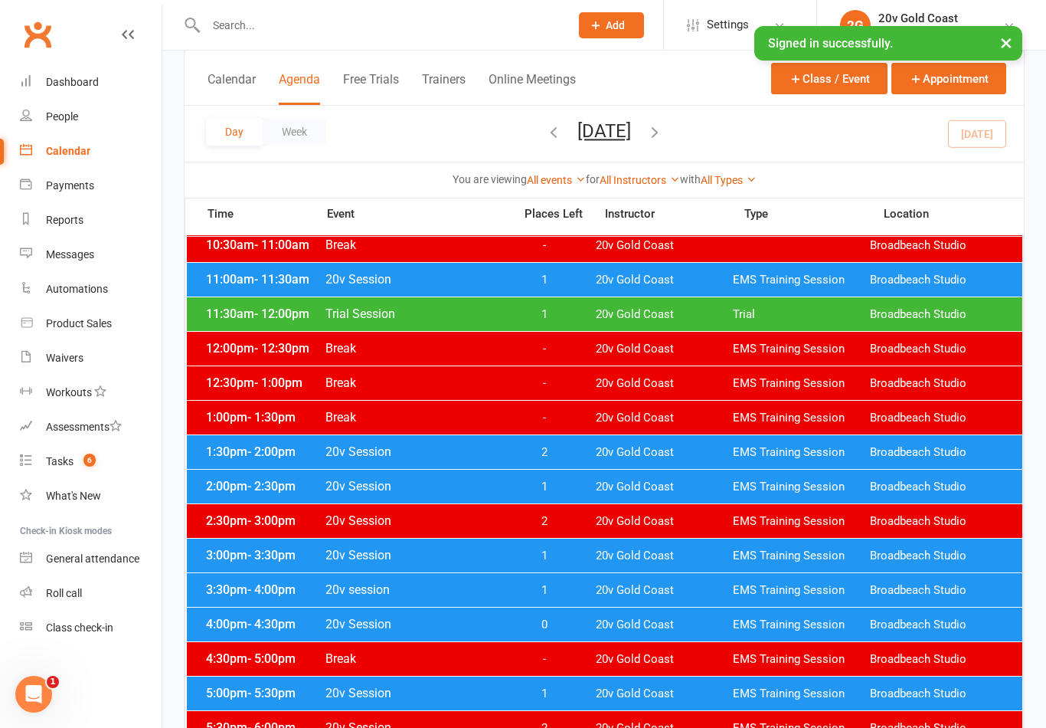
click at [512, 555] on span "1" at bounding box center [544, 555] width 80 height 15
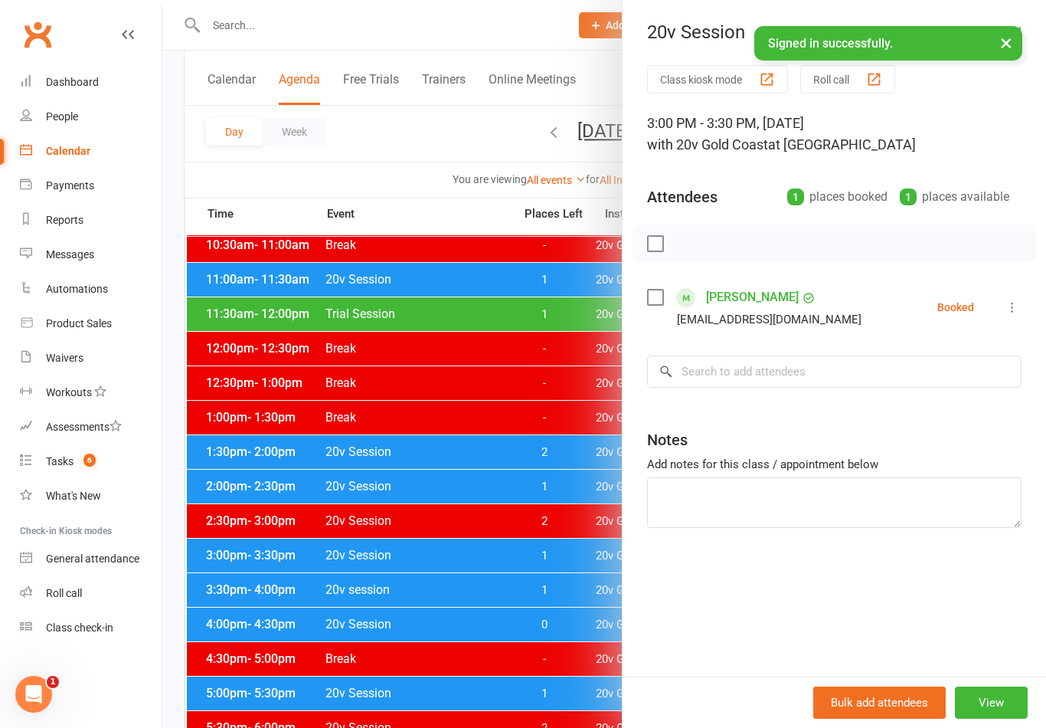
click at [1002, 319] on li "[PERSON_NAME] [EMAIL_ADDRESS][DOMAIN_NAME] Booked More info Remove Check in Mar…" at bounding box center [834, 307] width 375 height 44
click at [1003, 312] on button at bounding box center [1012, 307] width 18 height 18
click at [944, 406] on link "Check in" at bounding box center [938, 398] width 165 height 31
click at [585, 577] on div at bounding box center [604, 364] width 884 height 728
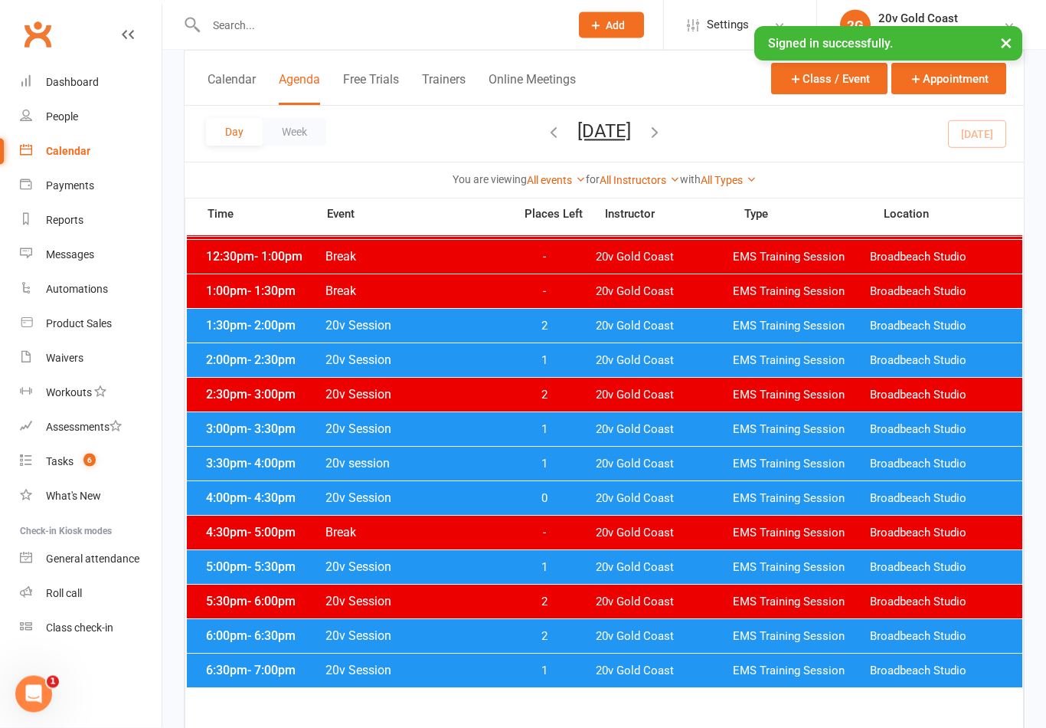
scroll to position [551, 0]
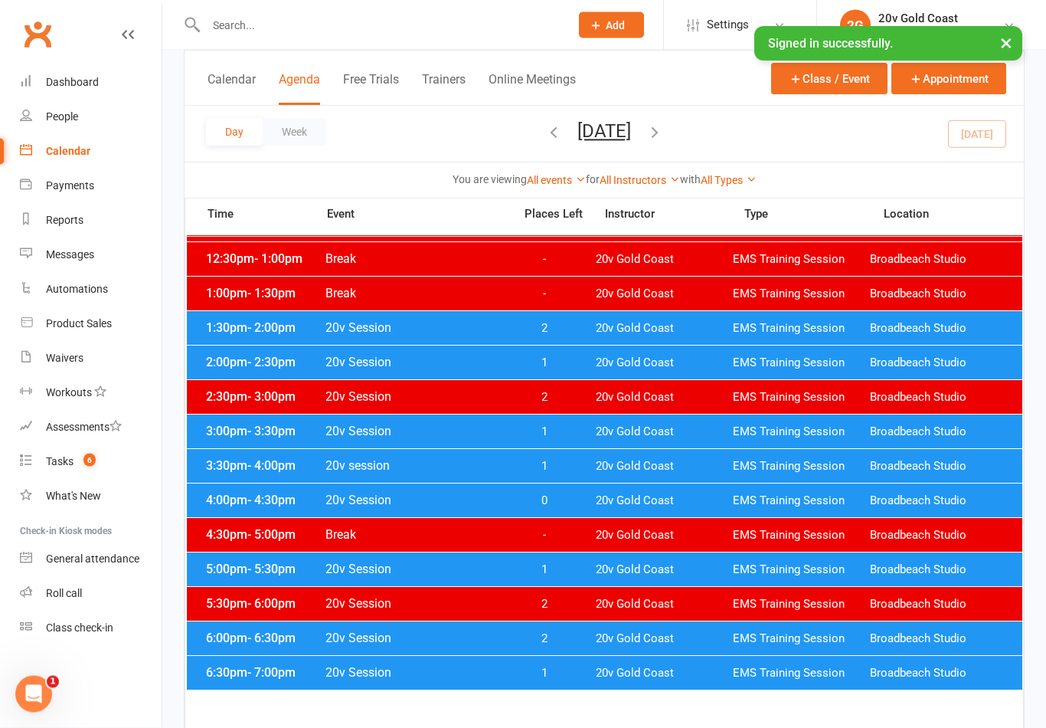
click at [666, 482] on div "3:30pm - 4:00pm 20v session 1 20v Gold Coast EMS Training Session Broadbeach St…" at bounding box center [605, 467] width 836 height 34
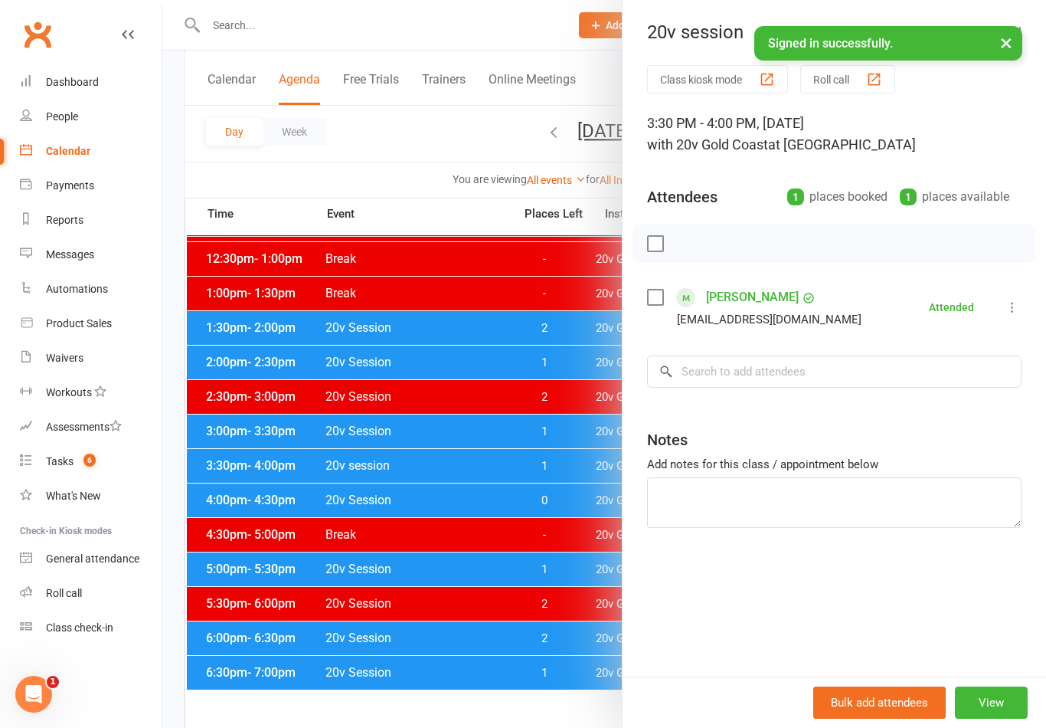
click at [512, 607] on div at bounding box center [604, 364] width 884 height 728
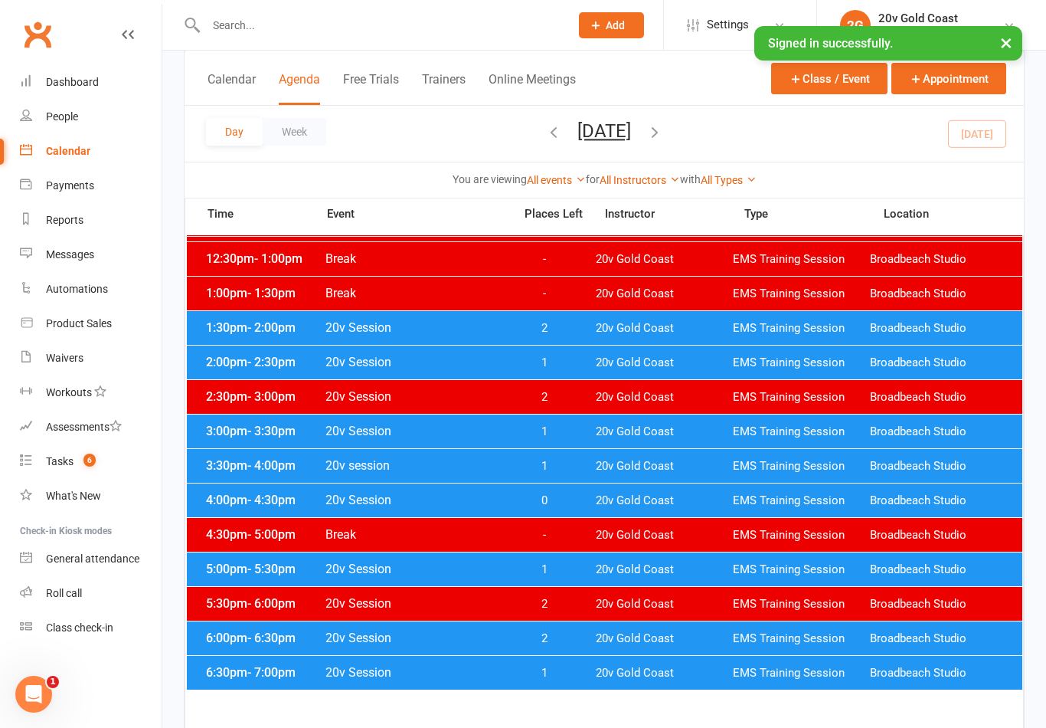
click at [610, 494] on span "20v Gold Coast" at bounding box center [664, 500] width 137 height 15
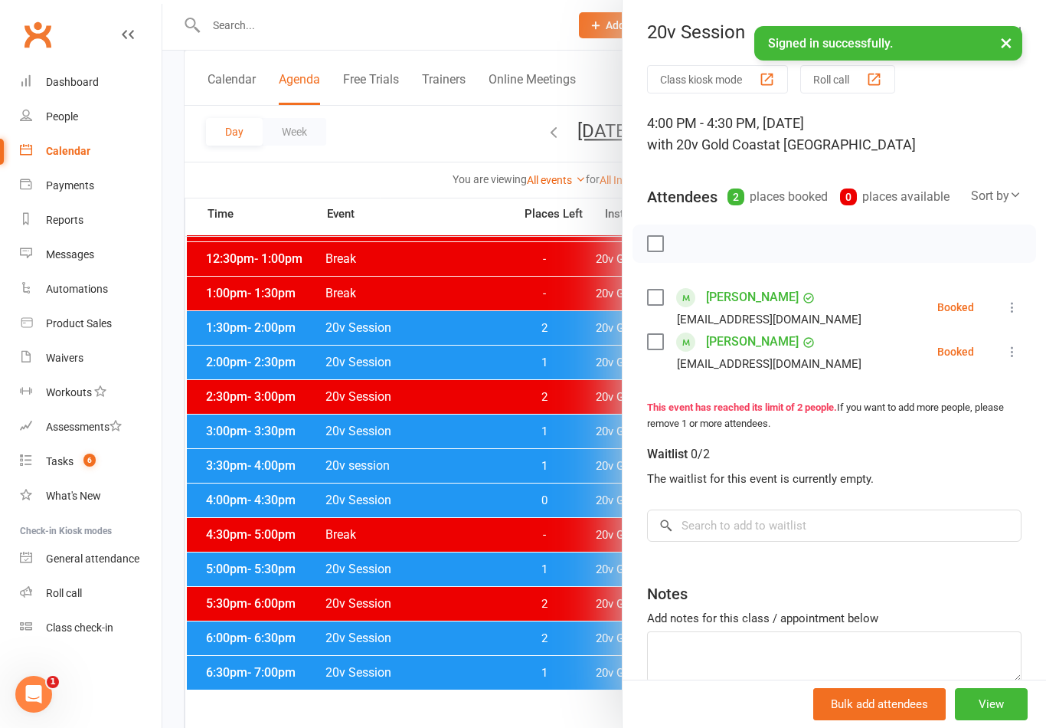
click at [1019, 315] on icon at bounding box center [1012, 306] width 15 height 15
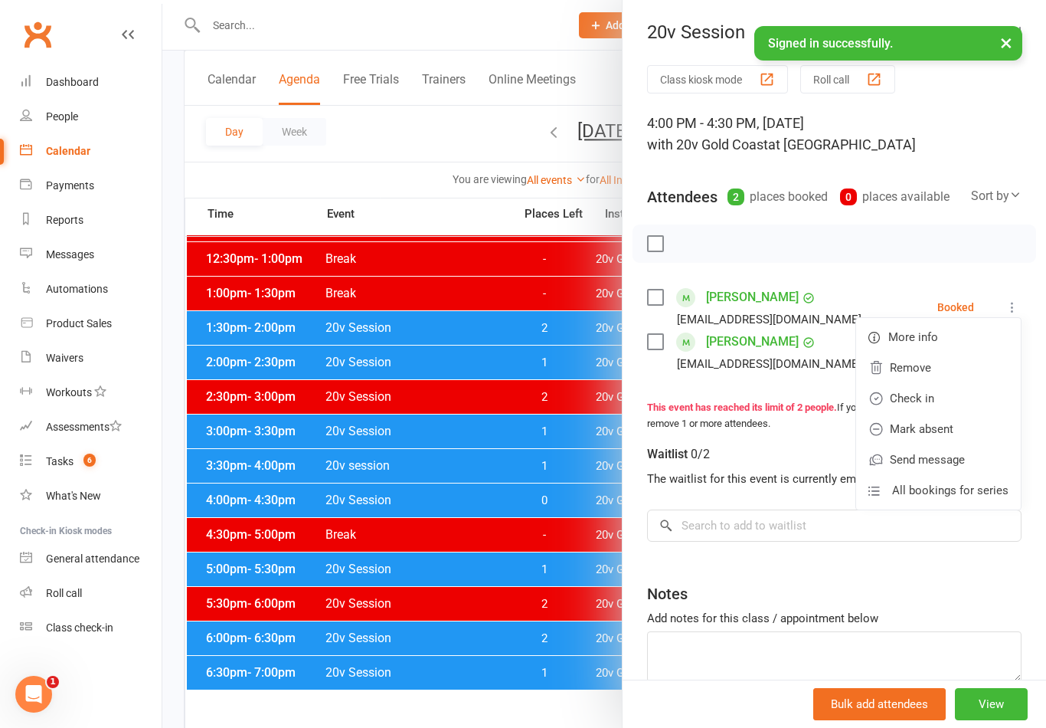
click at [949, 392] on link "Check in" at bounding box center [938, 398] width 165 height 31
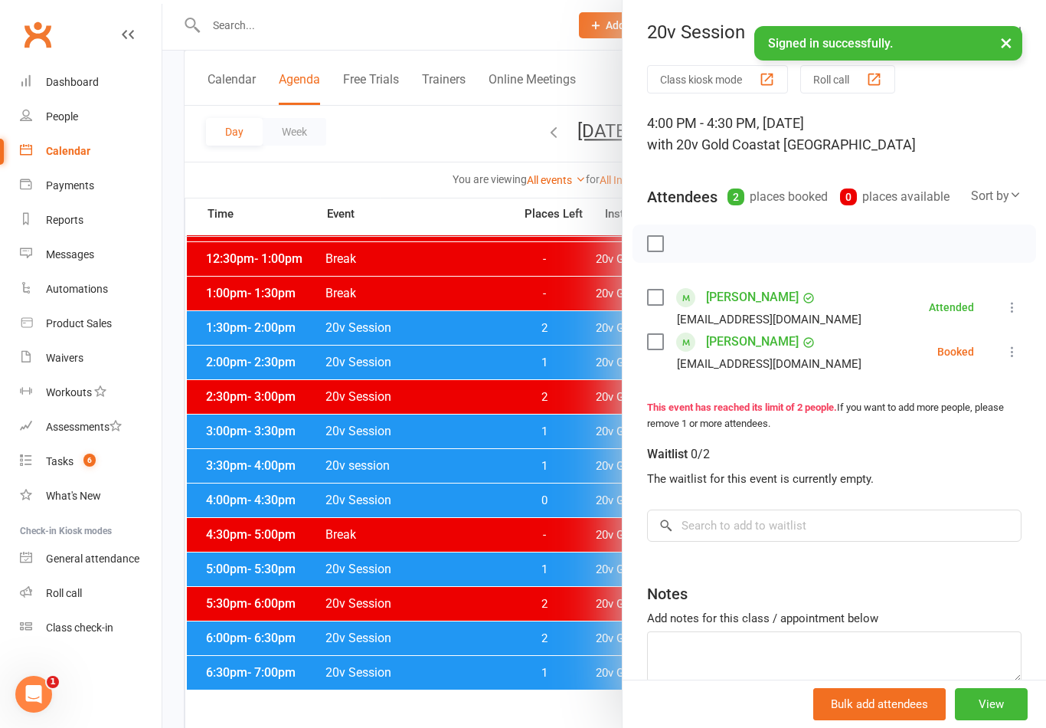
click at [1006, 360] on button at bounding box center [1012, 351] width 18 height 18
click at [932, 438] on link "Check in" at bounding box center [938, 442] width 165 height 31
